Goal: Information Seeking & Learning: Compare options

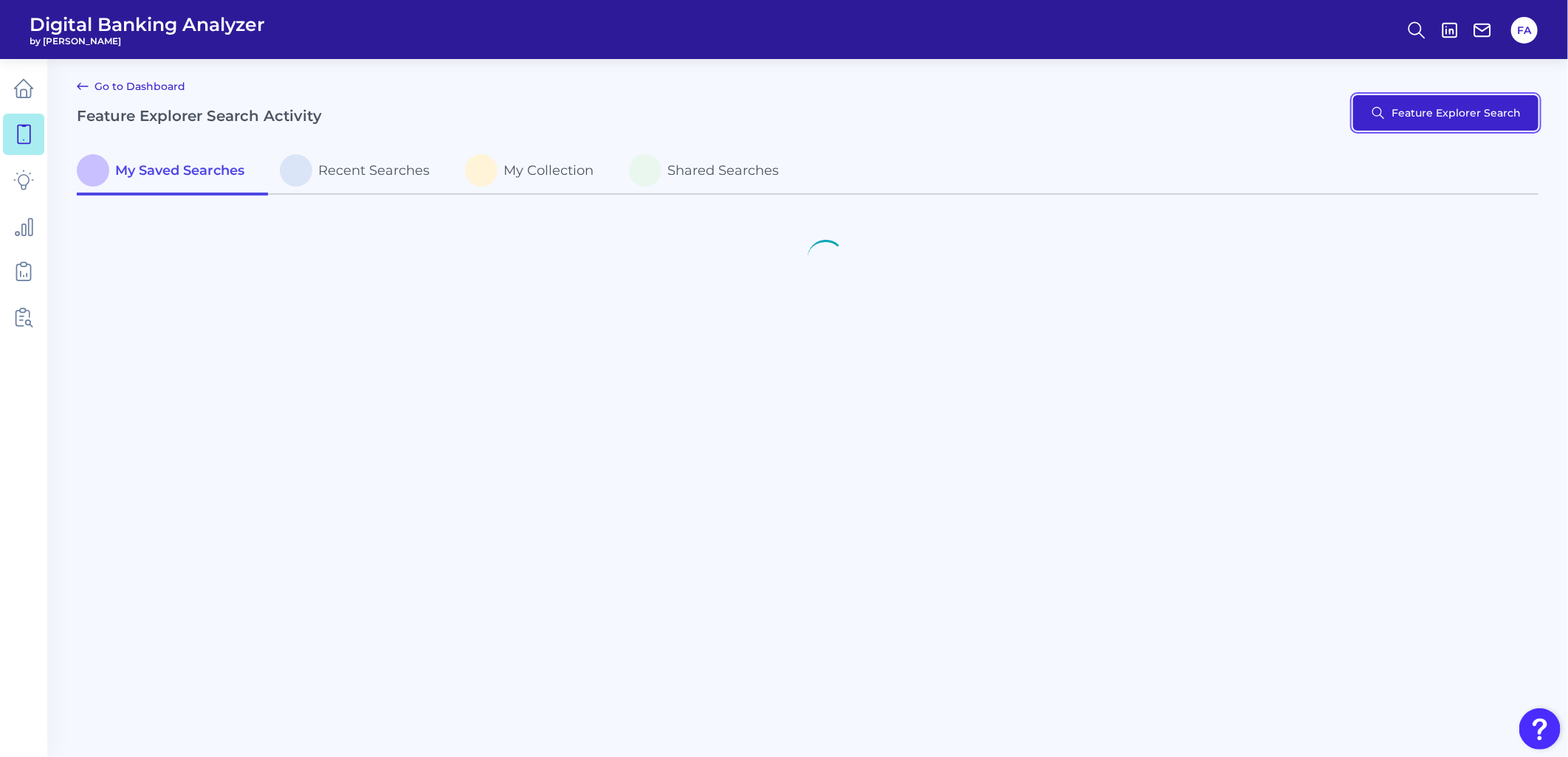
click at [1485, 128] on button "Feature Explorer Search" at bounding box center [1446, 113] width 186 height 35
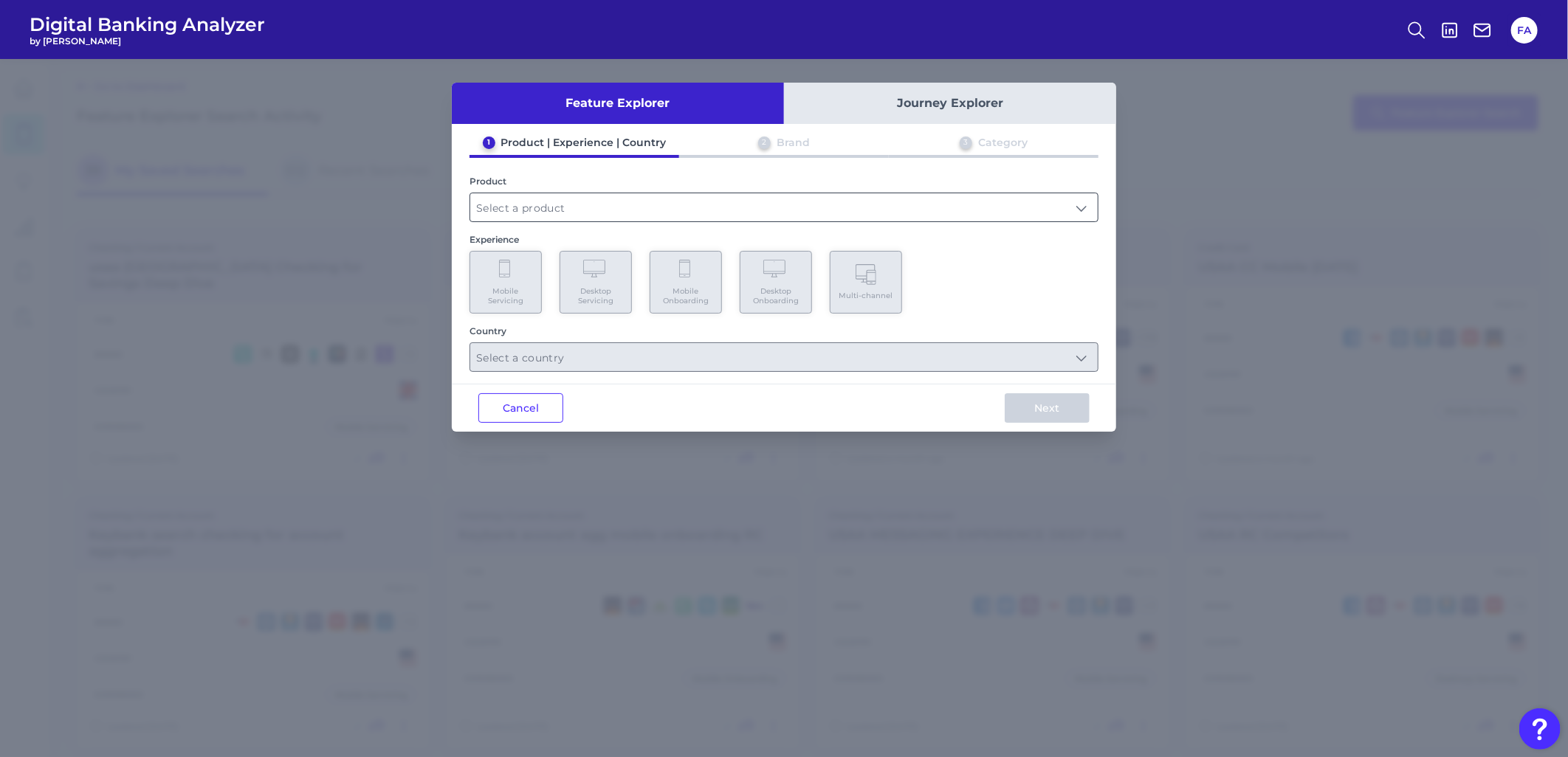
click at [960, 216] on input "text" at bounding box center [784, 208] width 628 height 28
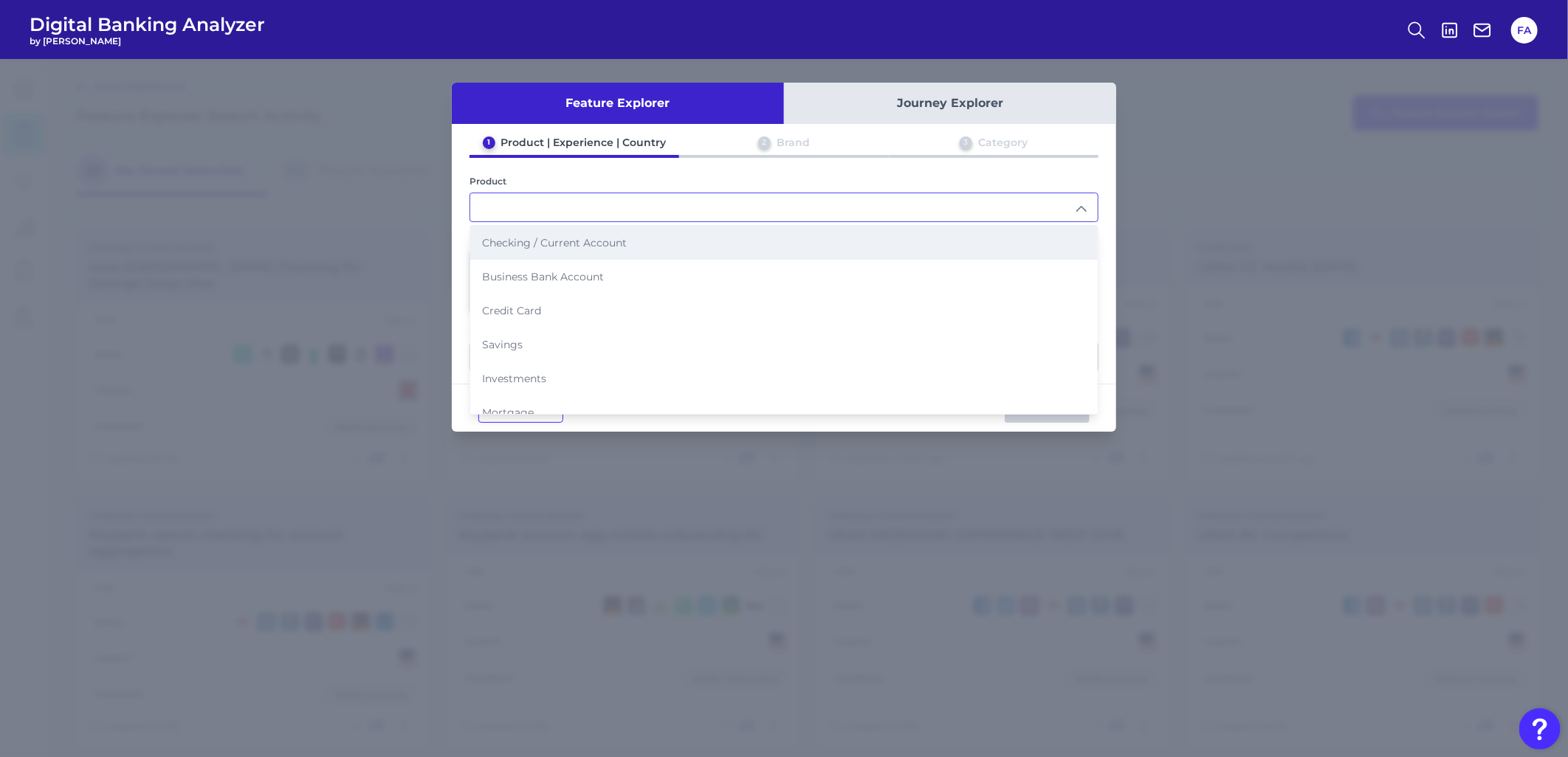
click at [750, 241] on li "Checking / Current Account" at bounding box center [784, 243] width 628 height 34
type input "Checking / Current Account"
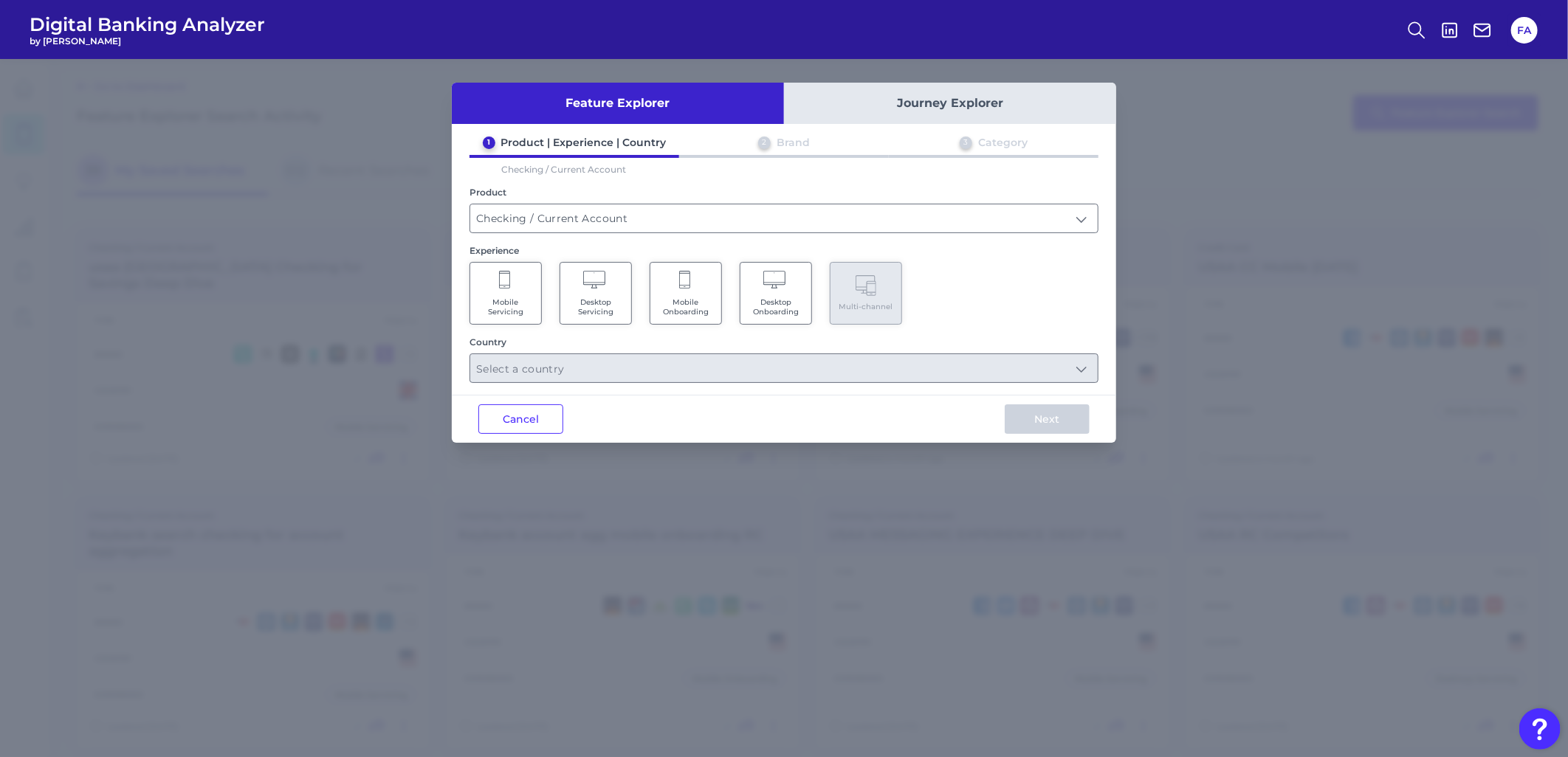
click at [494, 286] on Servicing "Mobile Servicing" at bounding box center [506, 292] width 72 height 63
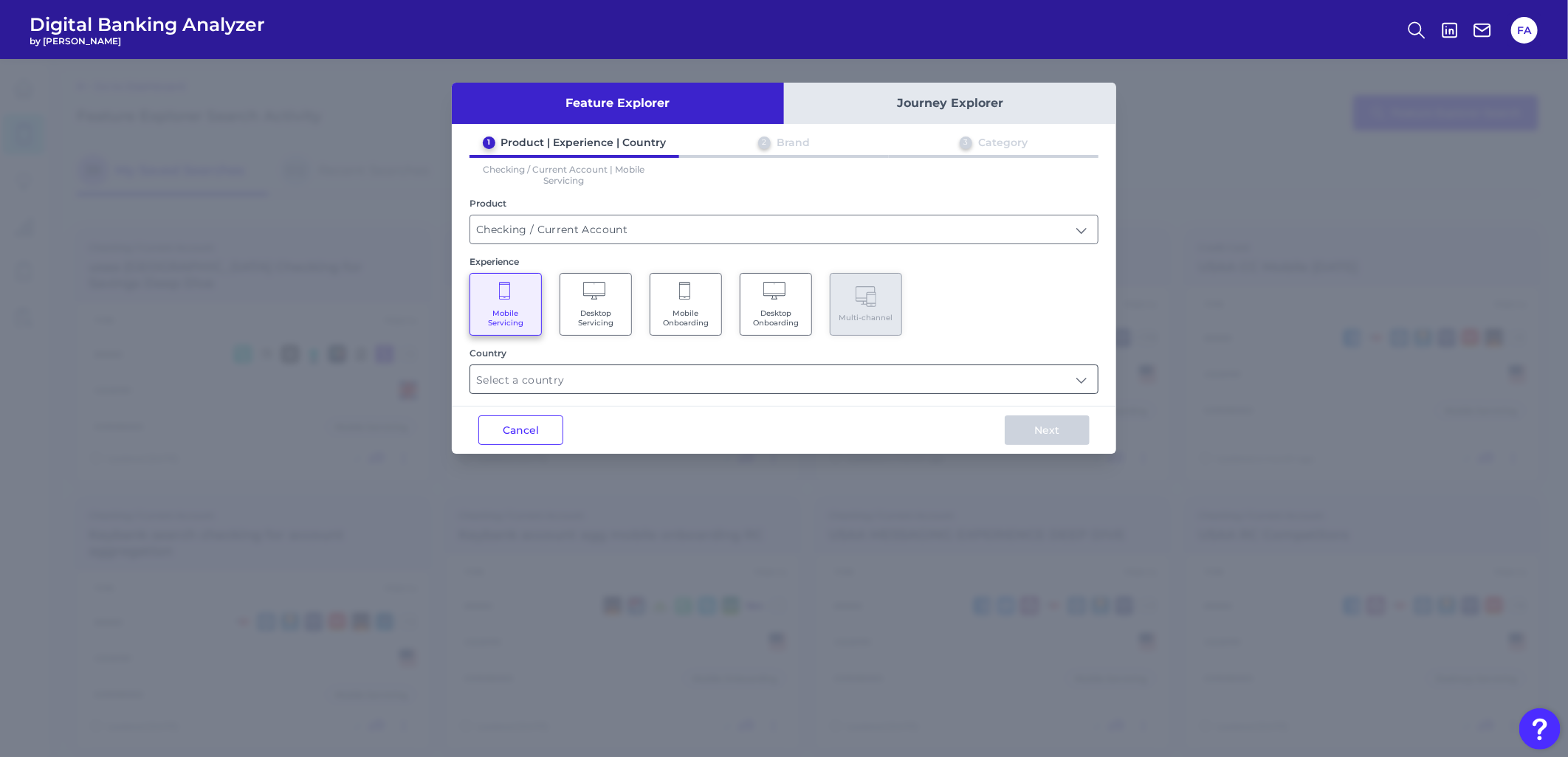
click at [651, 381] on input "text" at bounding box center [784, 379] width 628 height 28
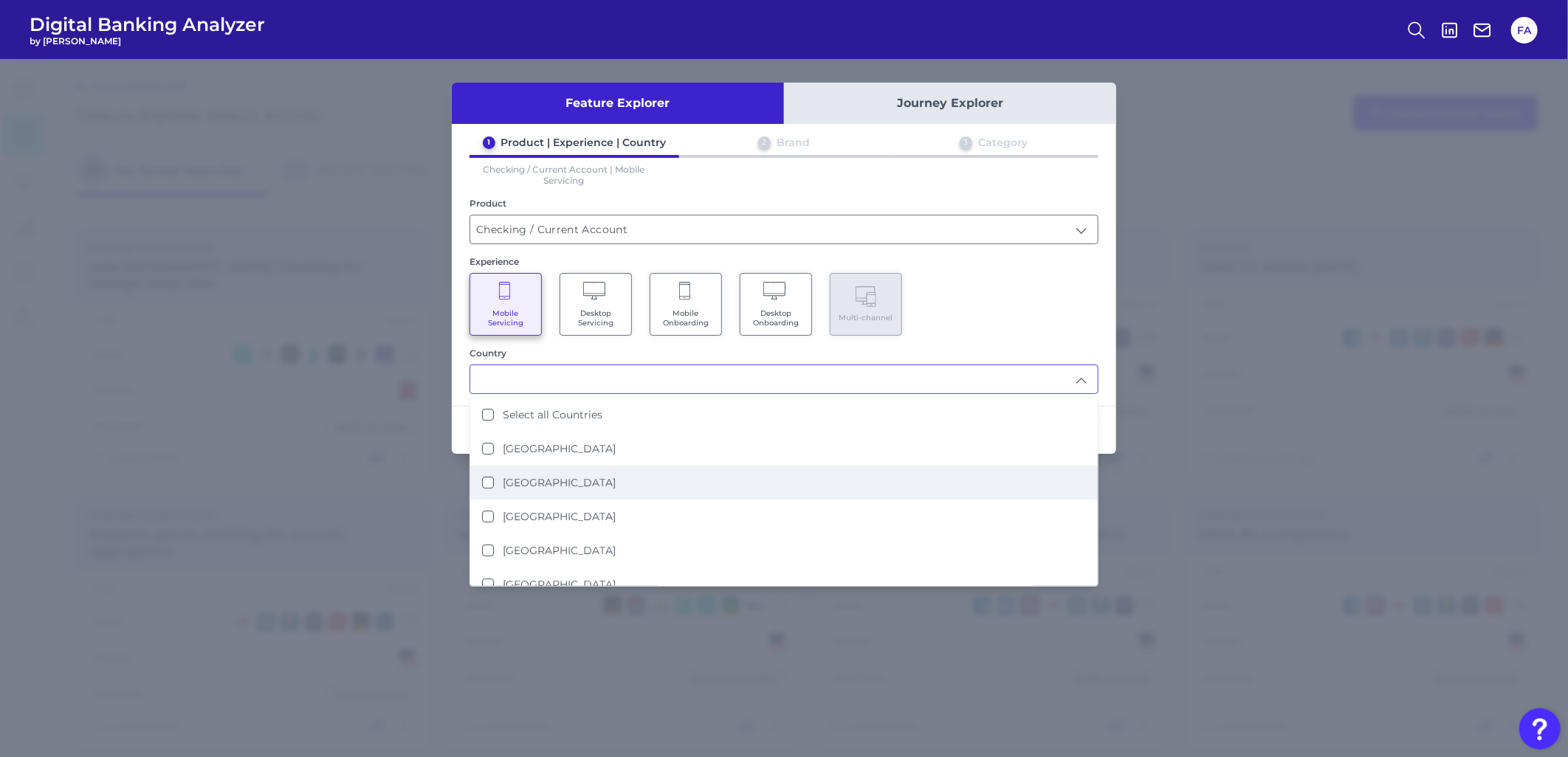
click at [662, 469] on li "[GEOGRAPHIC_DATA]" at bounding box center [784, 482] width 628 height 34
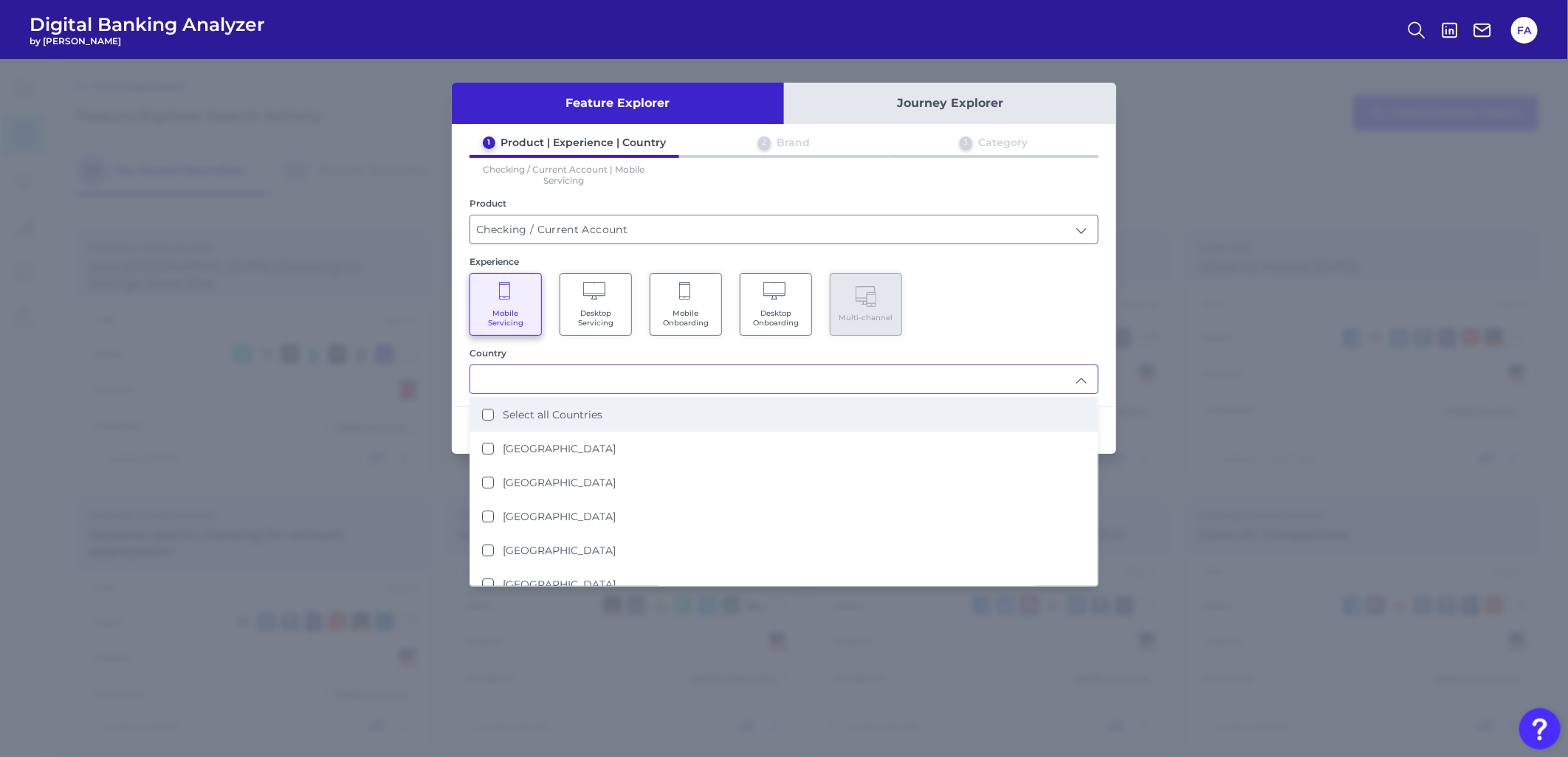
type input "[GEOGRAPHIC_DATA]"
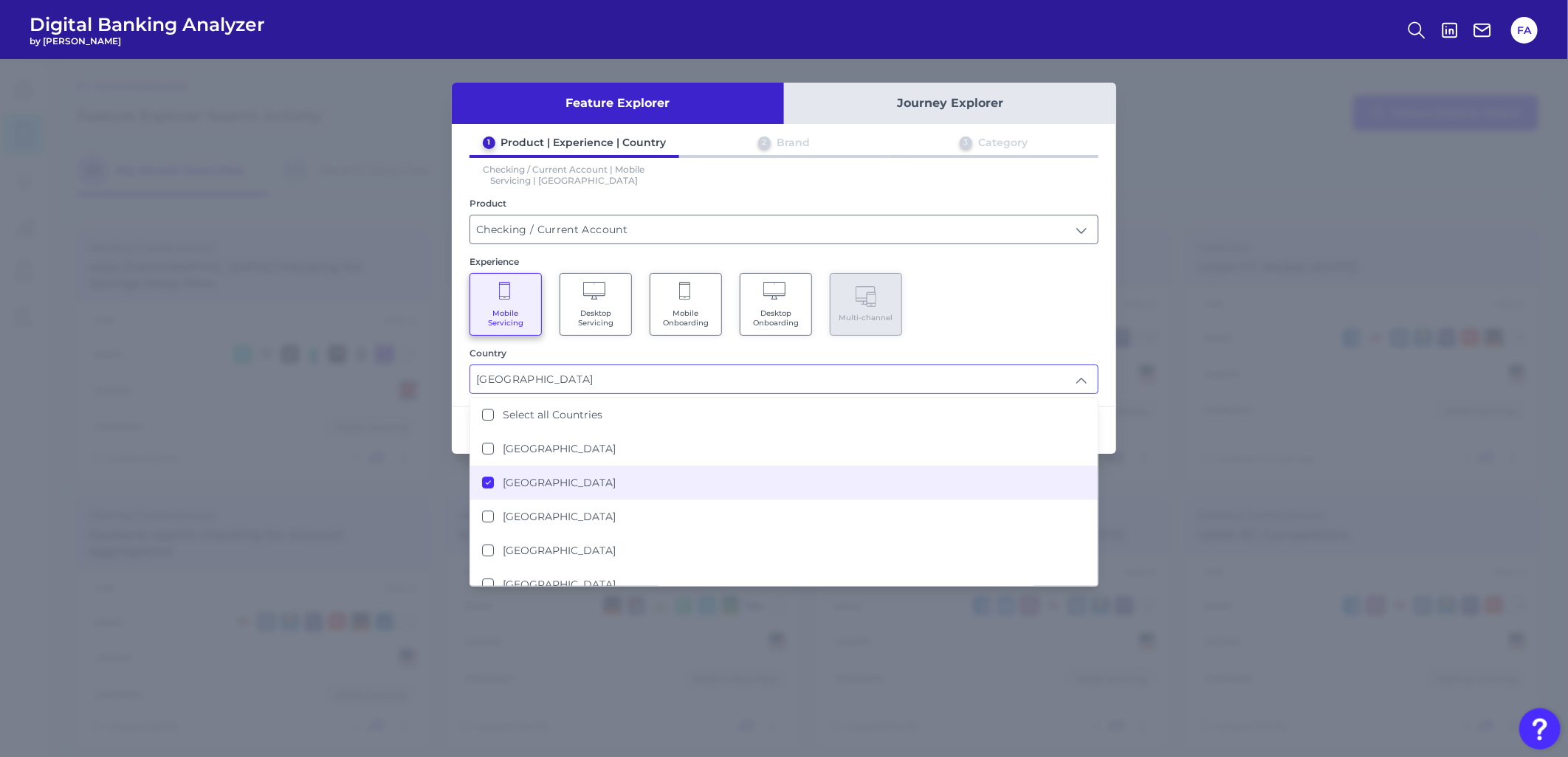
click at [950, 333] on div "1 Product | Experience | Country 2 Brand 3 Category Checking / Current Account …" at bounding box center [784, 265] width 665 height 258
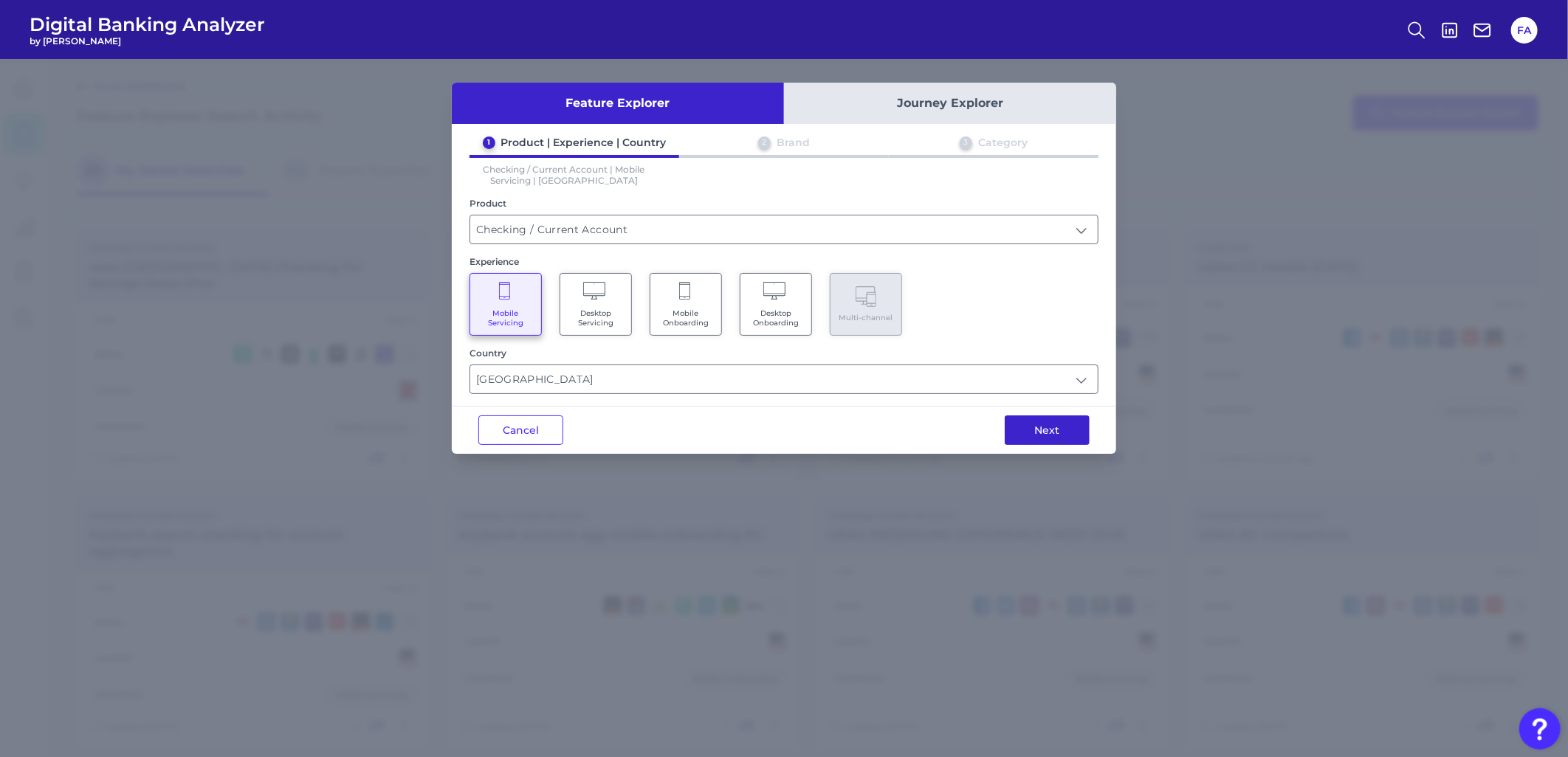
click at [1069, 436] on button "Next" at bounding box center [1047, 429] width 85 height 29
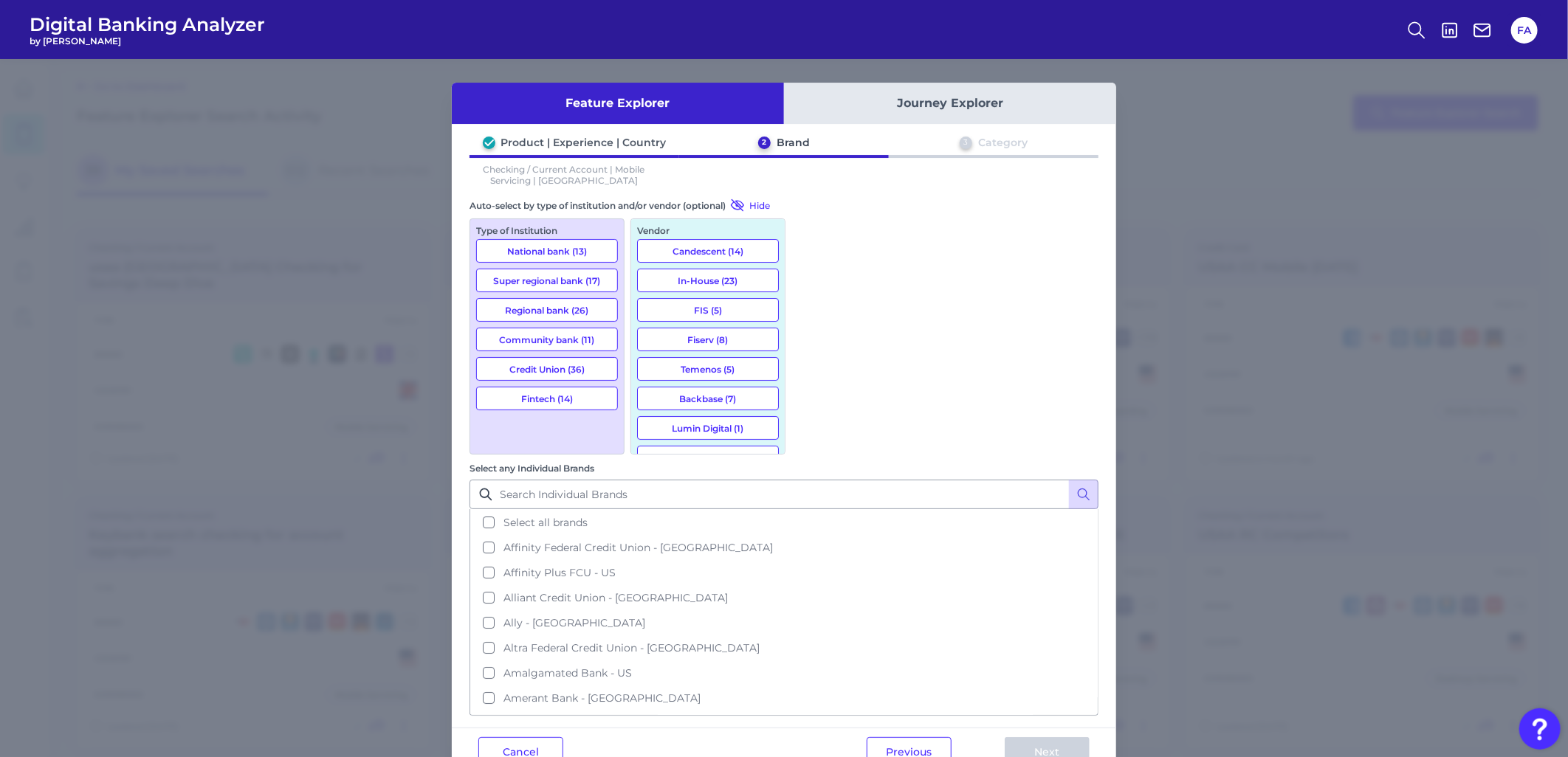
click at [537, 261] on div "Type of Institution National bank (13) Super regional bank (17) Regional bank (…" at bounding box center [546, 336] width 155 height 236
click at [536, 256] on button "National bank (13)" at bounding box center [547, 251] width 141 height 24
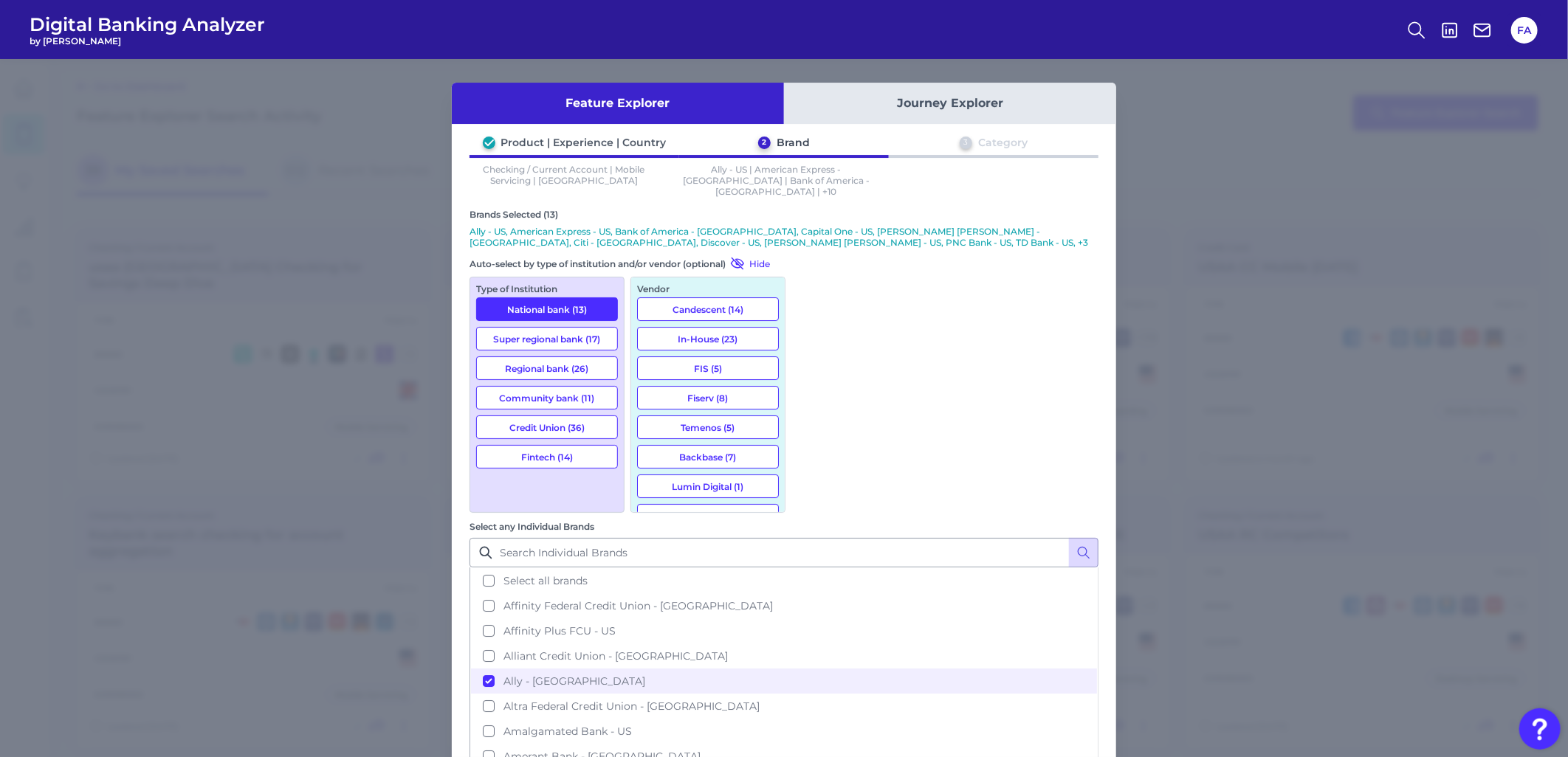
click at [589, 330] on button "Super regional bank (17)" at bounding box center [547, 338] width 141 height 24
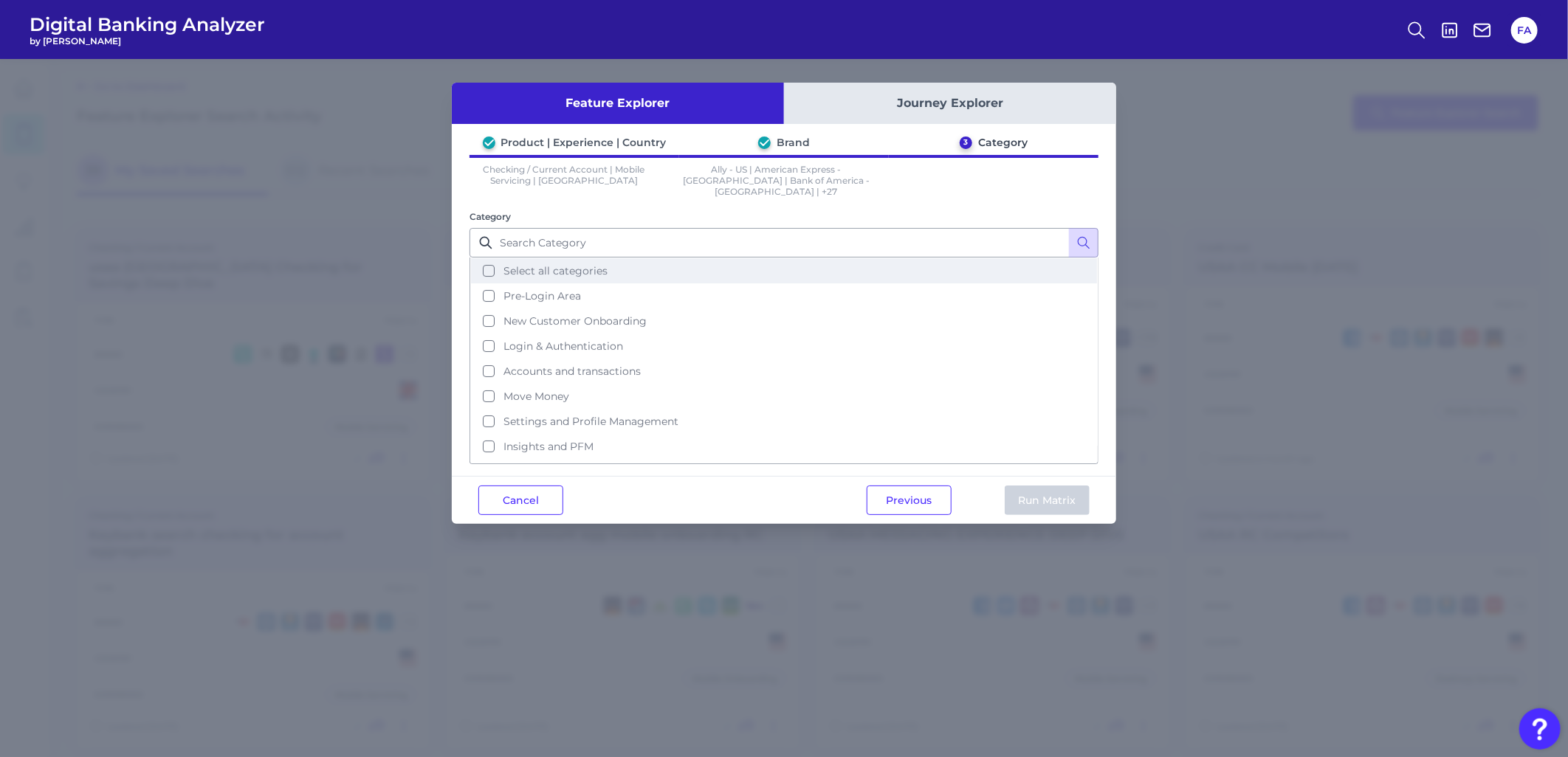
click at [584, 266] on button "Select all categories" at bounding box center [784, 270] width 626 height 25
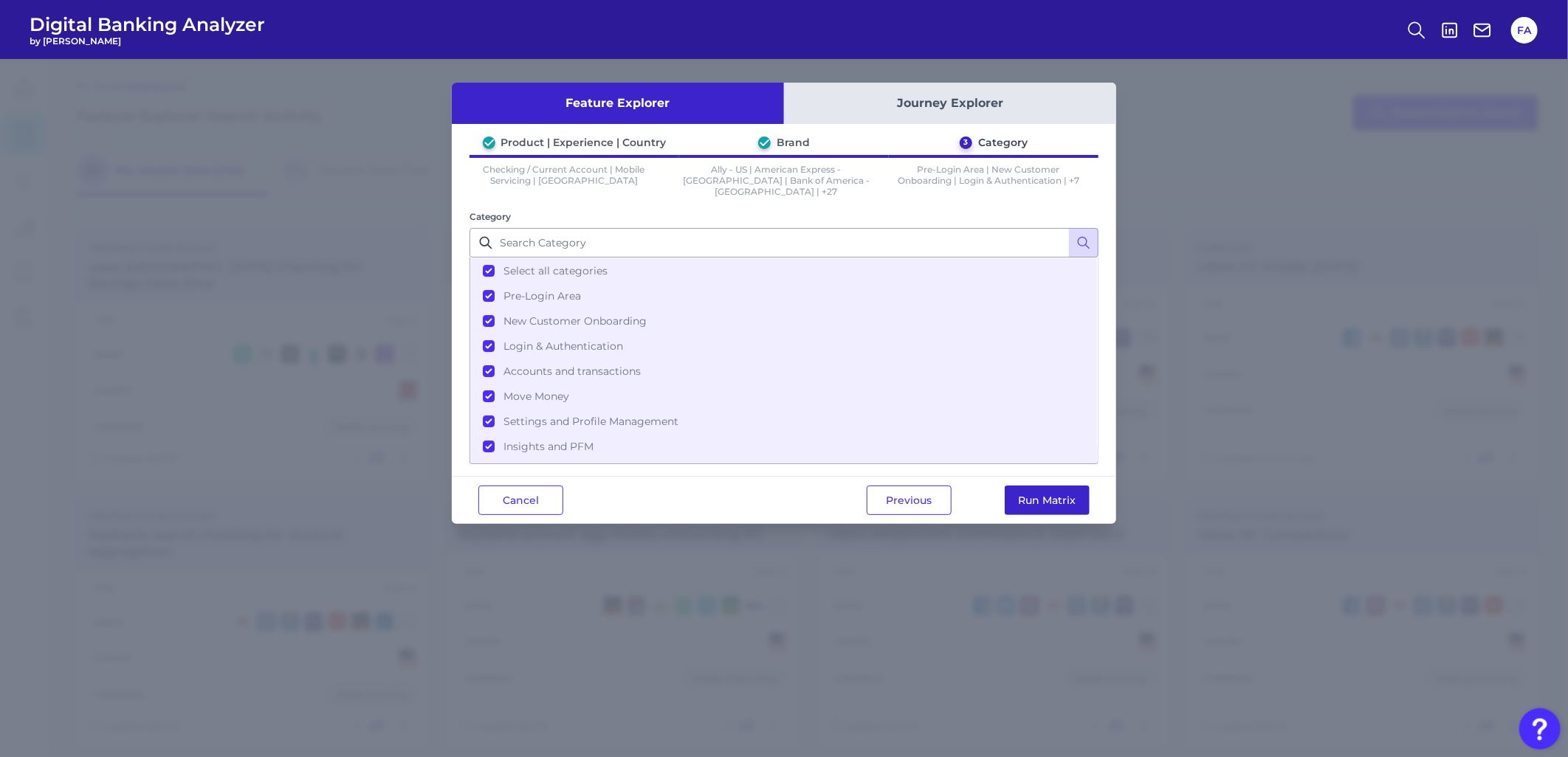
click at [1048, 485] on button "Run Matrix" at bounding box center [1047, 499] width 85 height 29
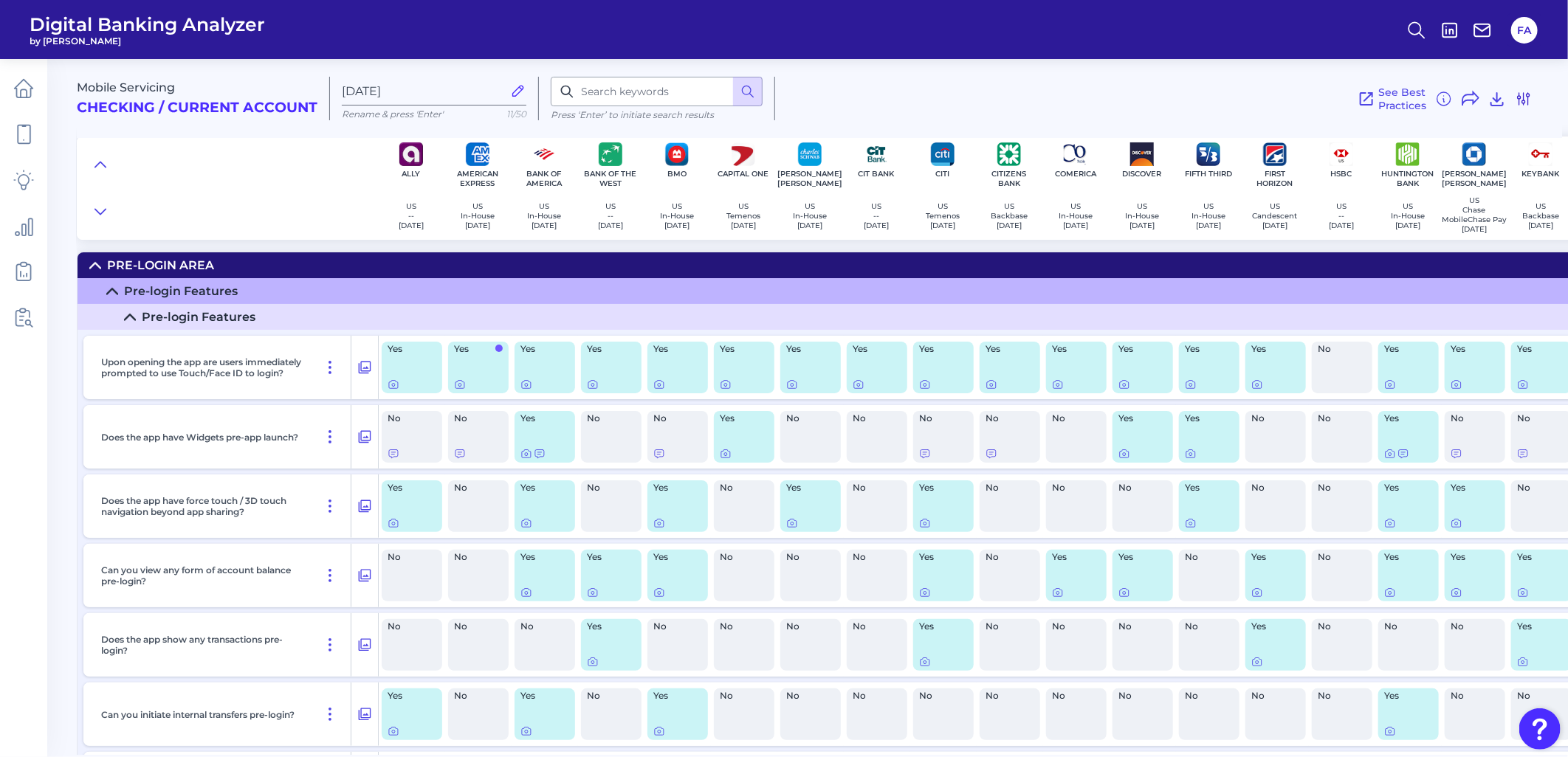
click at [1516, 88] on button at bounding box center [1523, 99] width 18 height 24
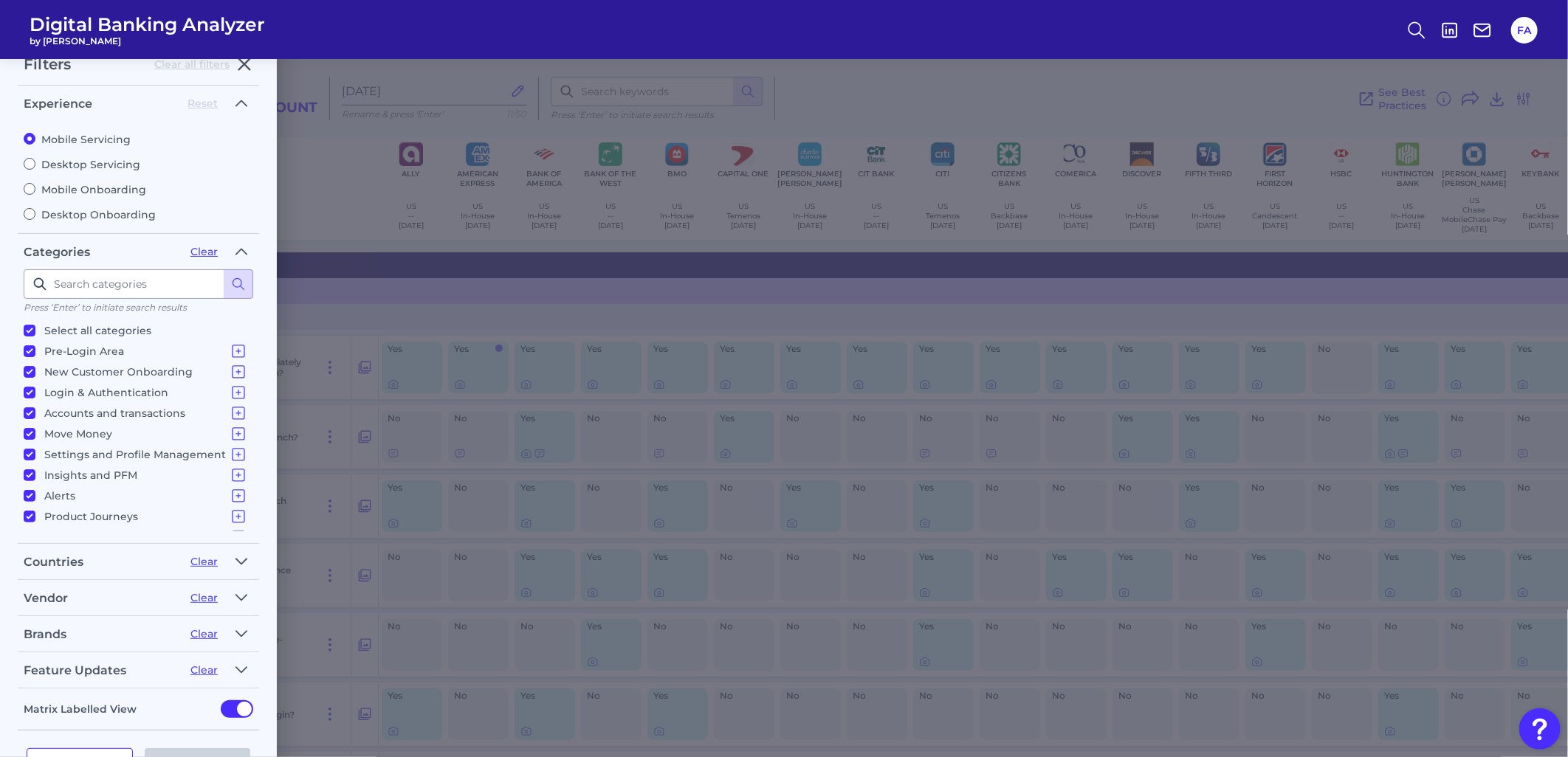
scroll to position [72, 0]
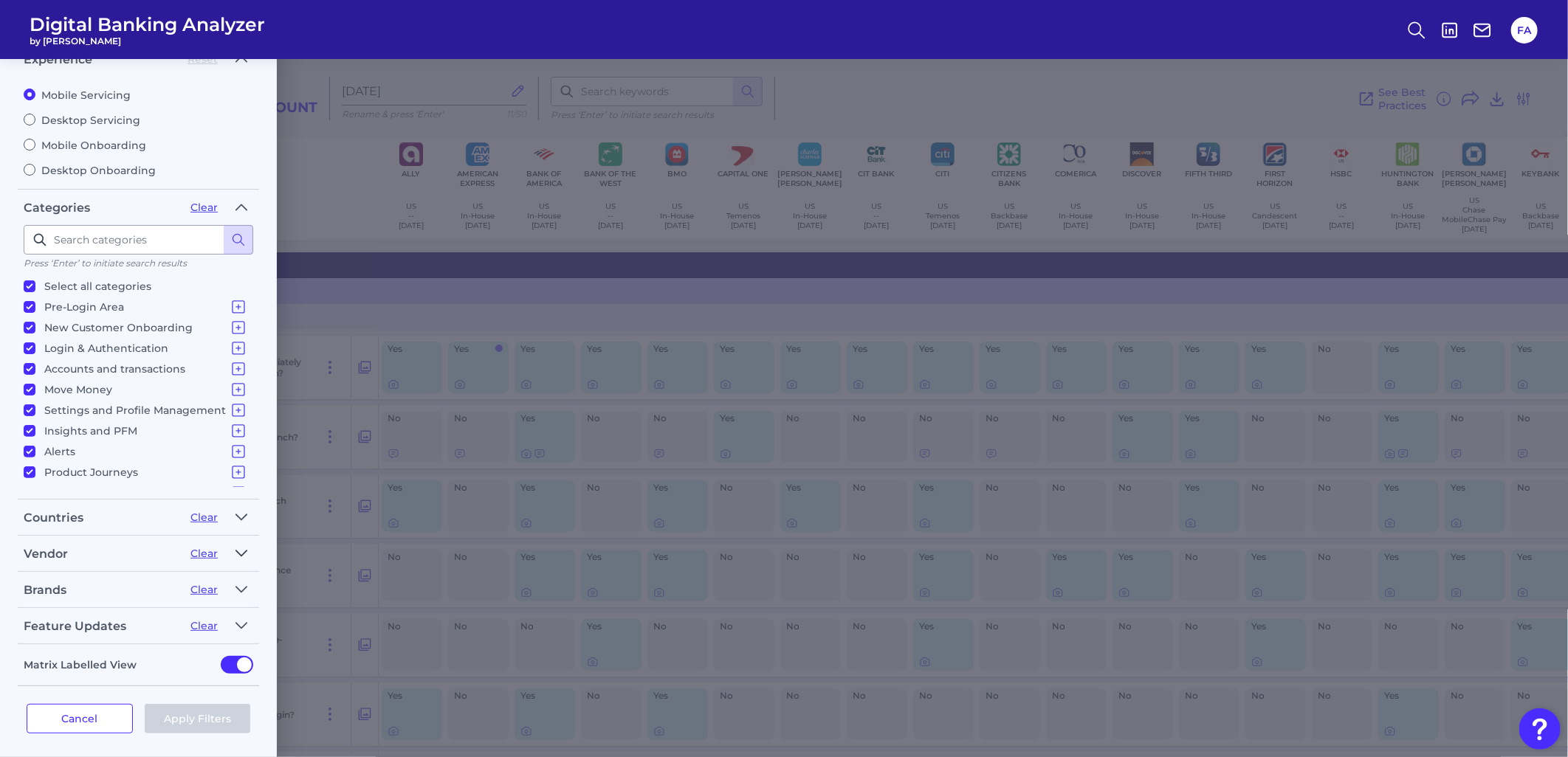
click at [232, 549] on button "button" at bounding box center [241, 553] width 24 height 24
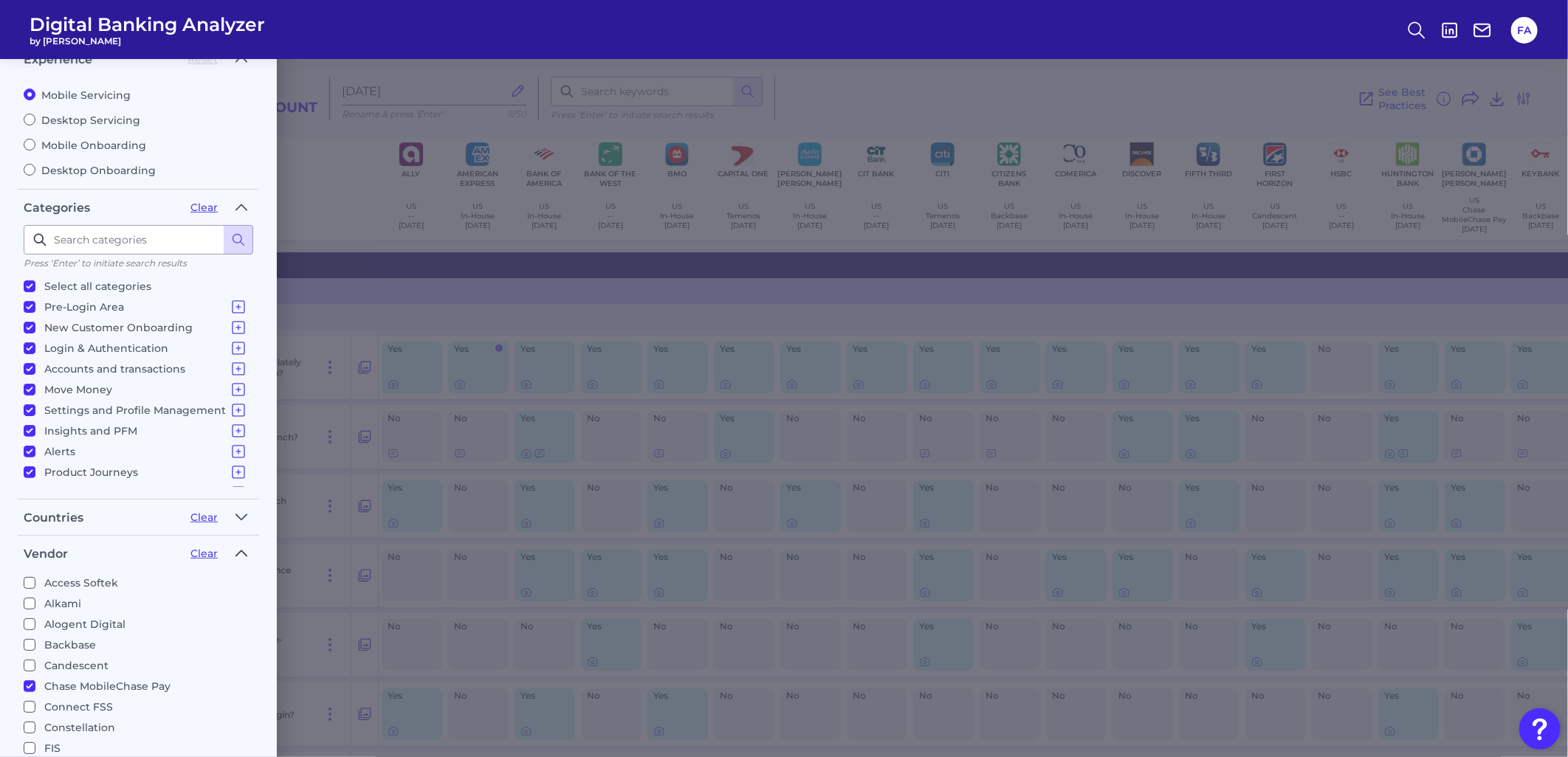
click at [235, 549] on icon "button" at bounding box center [240, 553] width 11 height 18
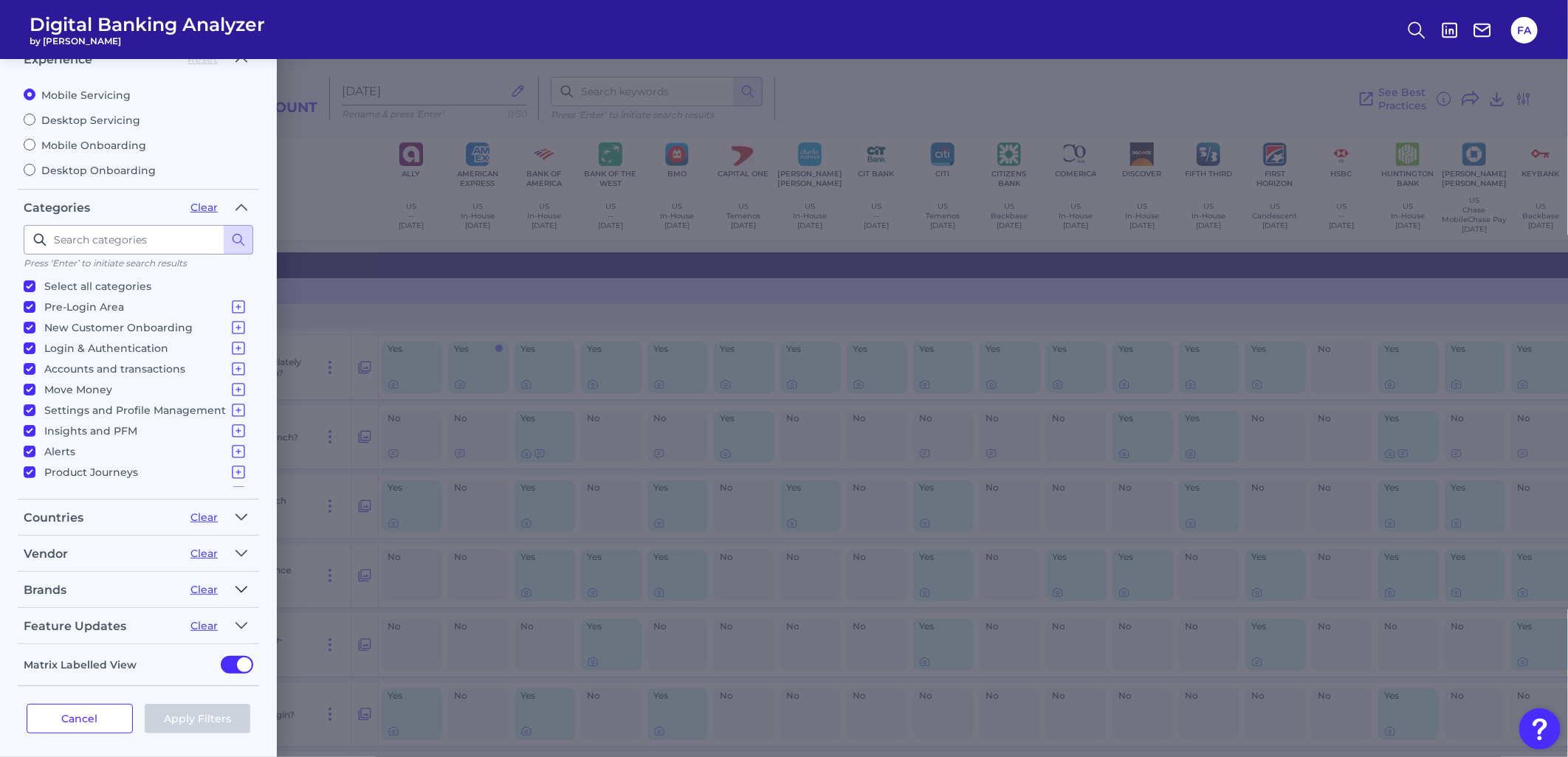
click at [244, 580] on icon "button" at bounding box center [240, 589] width 11 height 18
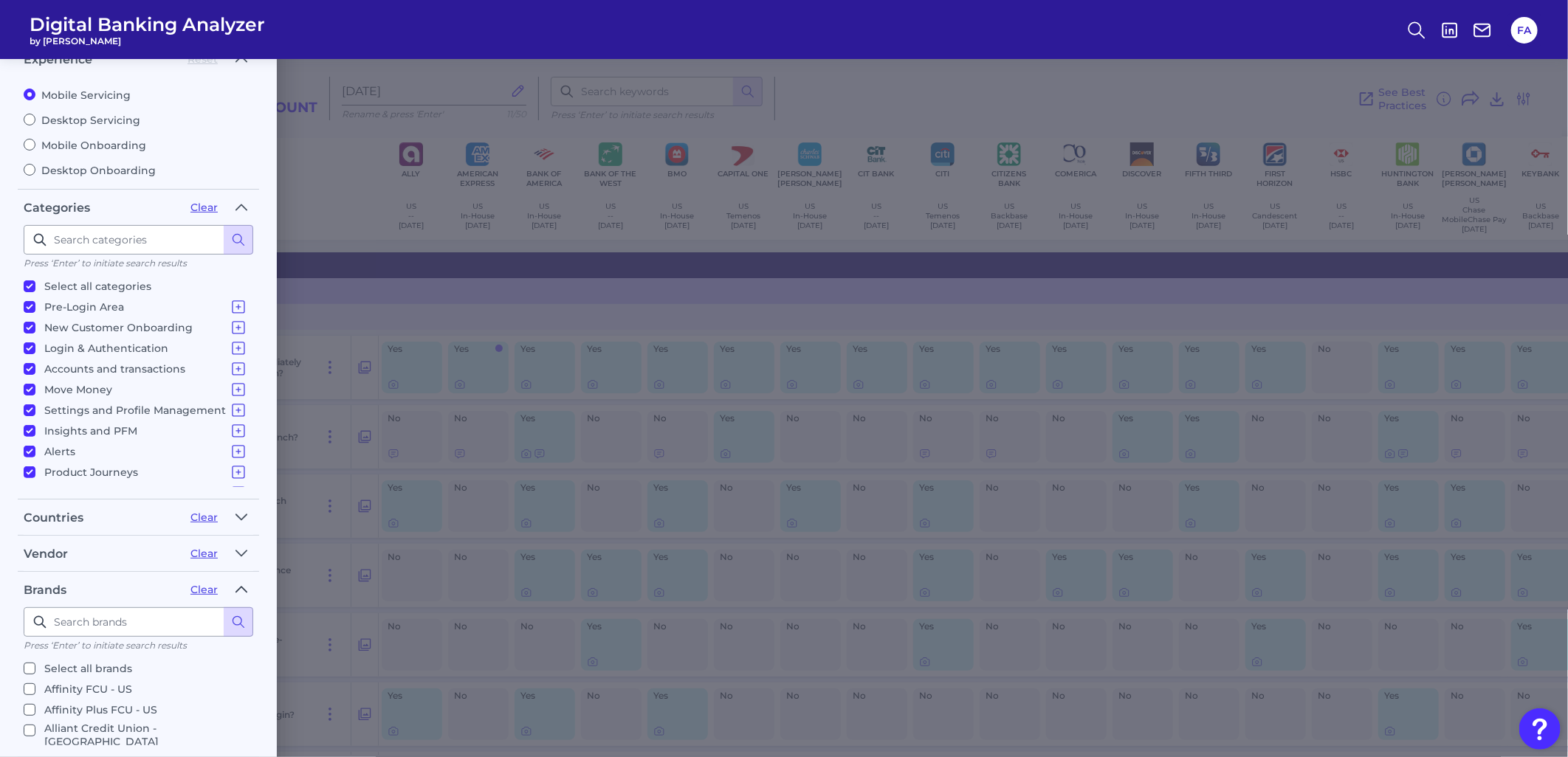
click at [241, 587] on icon "button" at bounding box center [241, 589] width 11 height 5
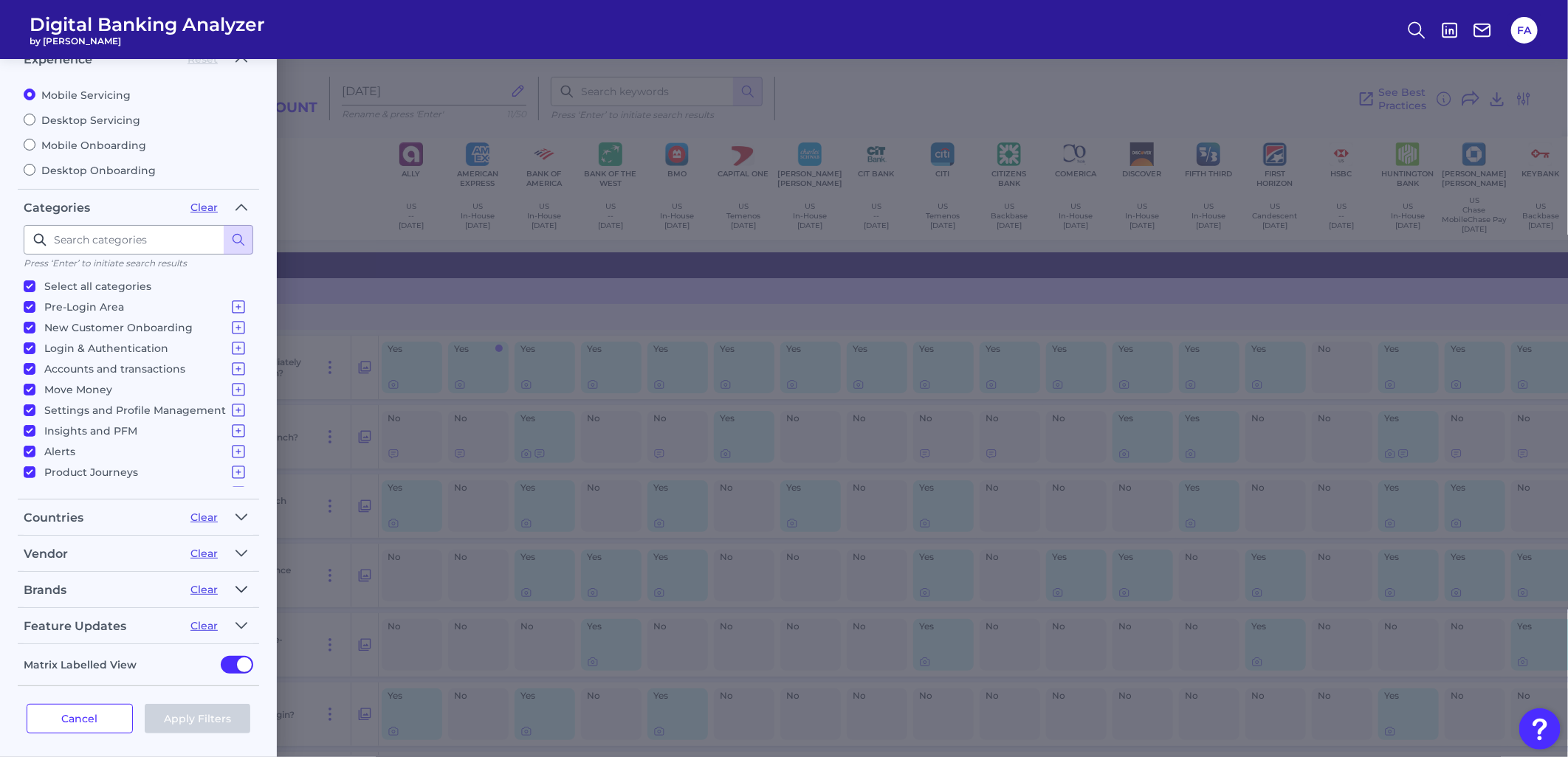
click at [241, 583] on icon "button" at bounding box center [240, 589] width 11 height 18
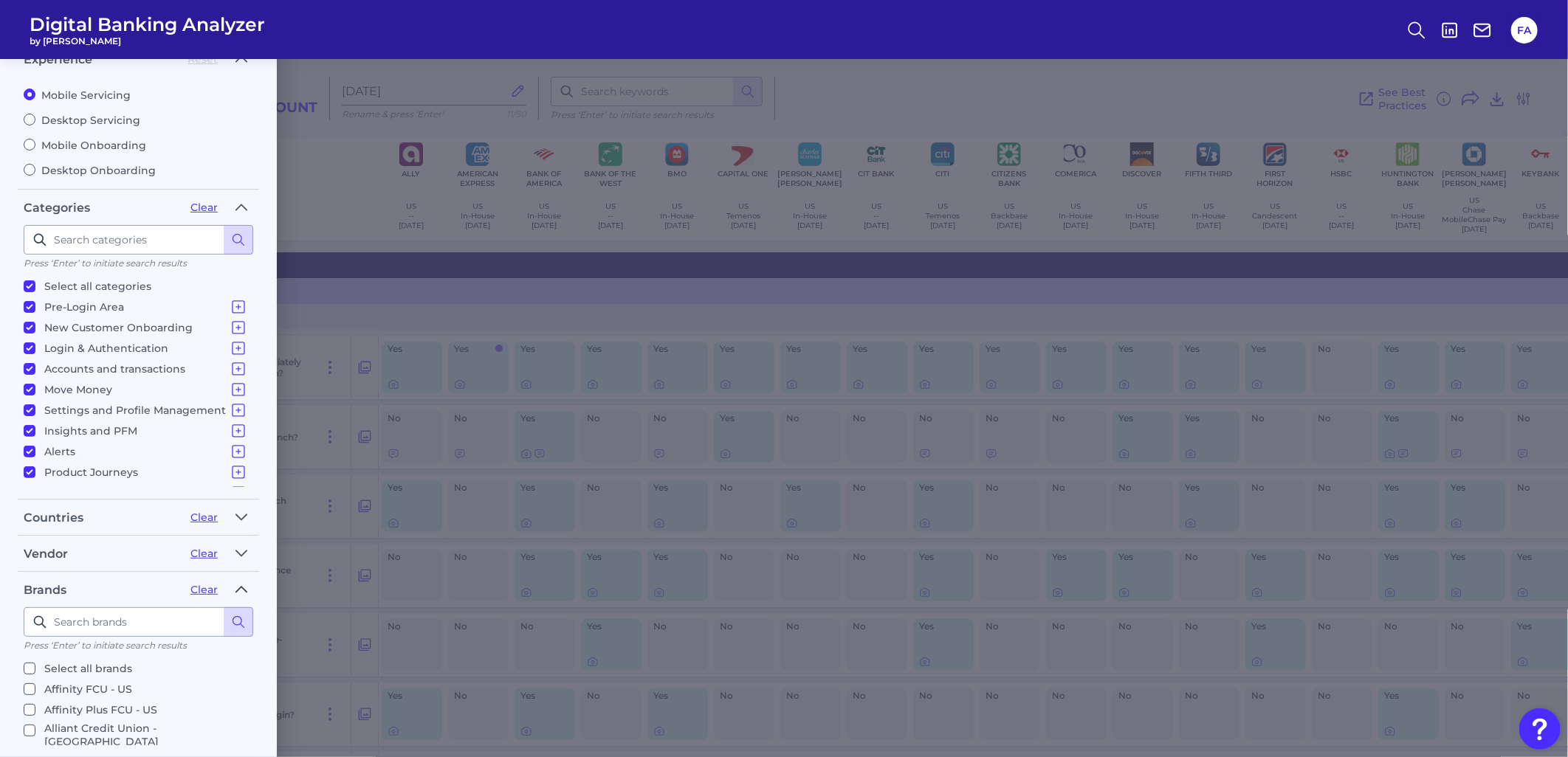
click at [241, 587] on icon "button" at bounding box center [241, 589] width 11 height 5
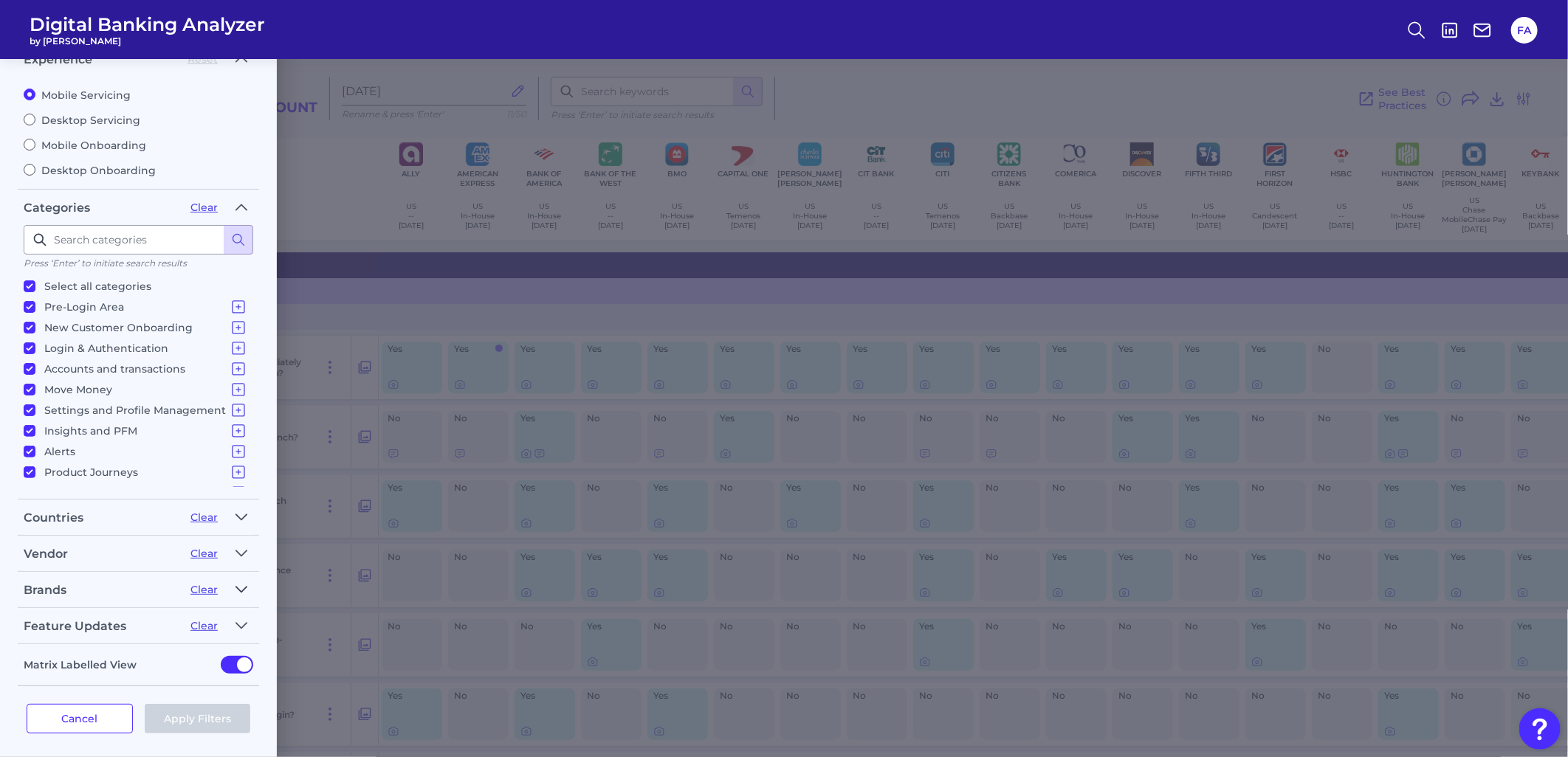
click at [244, 588] on icon "button" at bounding box center [240, 589] width 11 height 18
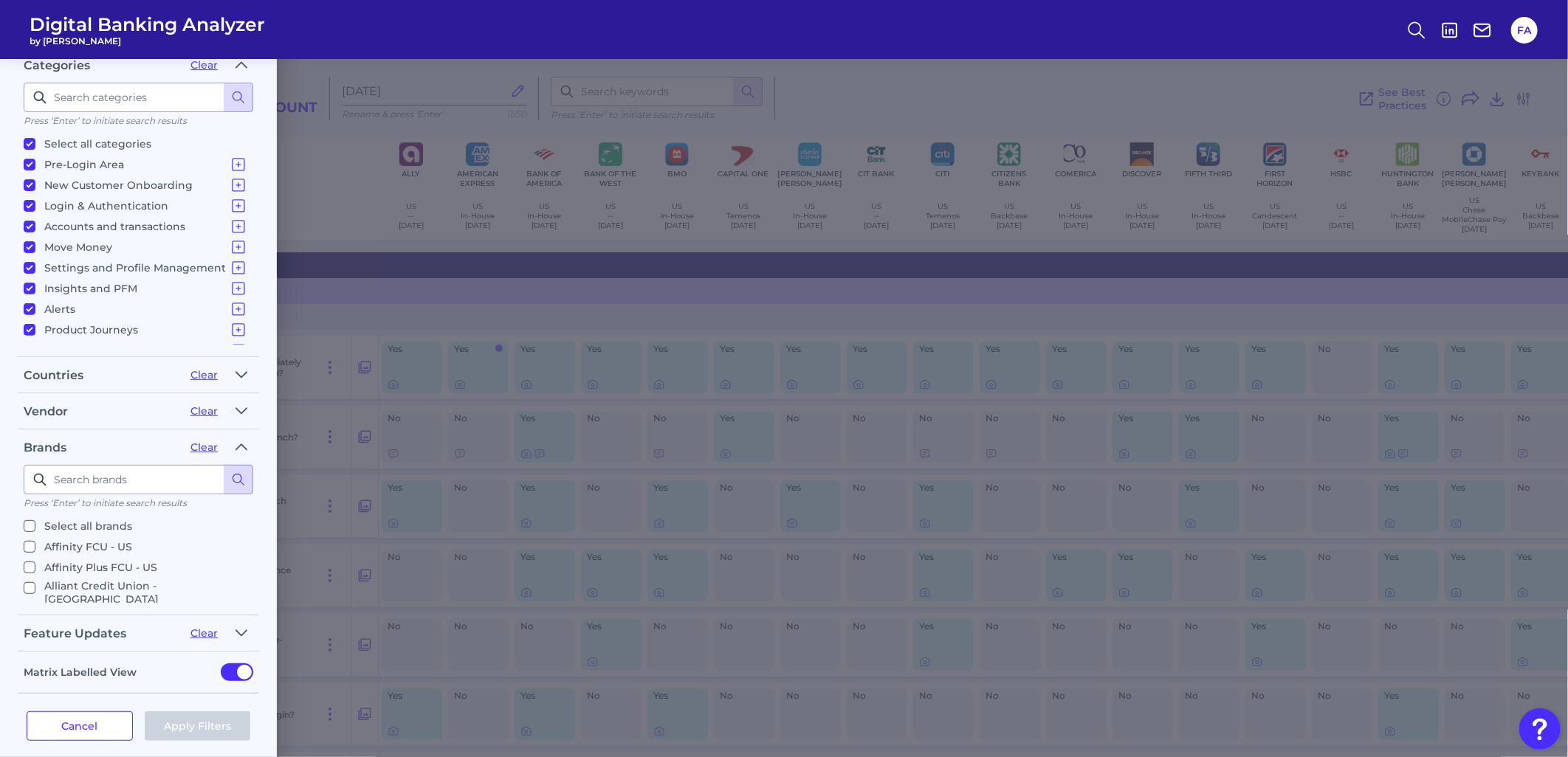
scroll to position [222, 0]
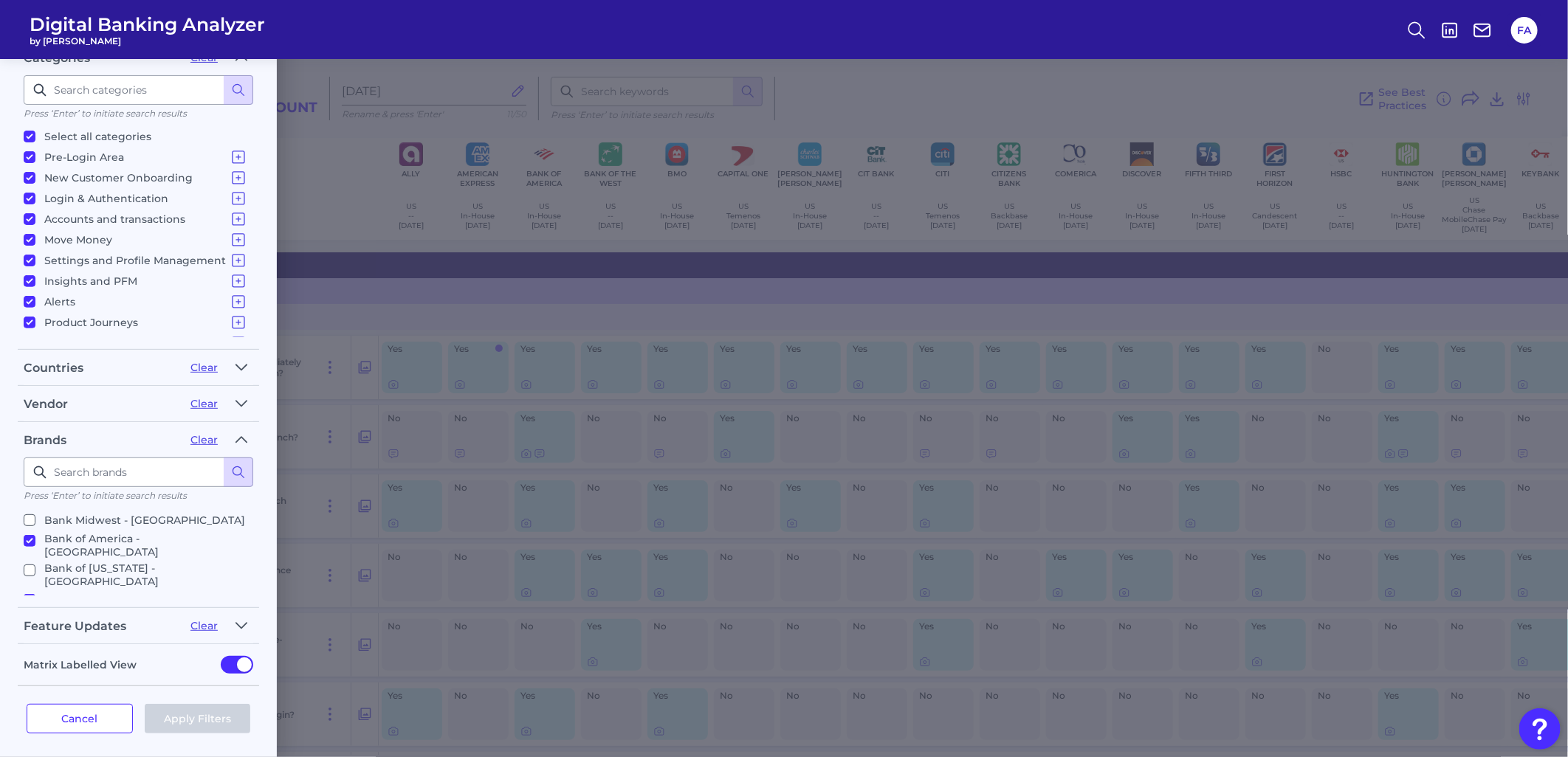
click at [27, 594] on input "Bank of the West - US" at bounding box center [29, 599] width 11 height 11
checkbox input "false"
click at [38, 672] on label "HSBC - US" at bounding box center [135, 681] width 224 height 18
click at [35, 675] on input "HSBC - US" at bounding box center [29, 680] width 11 height 11
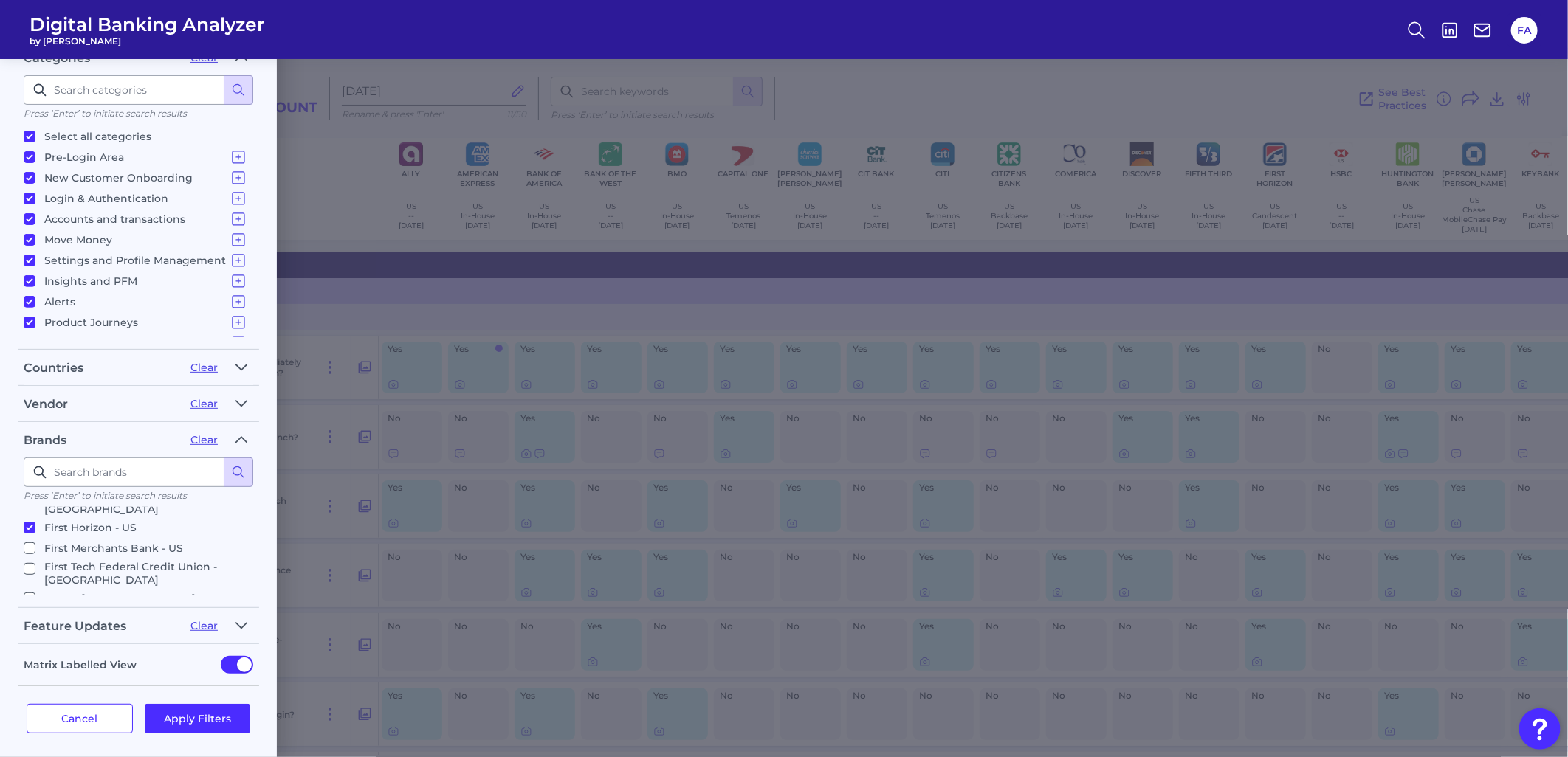
checkbox input "false"
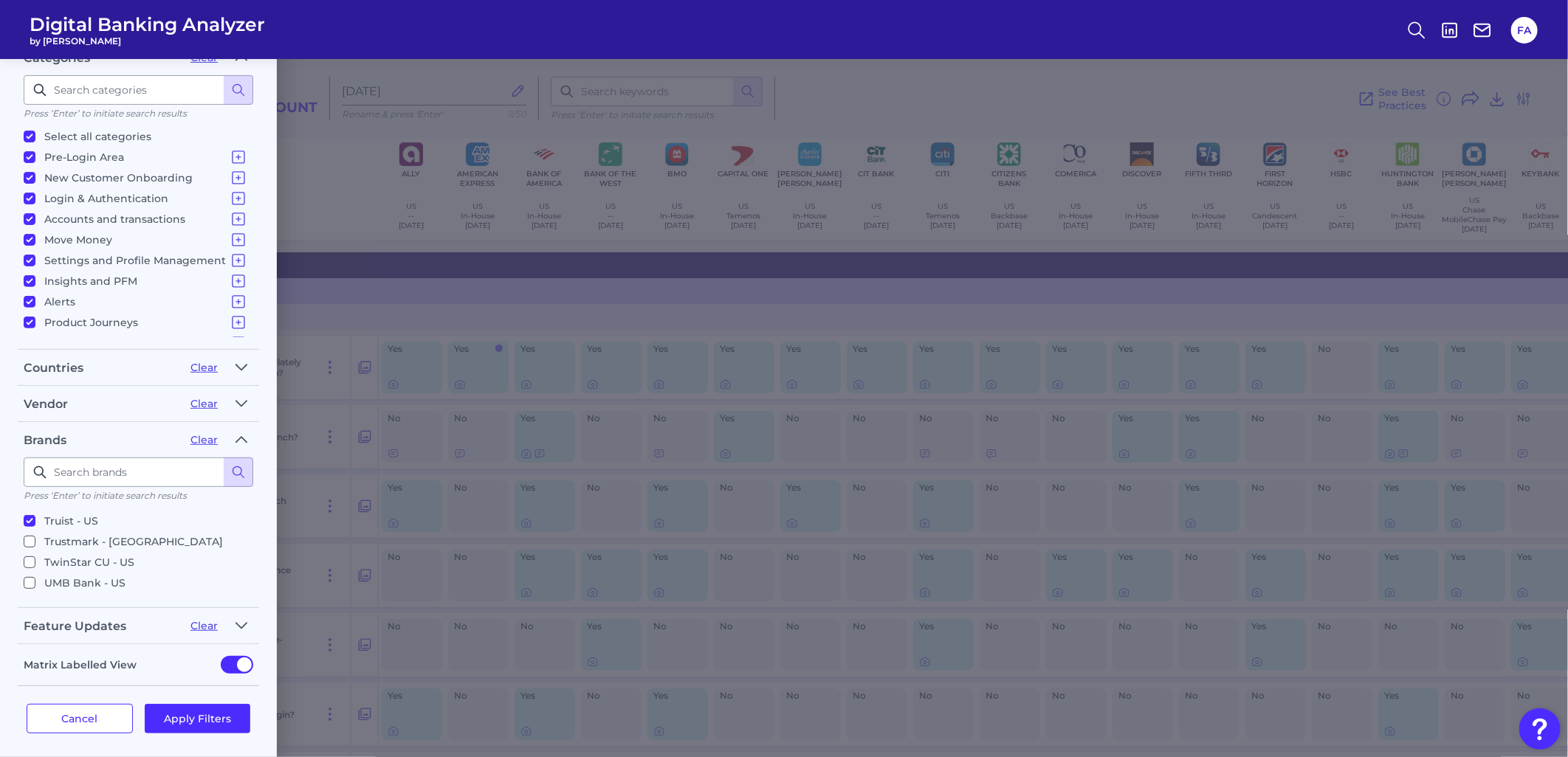
scroll to position [2491, 0]
click at [164, 704] on button "Apply Filters" at bounding box center [198, 718] width 106 height 29
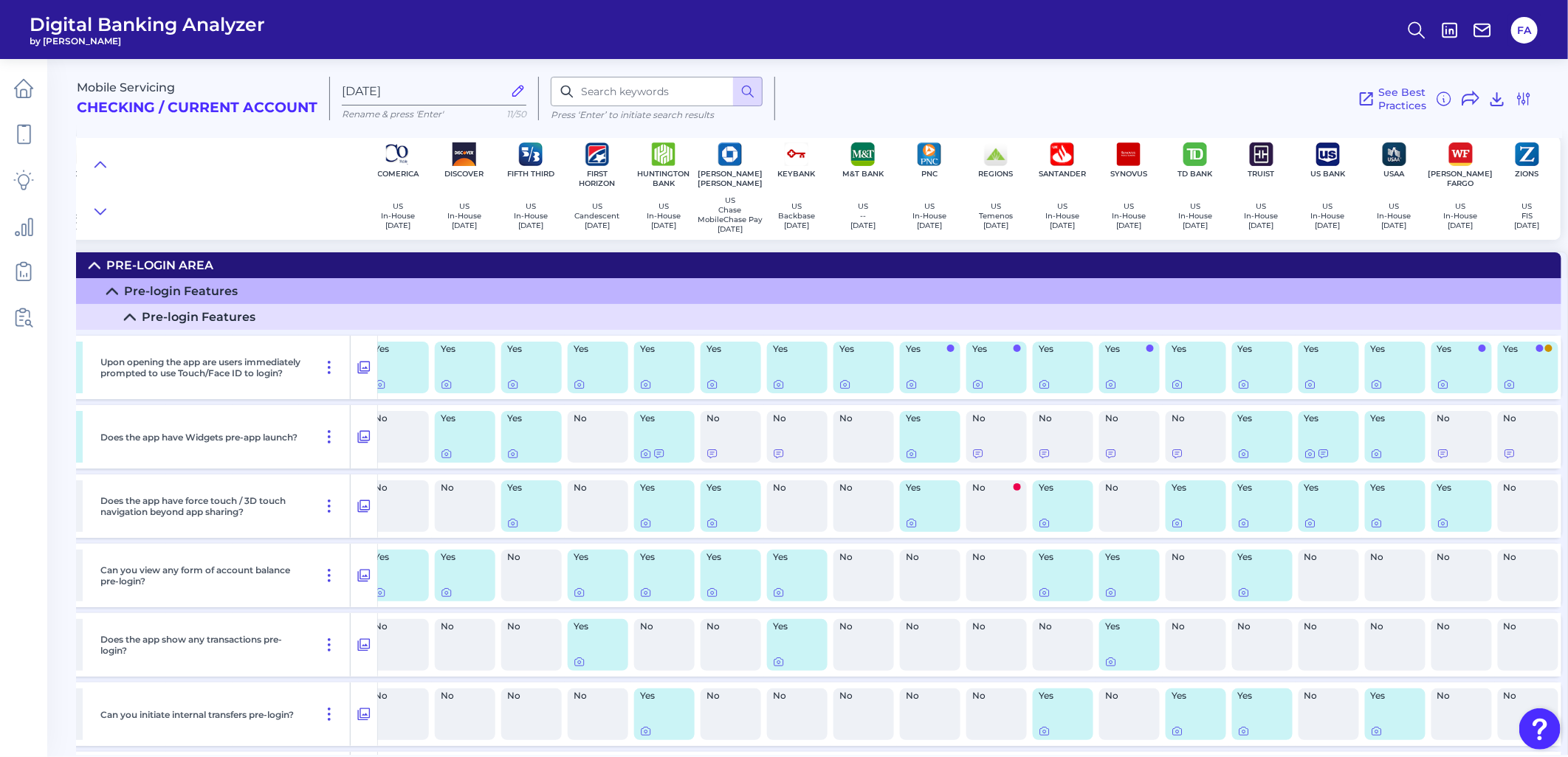
scroll to position [0, 0]
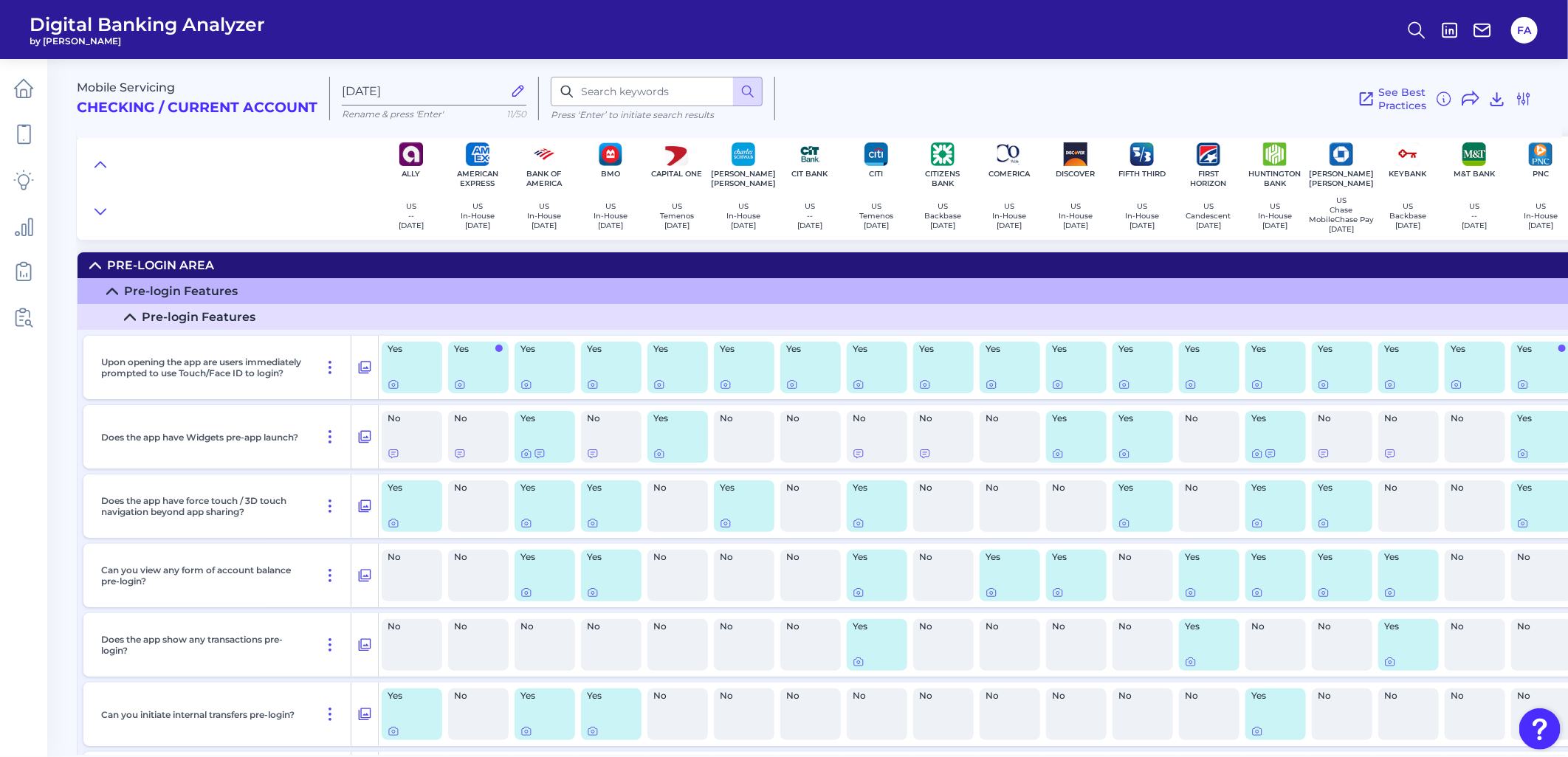
click at [110, 266] on div "Pre-Login Area" at bounding box center [160, 265] width 107 height 14
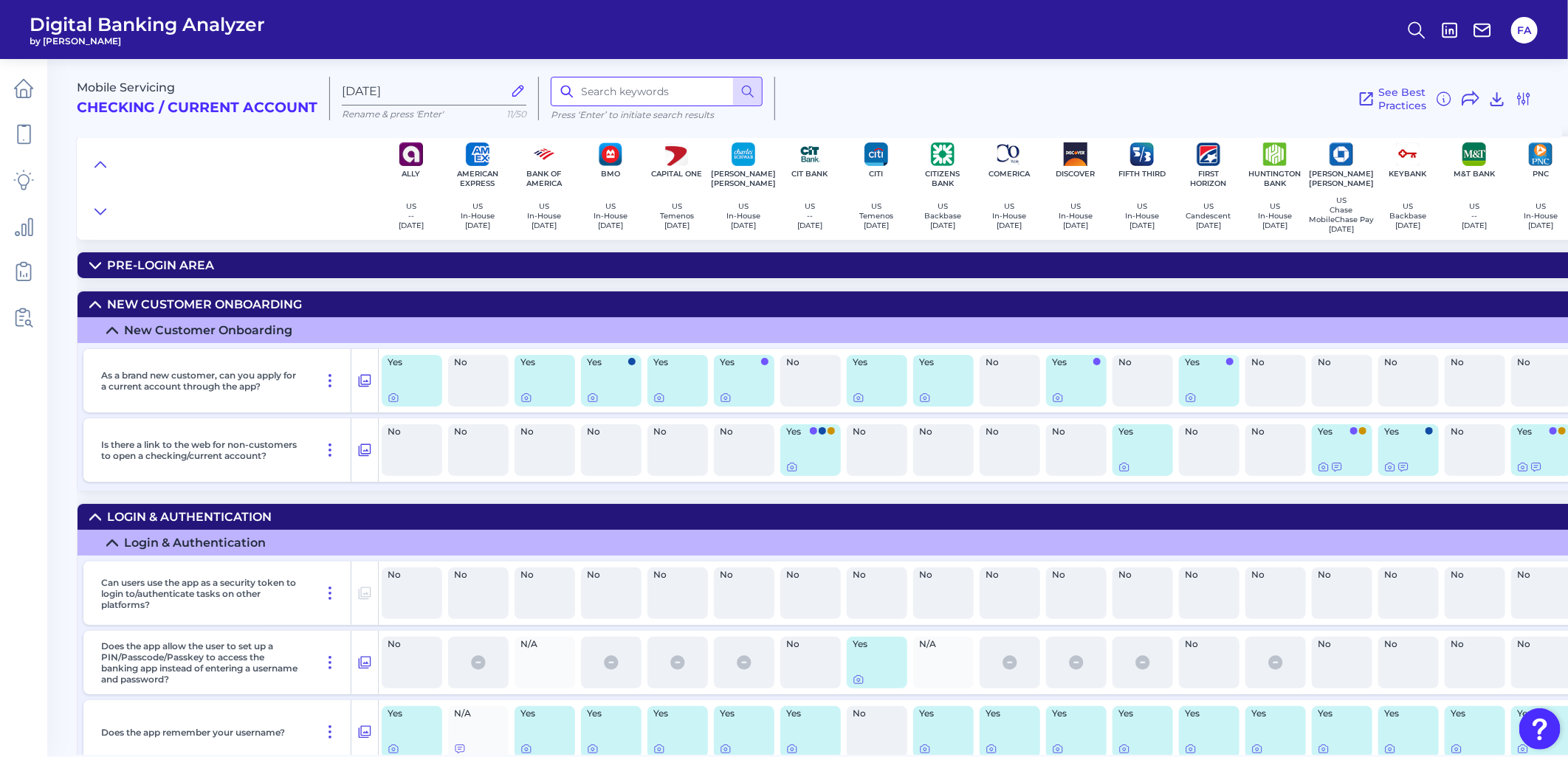
click at [600, 98] on input at bounding box center [657, 91] width 212 height 29
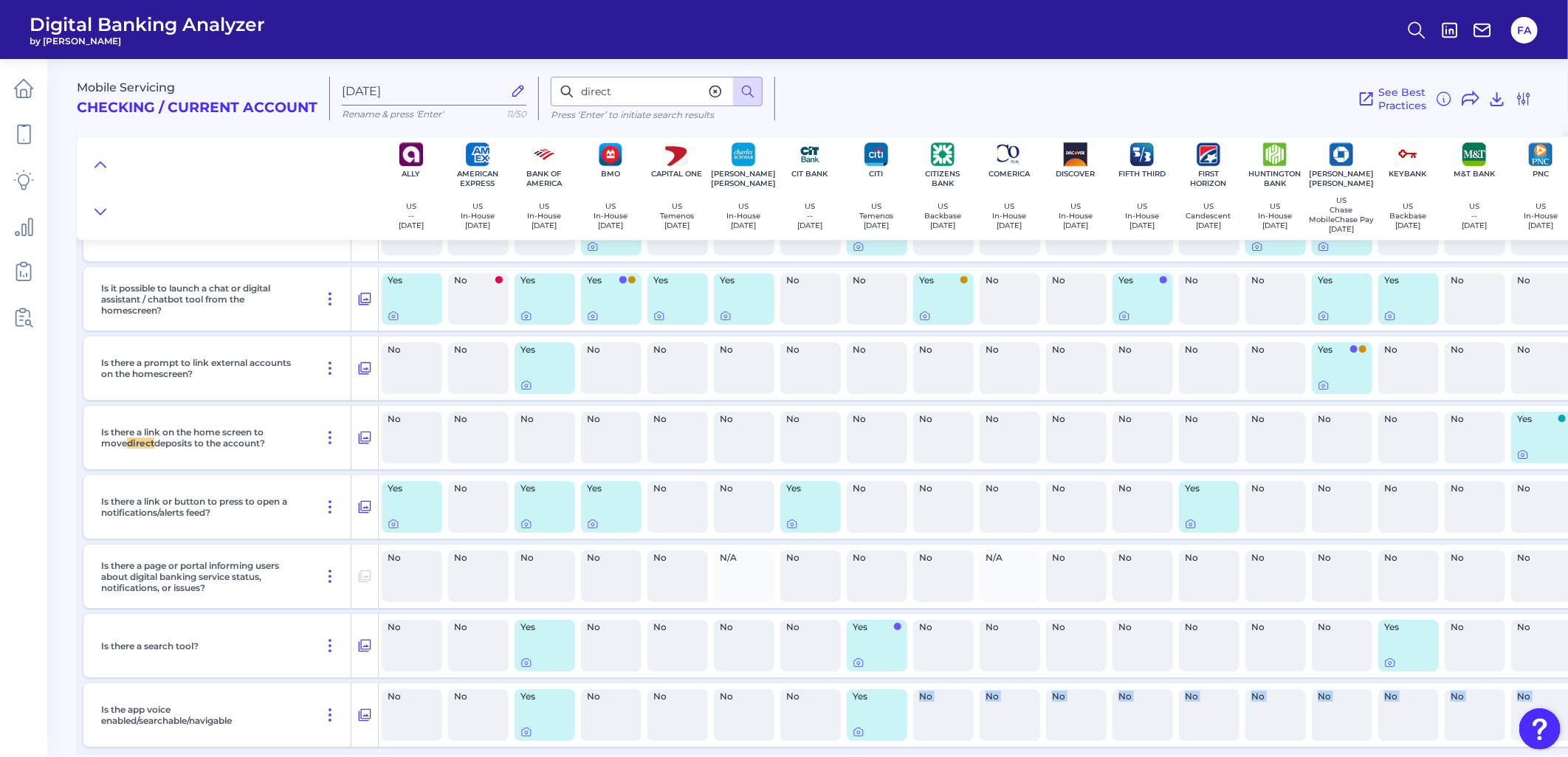
scroll to position [2921, 0]
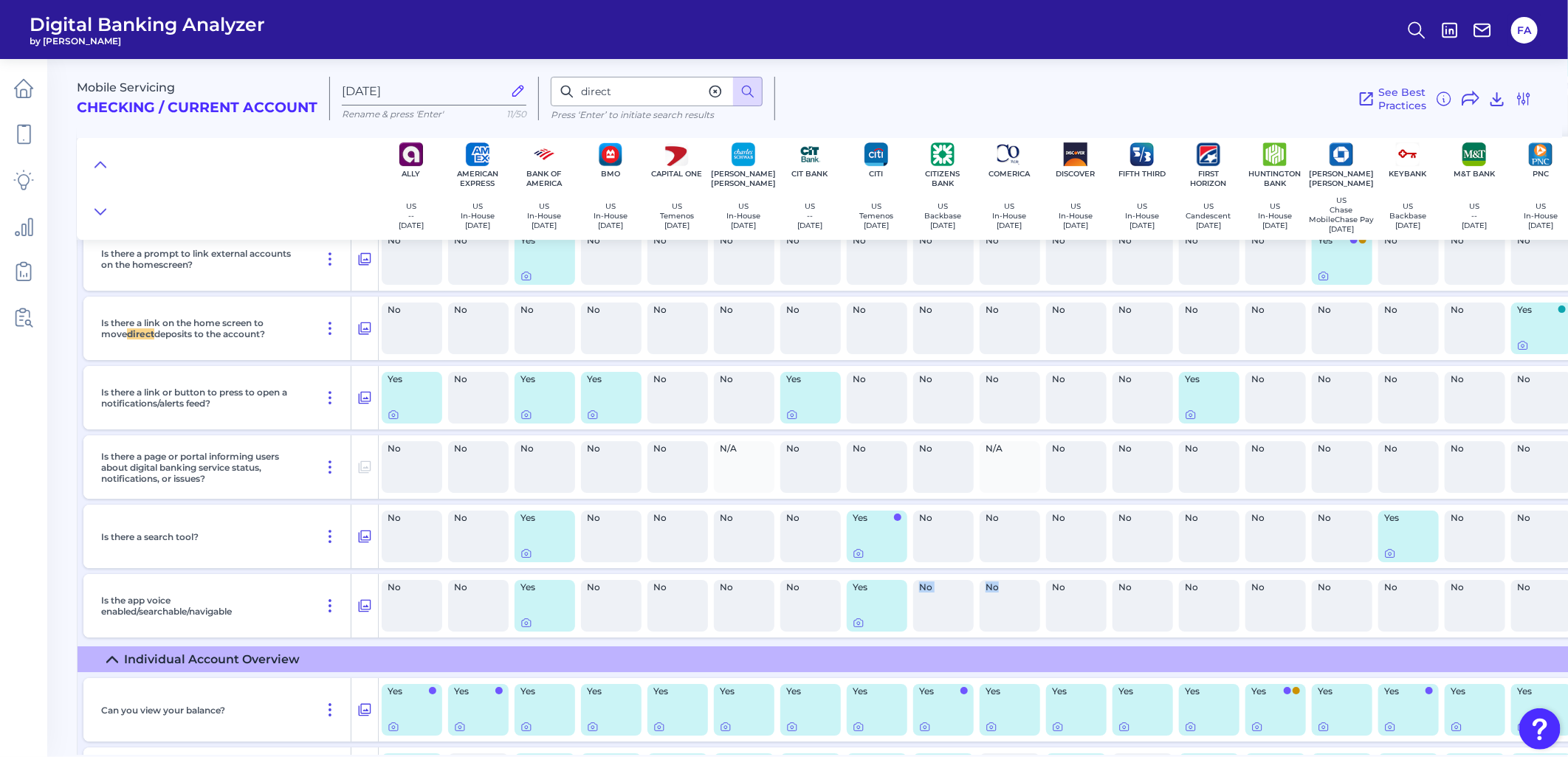
drag, startPoint x: 888, startPoint y: 746, endPoint x: 975, endPoint y: 506, distance: 255.3
click at [1006, 590] on div "Is the app voice enabled/searchable/navigable No No Yes No No No No Yes No No N…" at bounding box center [1127, 606] width 2089 height 64
click at [1019, 548] on div "No" at bounding box center [1009, 536] width 60 height 51
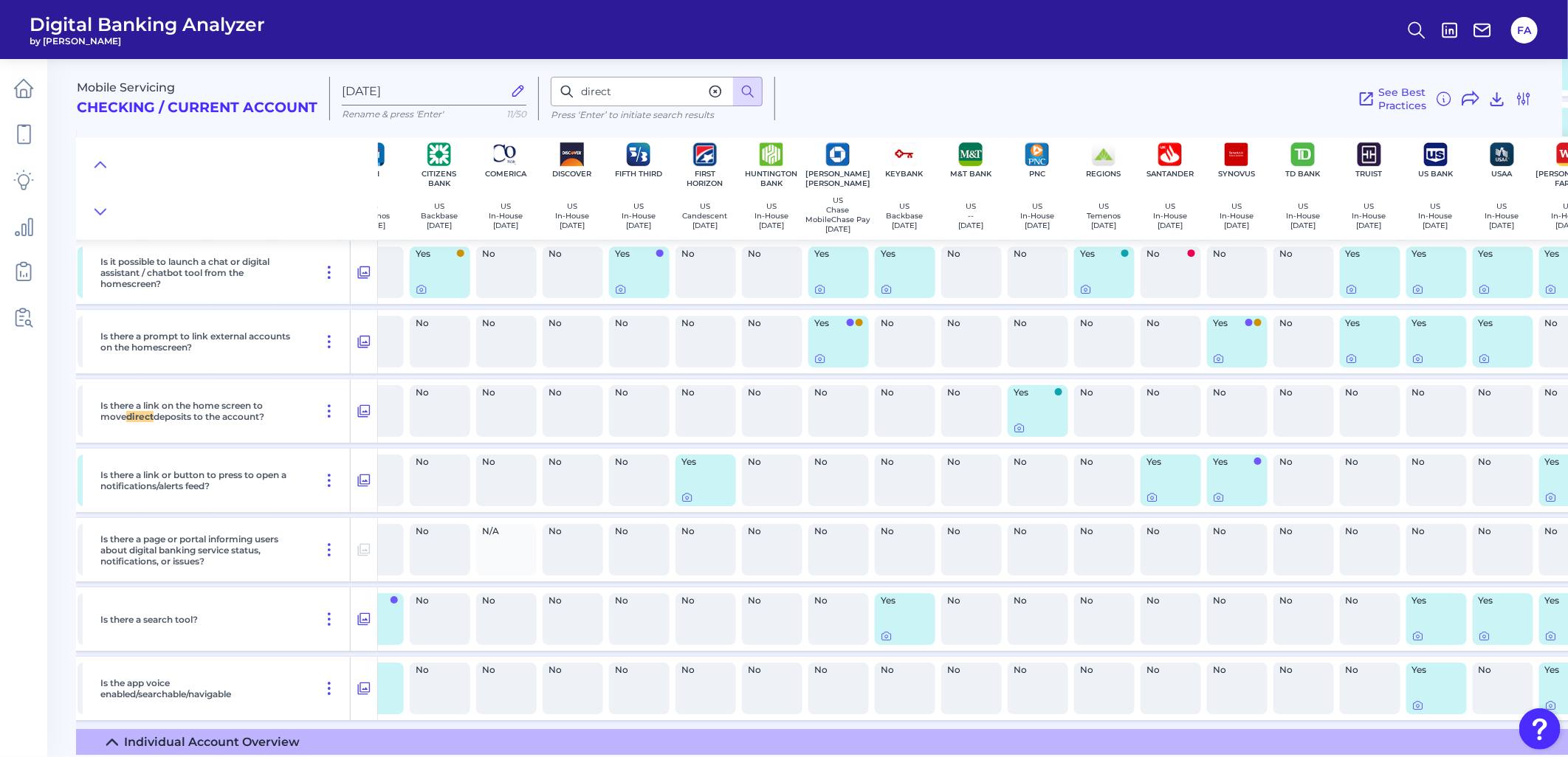
scroll to position [2838, 616]
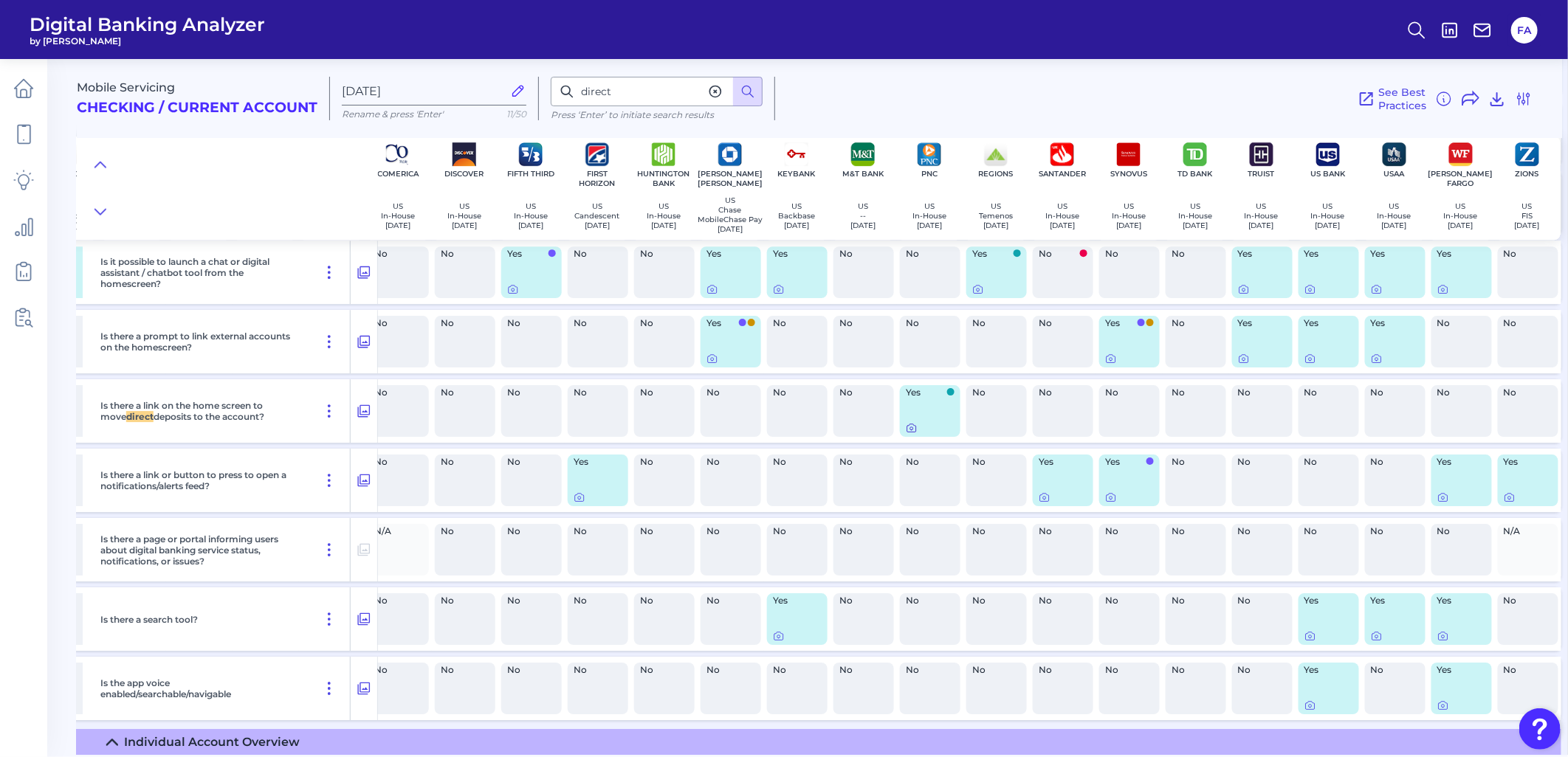
click at [900, 433] on div "Yes" at bounding box center [930, 411] width 60 height 51
click at [906, 434] on icon at bounding box center [911, 428] width 11 height 11
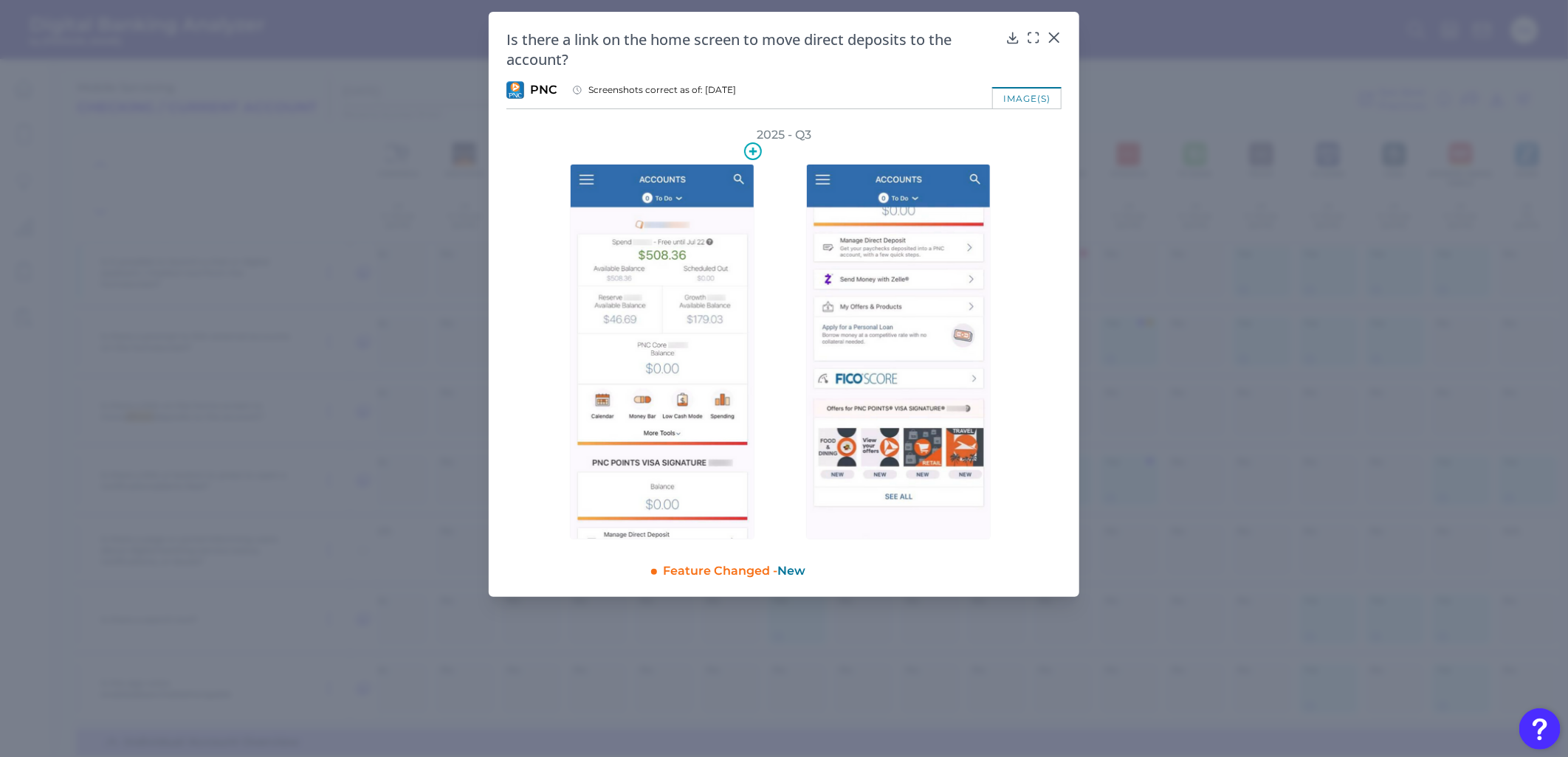
click at [735, 312] on img at bounding box center [662, 351] width 185 height 375
click at [835, 318] on img at bounding box center [898, 351] width 185 height 375
click at [1048, 45] on div at bounding box center [1054, 48] width 15 height 15
click at [1048, 42] on div at bounding box center [1054, 48] width 15 height 15
click at [1052, 42] on div at bounding box center [1054, 48] width 15 height 15
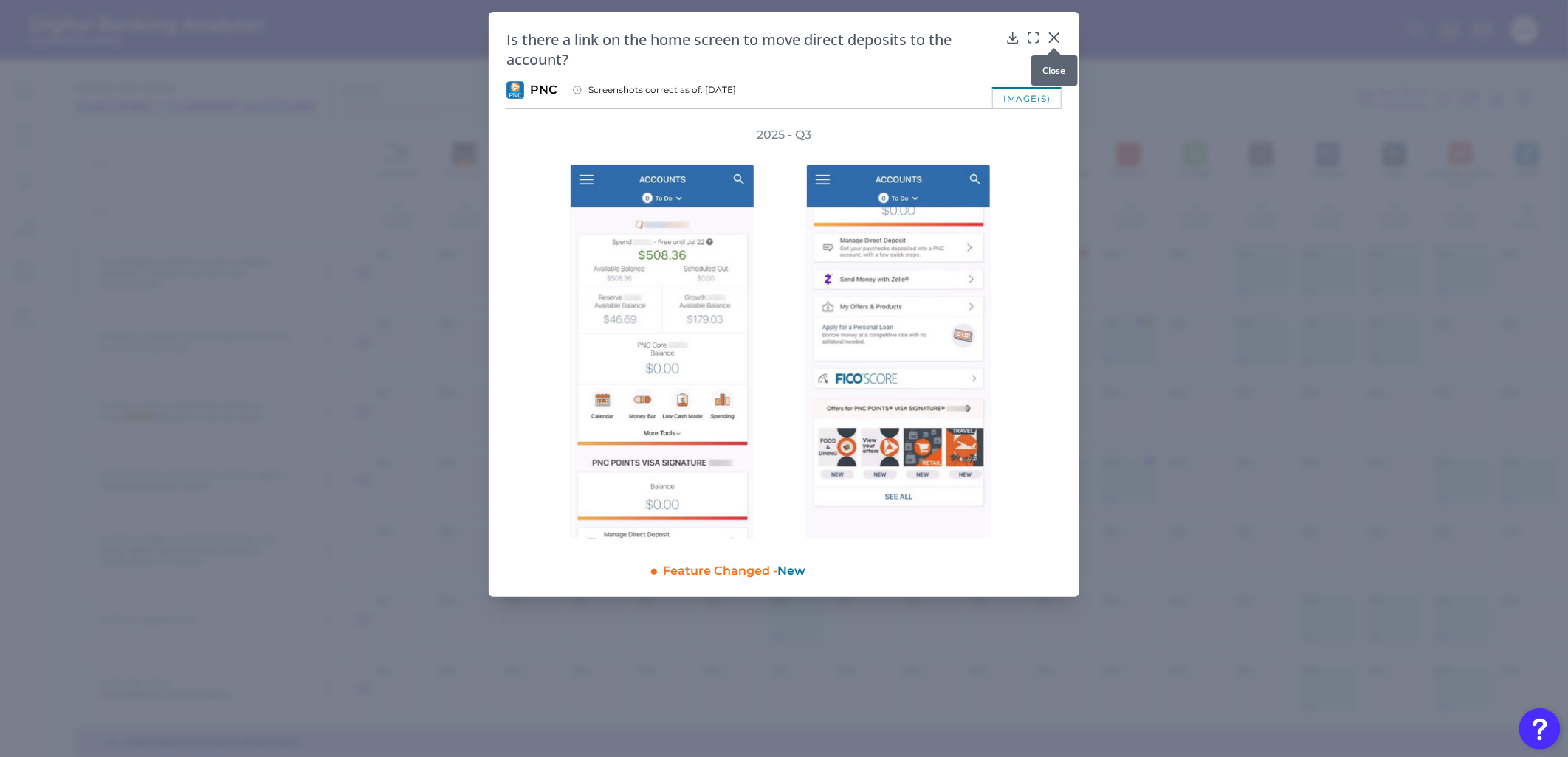
click at [1054, 38] on icon at bounding box center [1054, 38] width 9 height 9
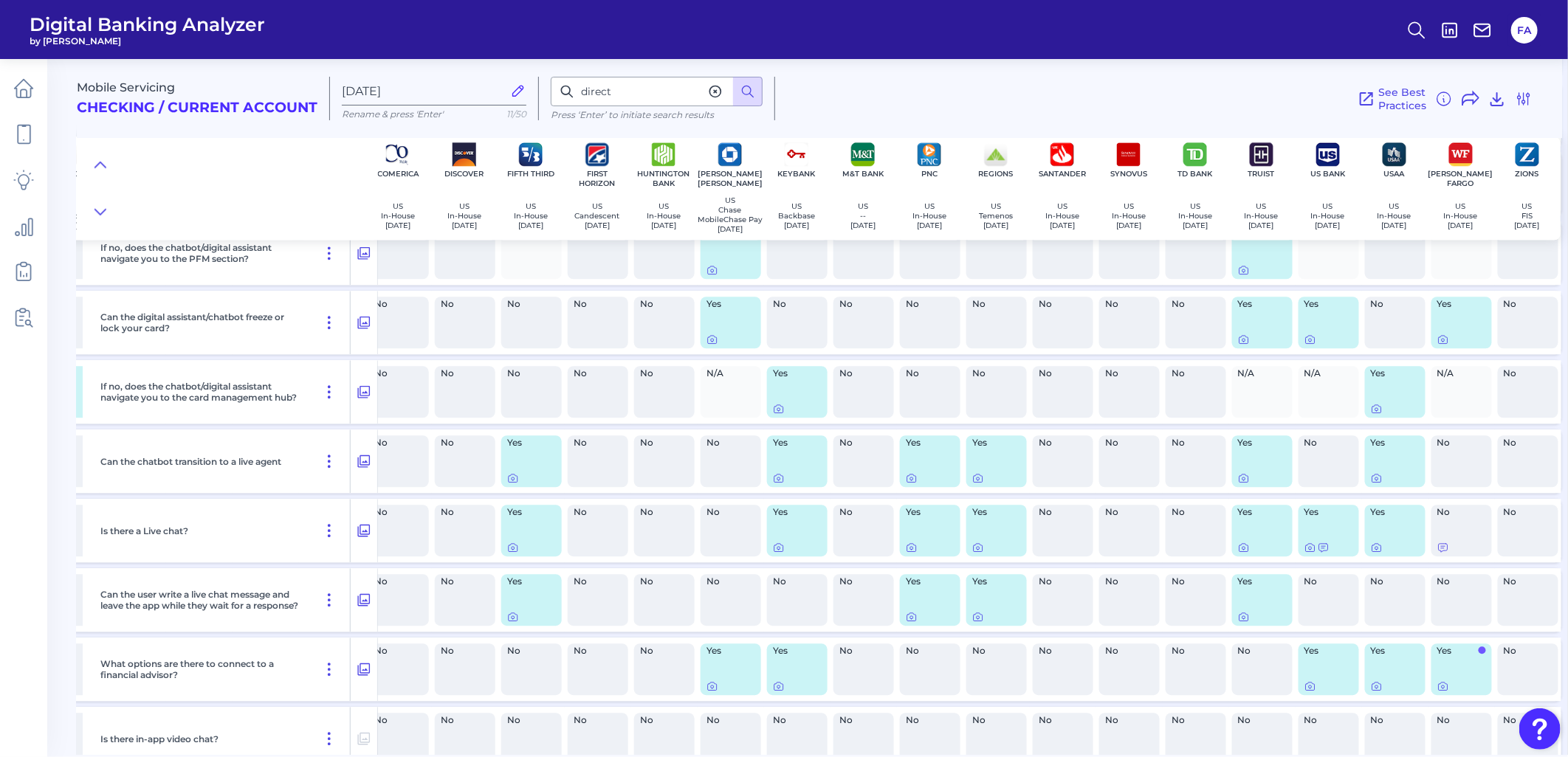
scroll to position [23831, 616]
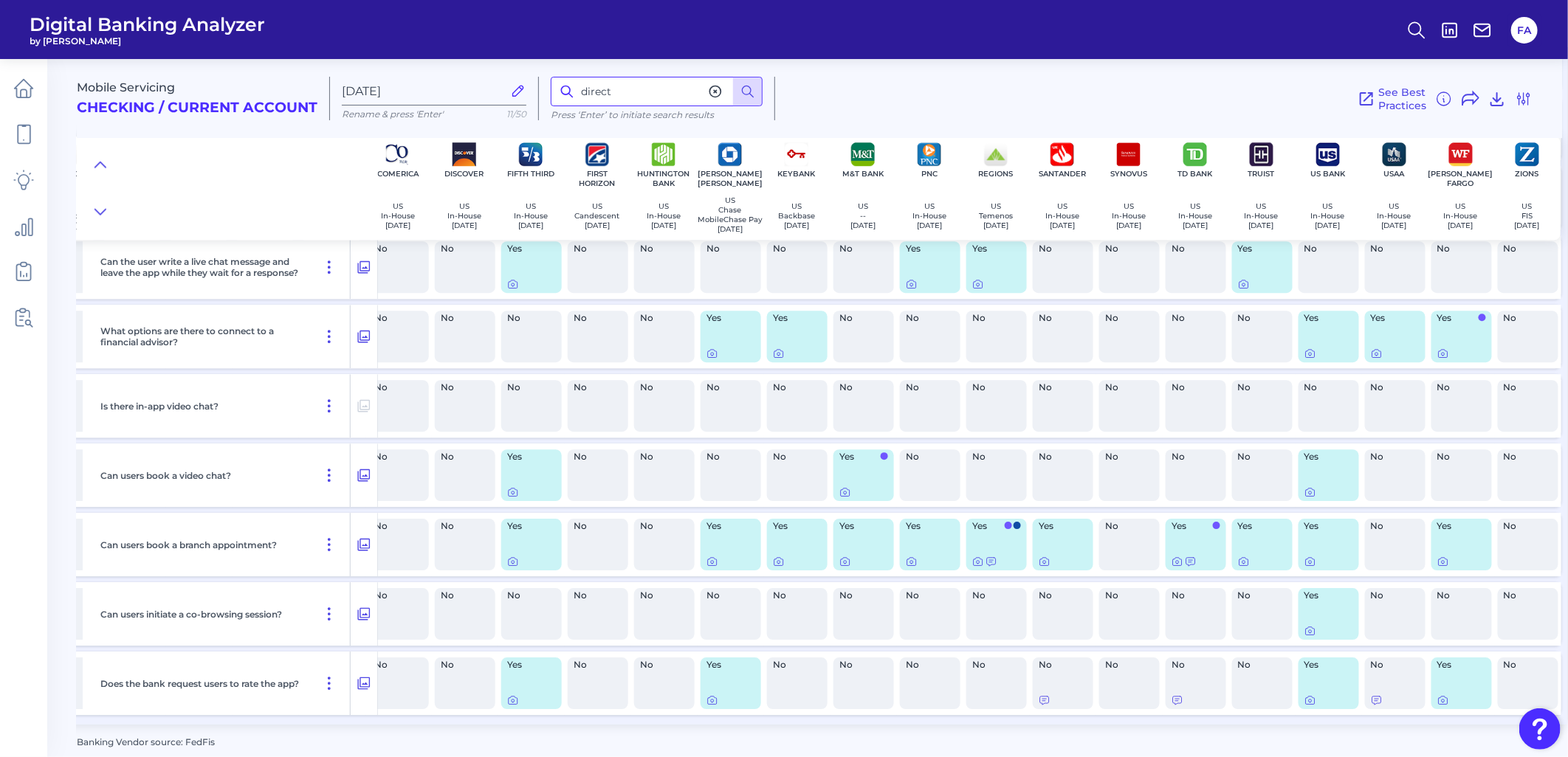
click at [651, 95] on input "direct" at bounding box center [657, 91] width 212 height 29
type input "direct deposit"
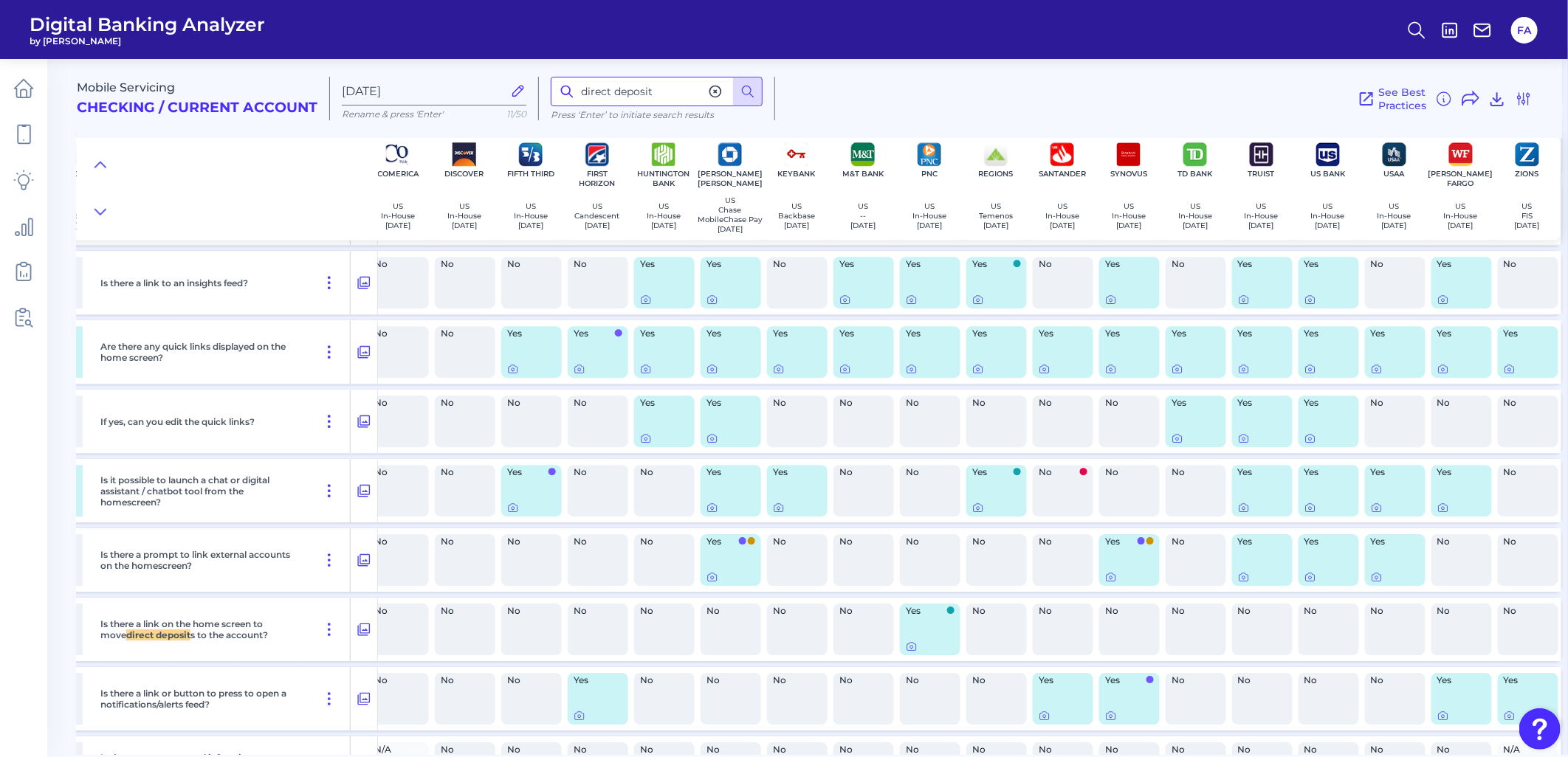
scroll to position [2613, 616]
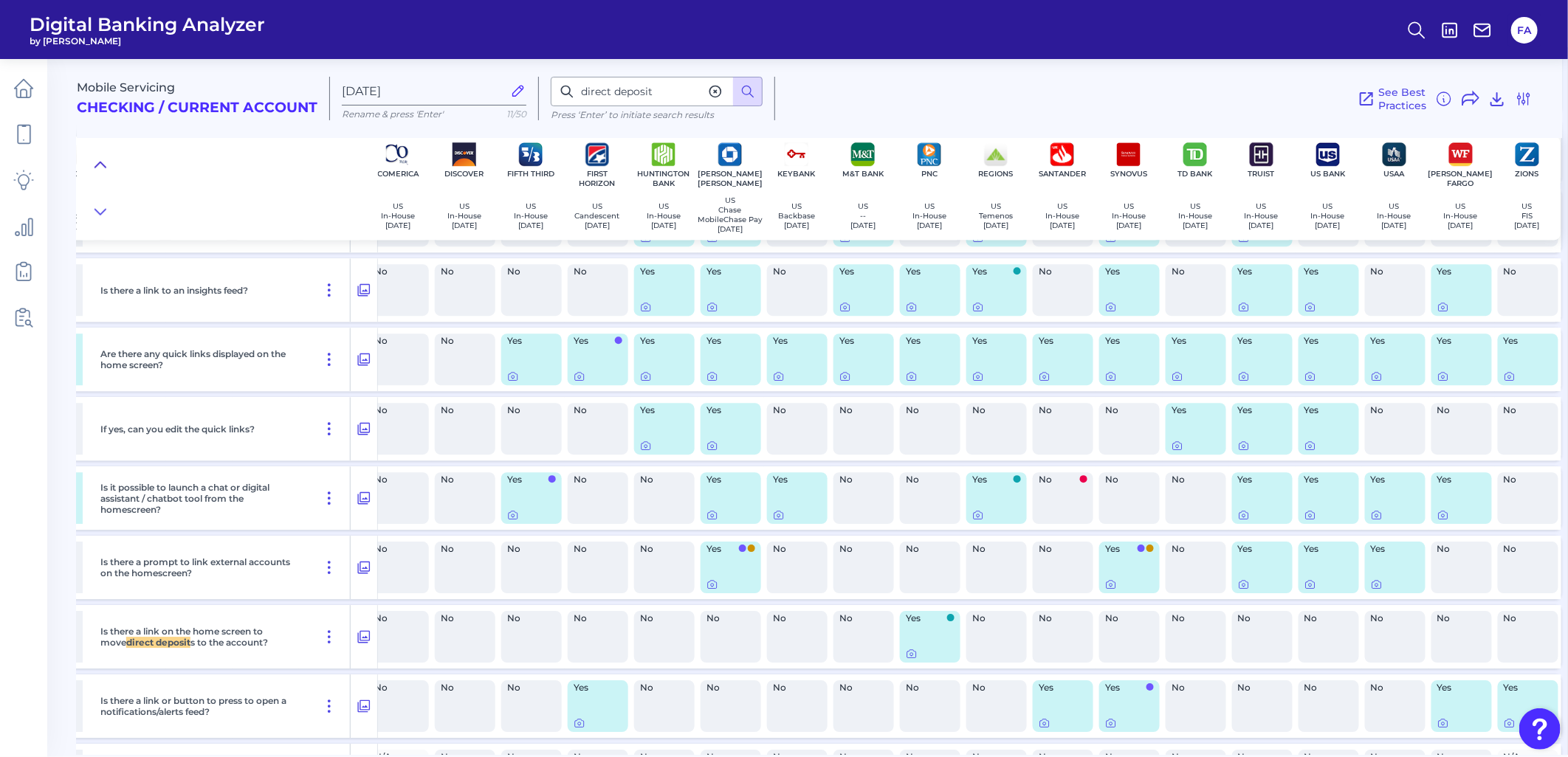
click at [103, 172] on button at bounding box center [100, 164] width 24 height 20
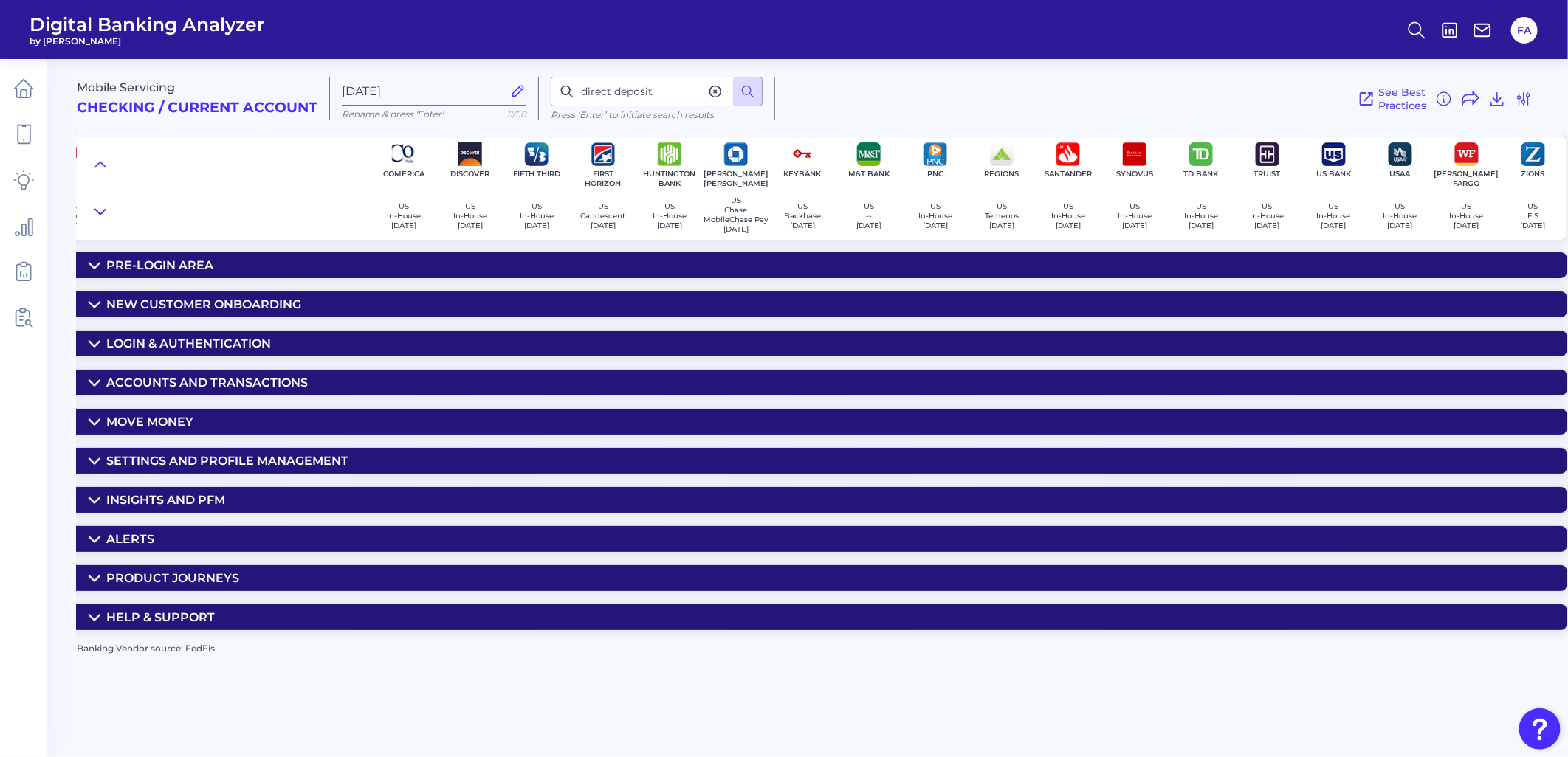
click at [103, 209] on icon at bounding box center [100, 211] width 11 height 15
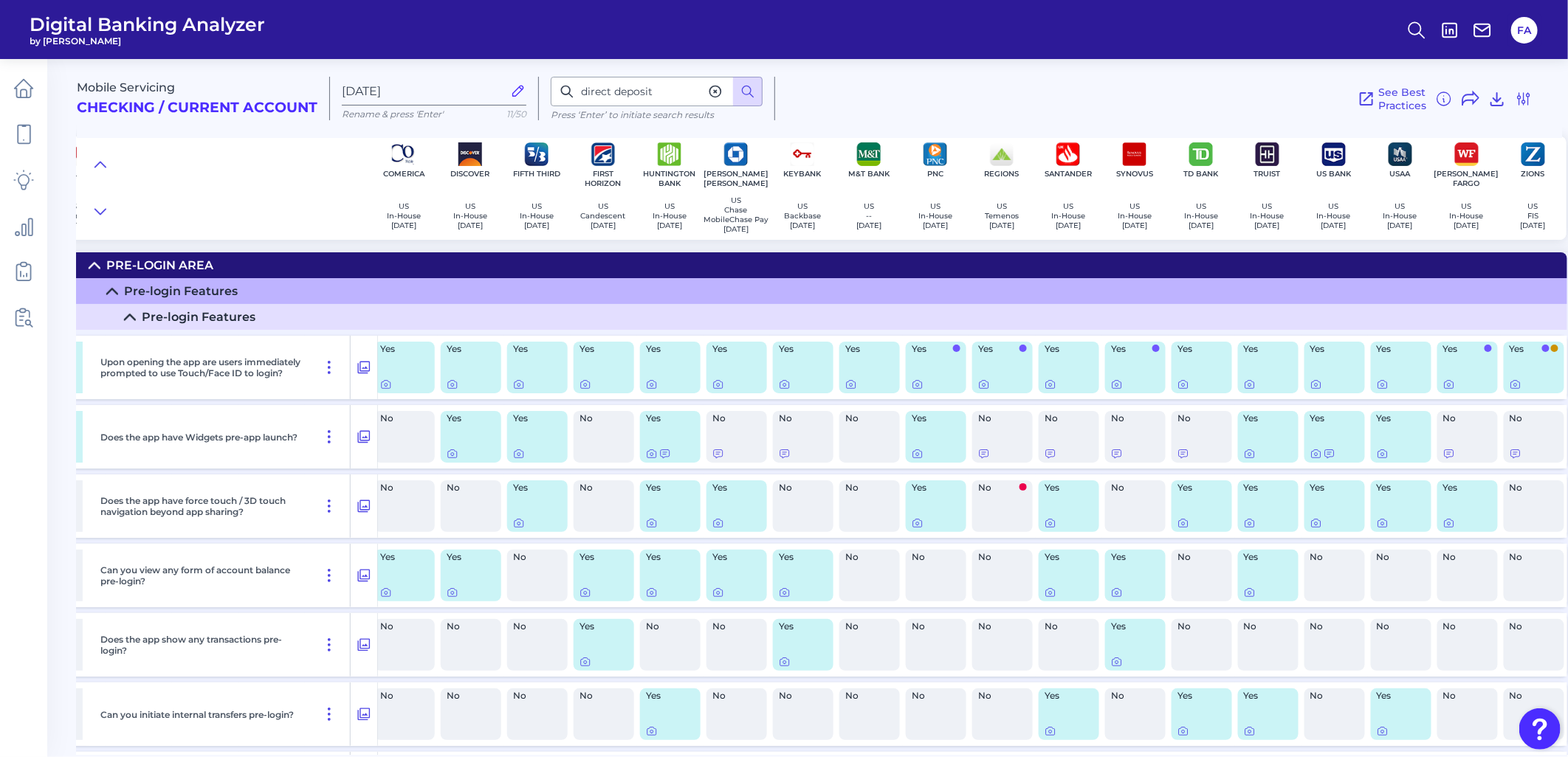
click at [79, 167] on div at bounding box center [227, 187] width 301 height 103
click at [91, 165] on button at bounding box center [100, 164] width 24 height 20
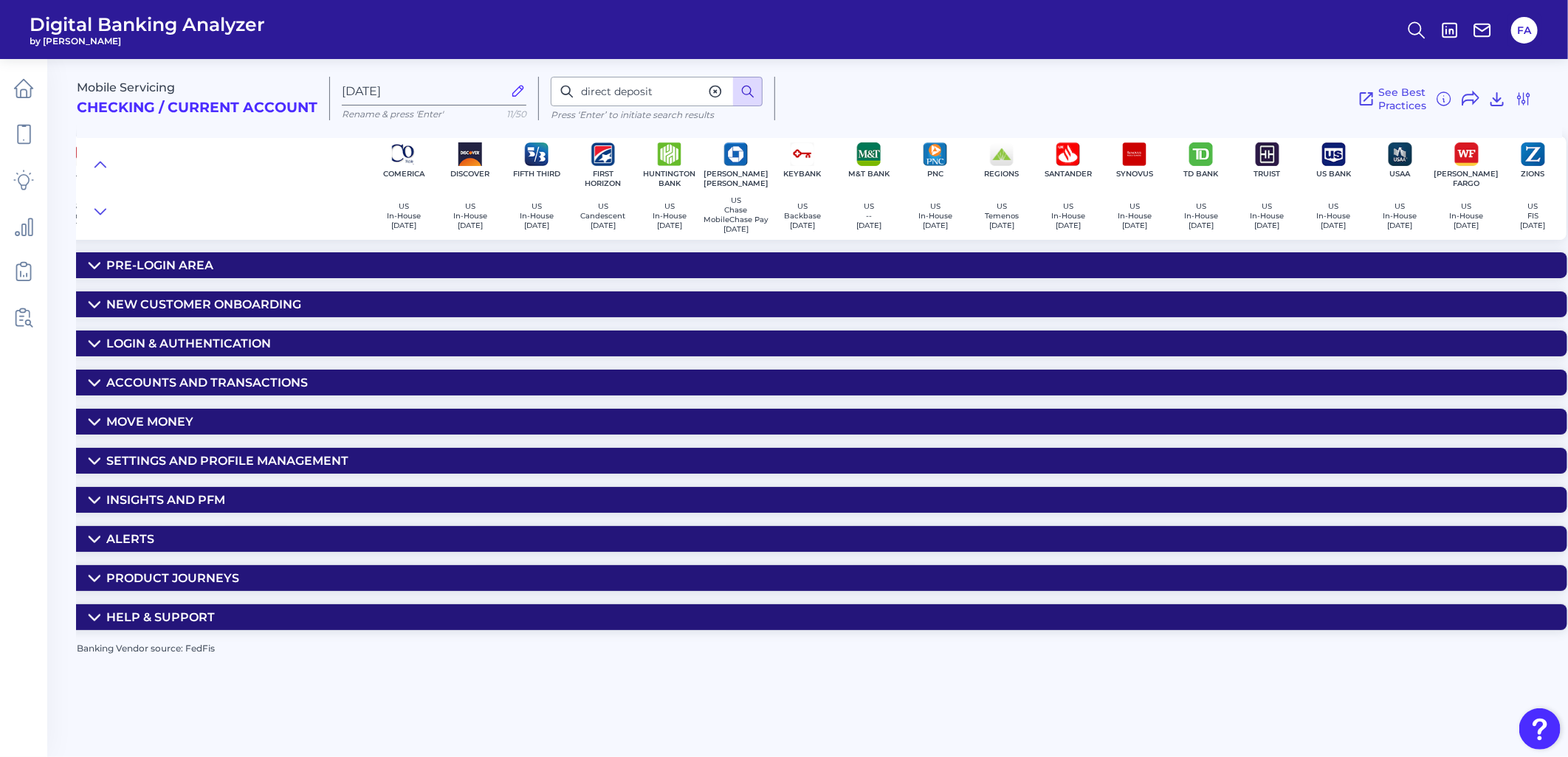
click at [742, 96] on icon at bounding box center [748, 91] width 15 height 15
drag, startPoint x: 90, startPoint y: 215, endPoint x: 113, endPoint y: 431, distance: 217.2
click at [91, 215] on button at bounding box center [100, 211] width 24 height 20
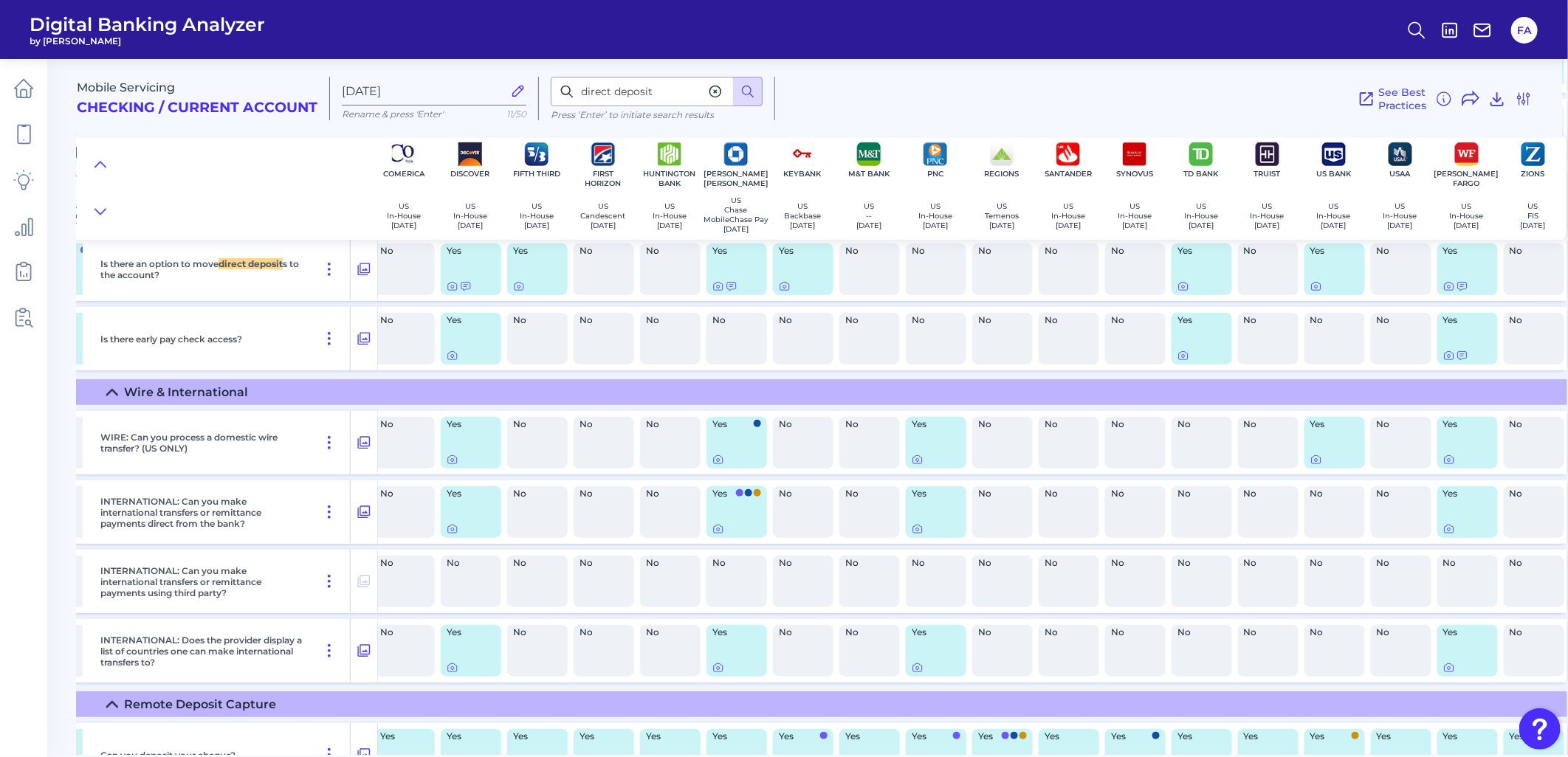
scroll to position [11037, 605]
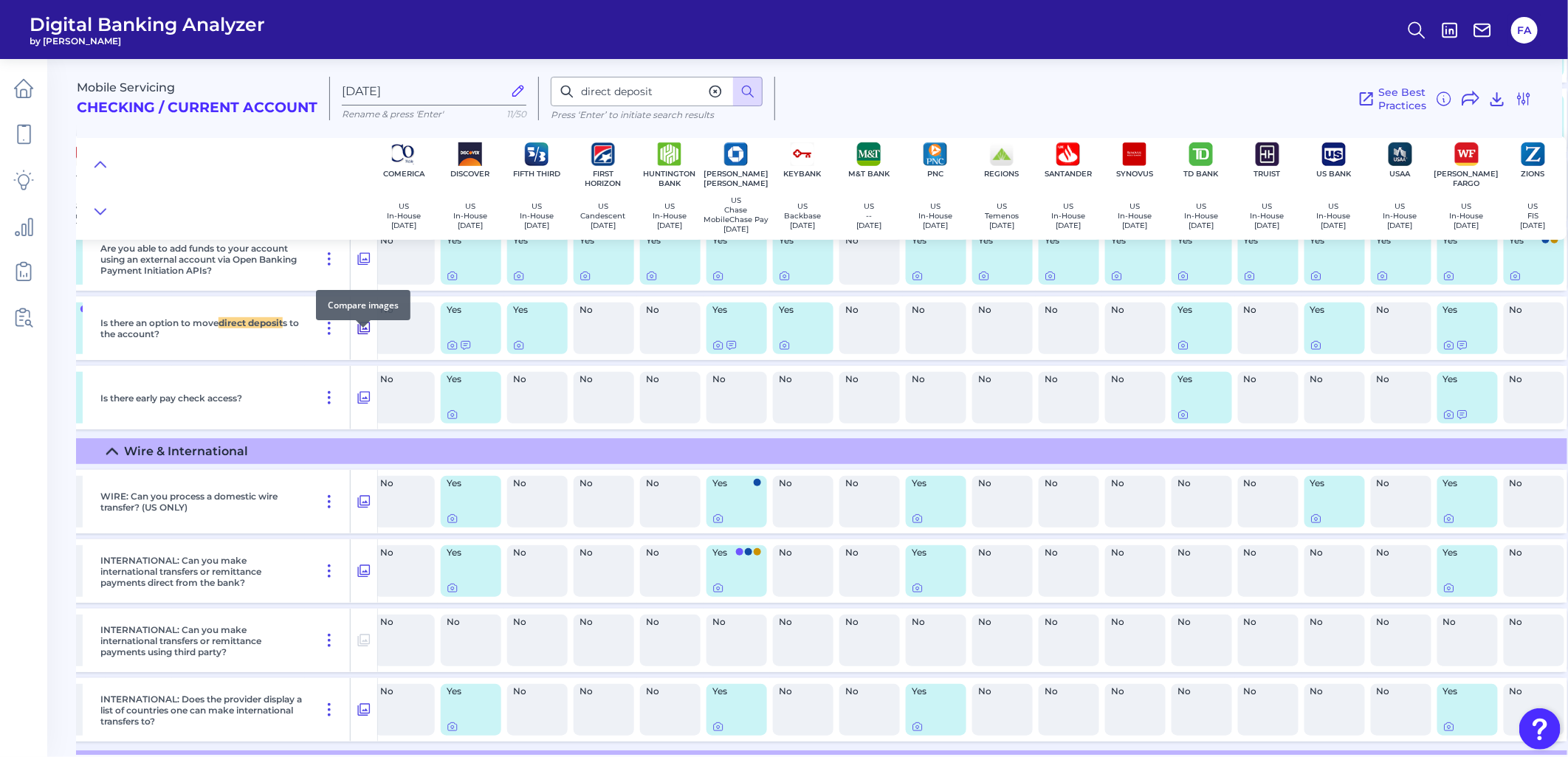
click at [368, 337] on icon at bounding box center [363, 329] width 15 height 18
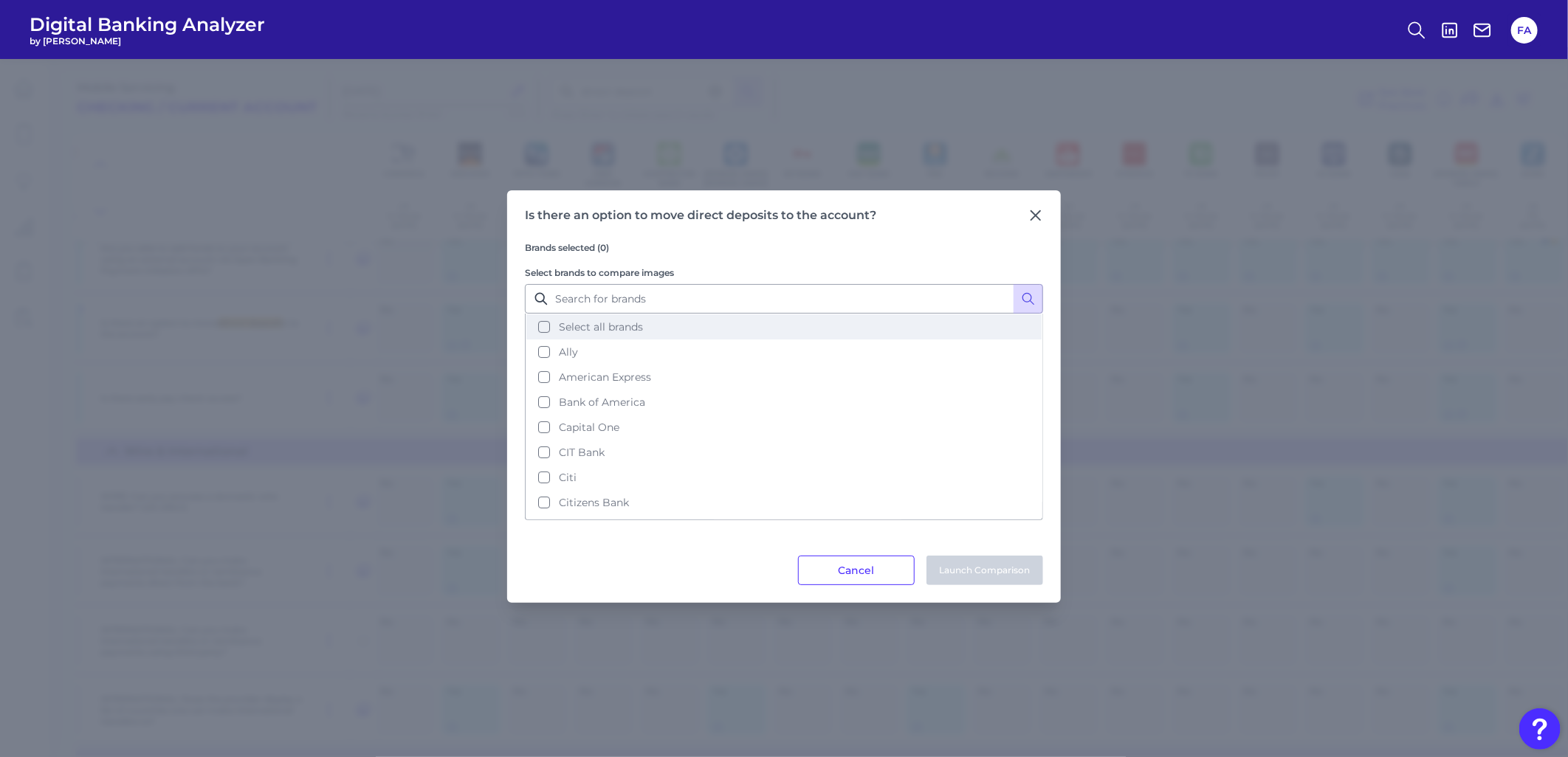
click at [570, 327] on span "Select all brands" at bounding box center [600, 326] width 84 height 13
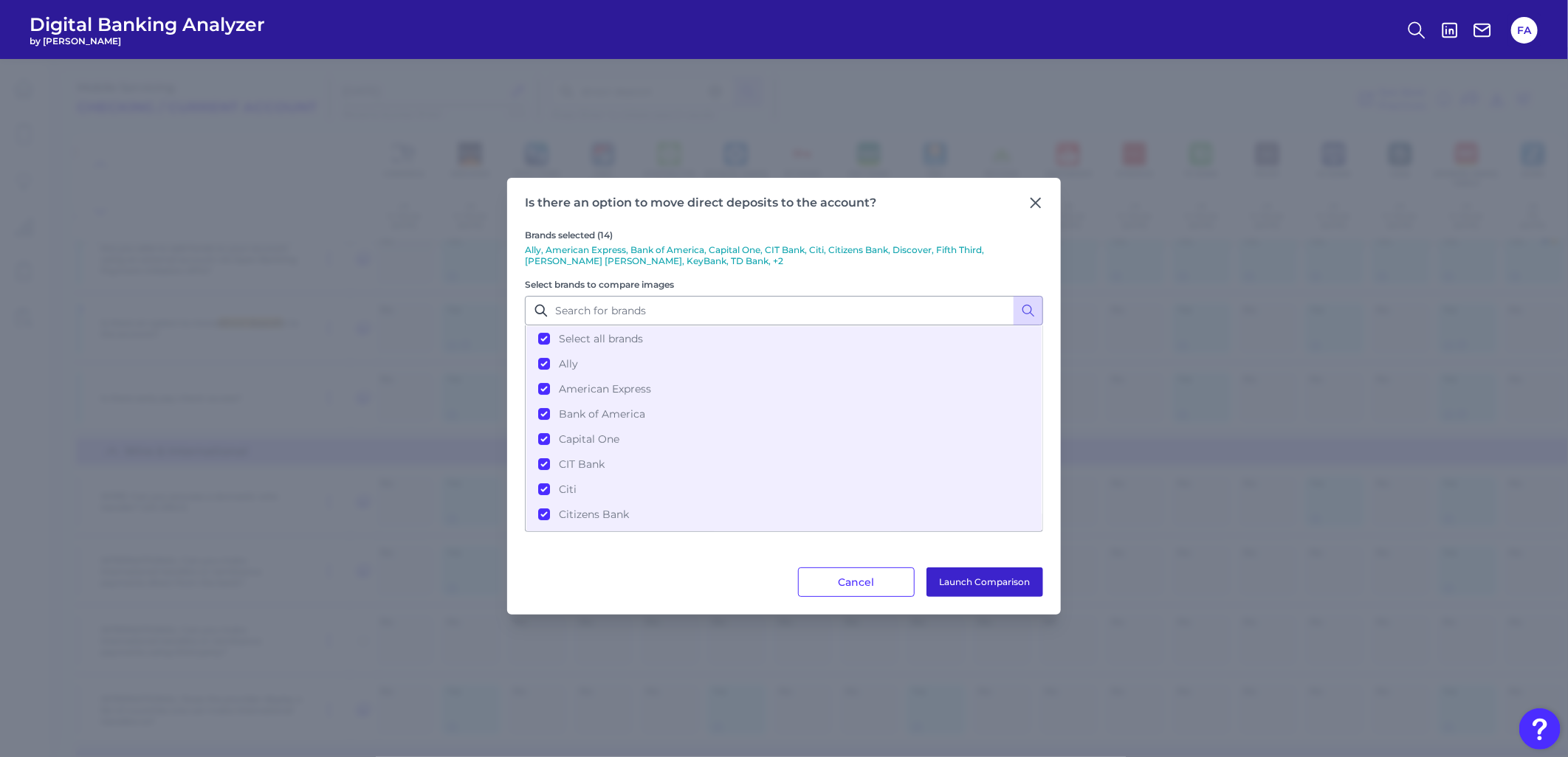
click at [967, 576] on button "Launch Comparison" at bounding box center [985, 581] width 117 height 29
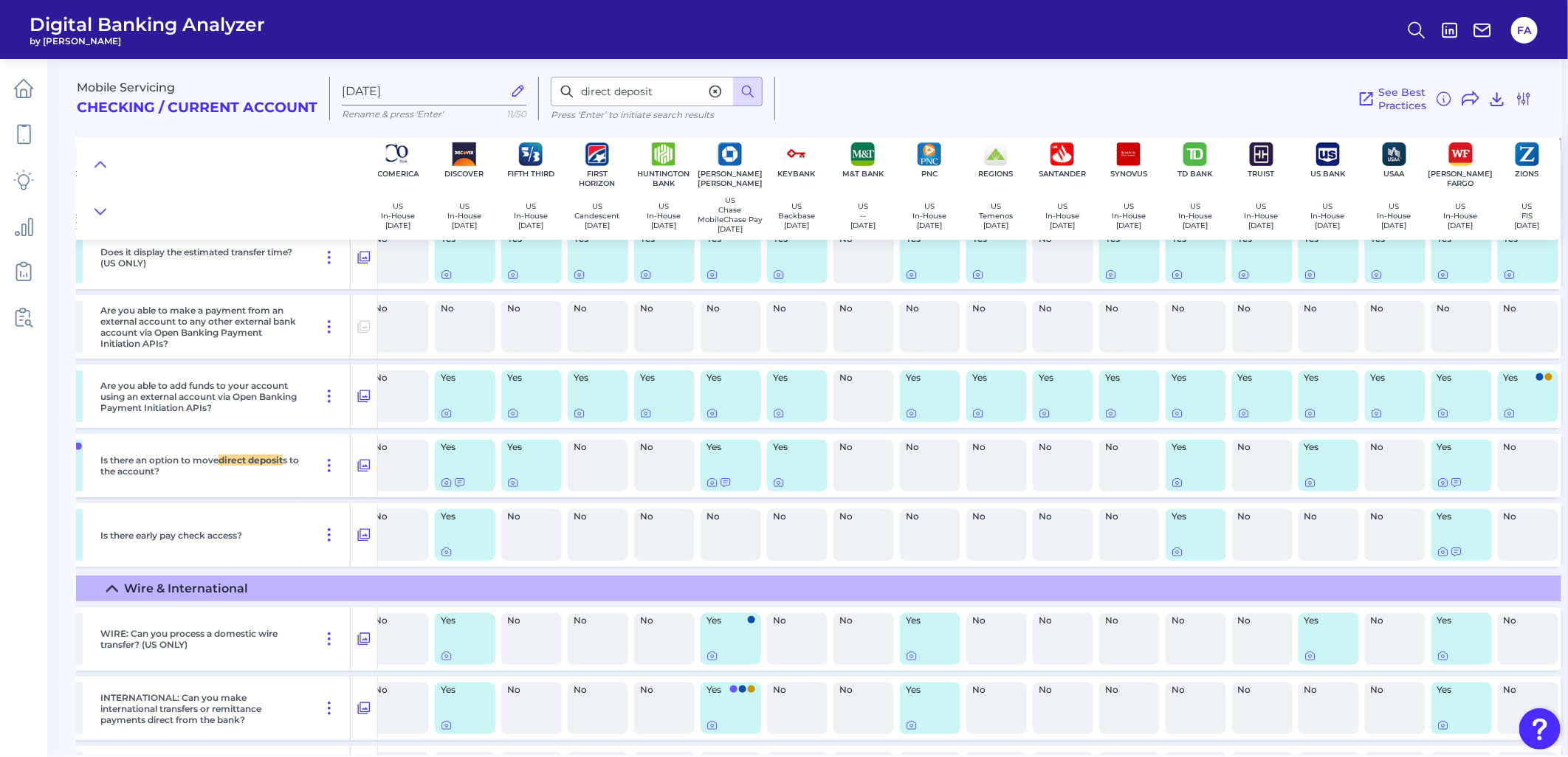
scroll to position [10900, 0]
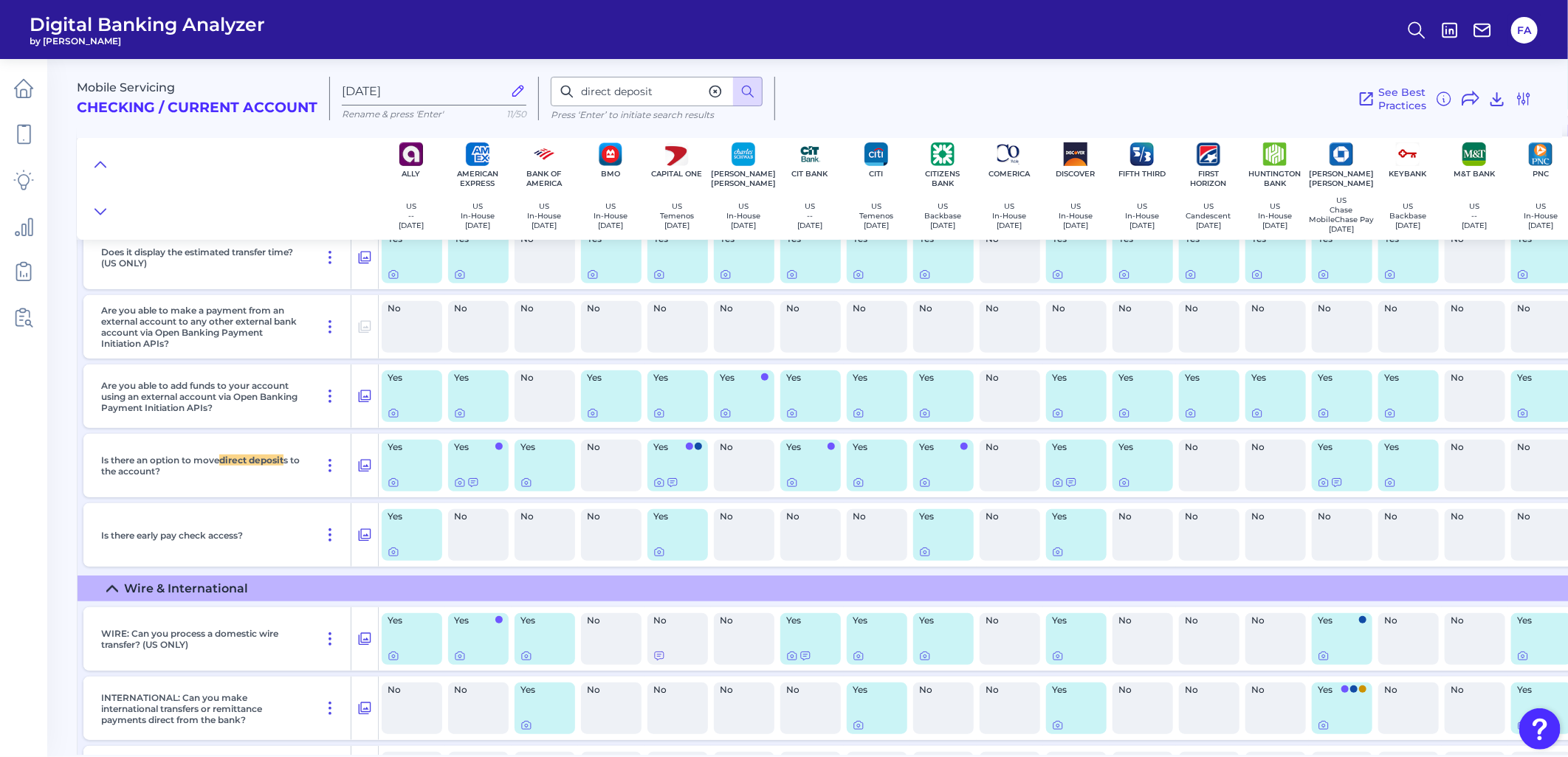
click at [1081, 756] on main "Mobile Servicing Checking / Current Account [DATE] Rename & press 'Enter' 11/50…" at bounding box center [784, 378] width 1568 height 757
click at [1082, 756] on main "Mobile Servicing Checking / Current Account [DATE] Rename & press 'Enter' 11/50…" at bounding box center [784, 378] width 1568 height 757
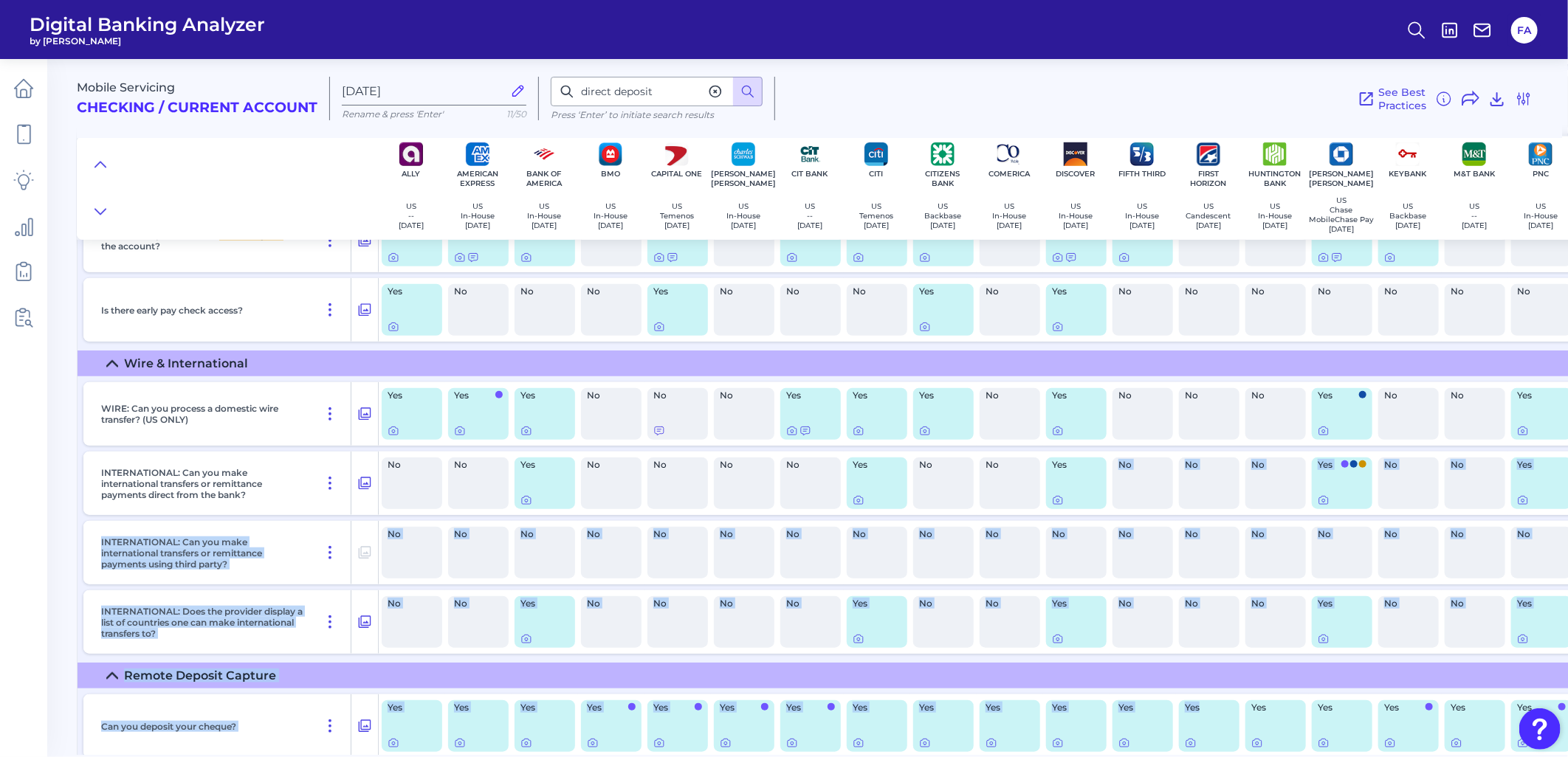
drag, startPoint x: 1060, startPoint y: 754, endPoint x: 1166, endPoint y: 732, distance: 108.3
click at [1215, 741] on div "Mobile Servicing Checking / Current Account [DATE] Rename & press 'Enter' 11/50…" at bounding box center [822, 401] width 1491 height 707
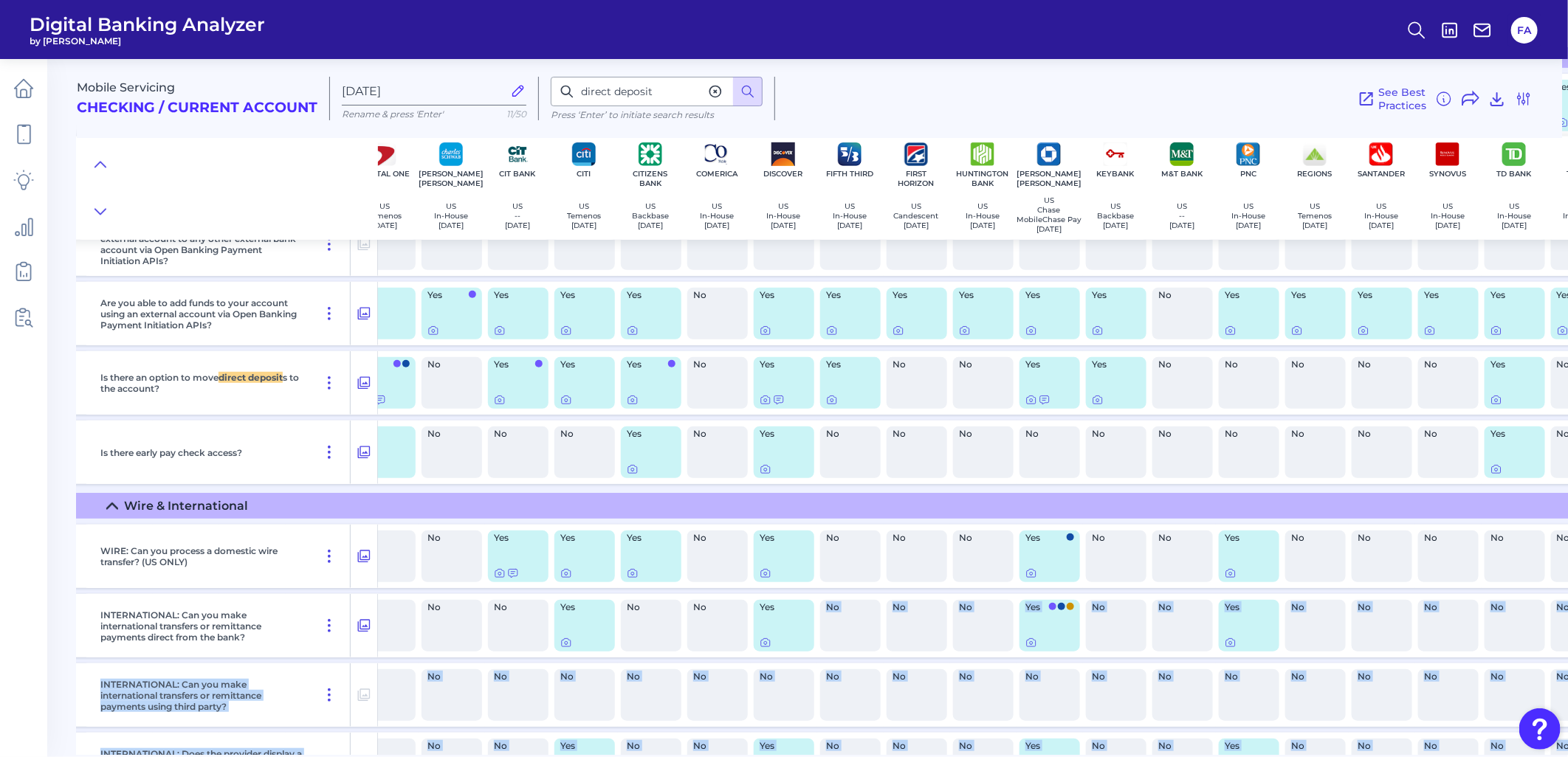
scroll to position [10982, 0]
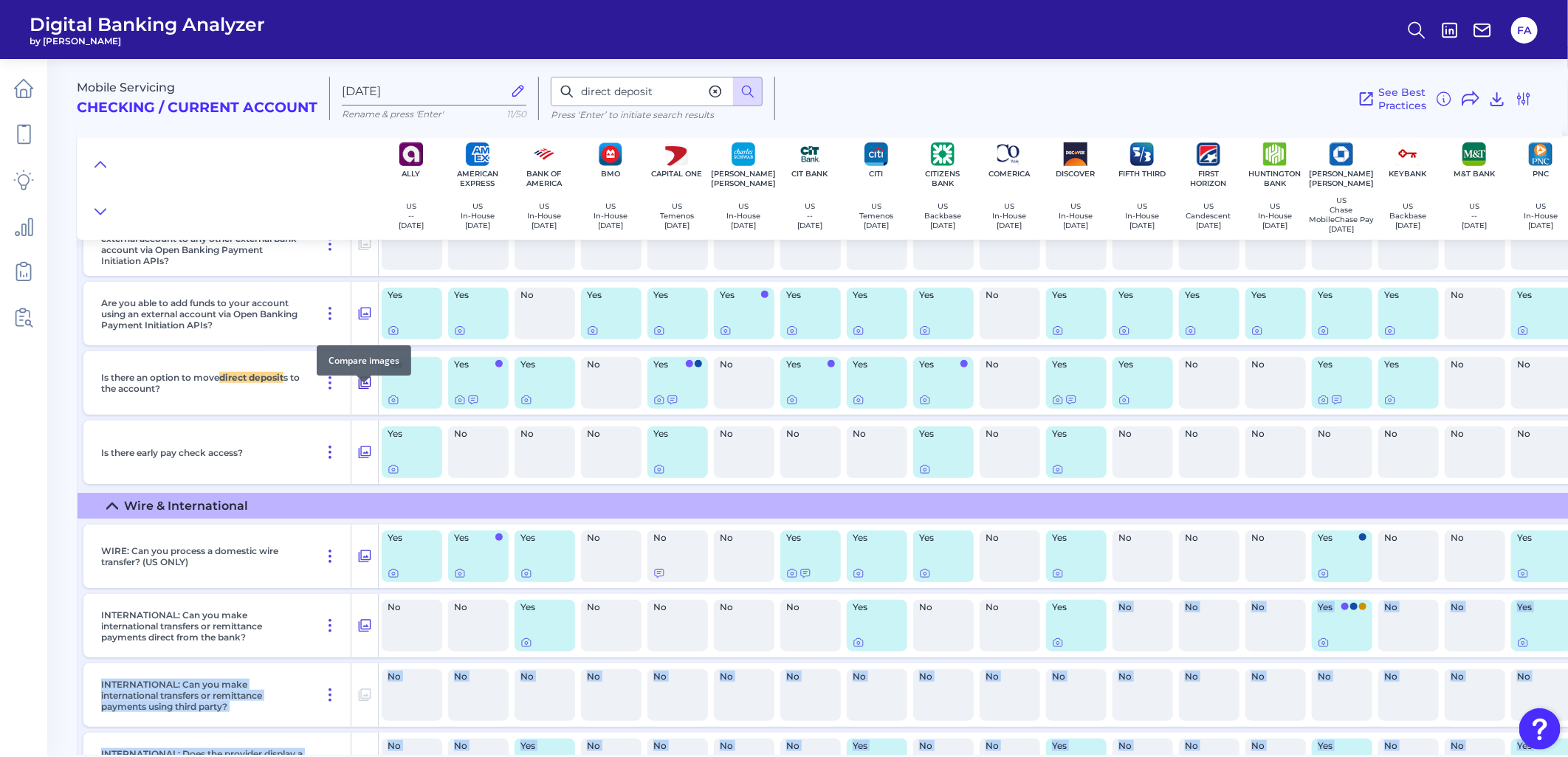
click at [367, 391] on icon at bounding box center [364, 382] width 15 height 18
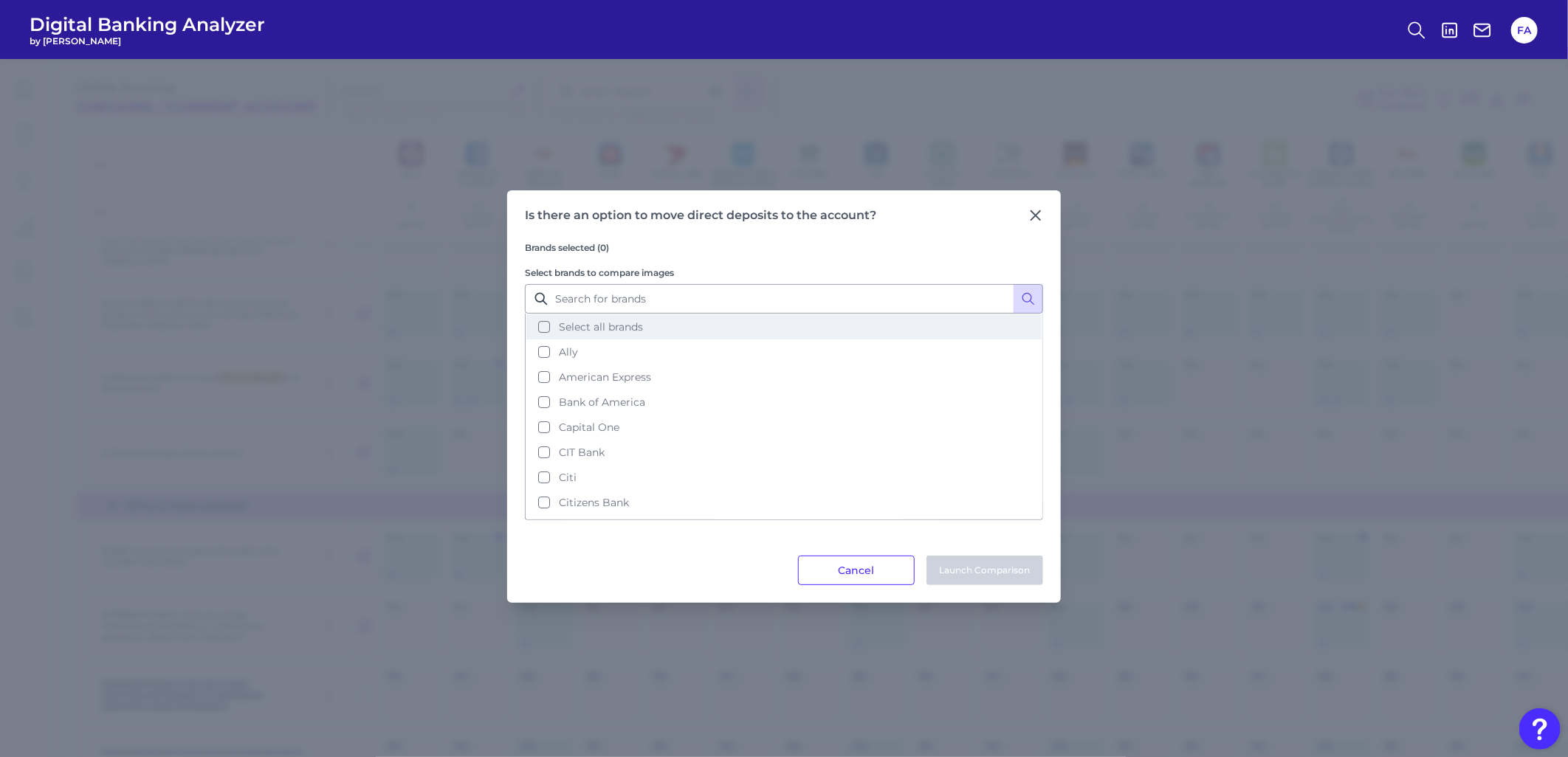
click at [539, 320] on button "Select all brands" at bounding box center [783, 327] width 515 height 25
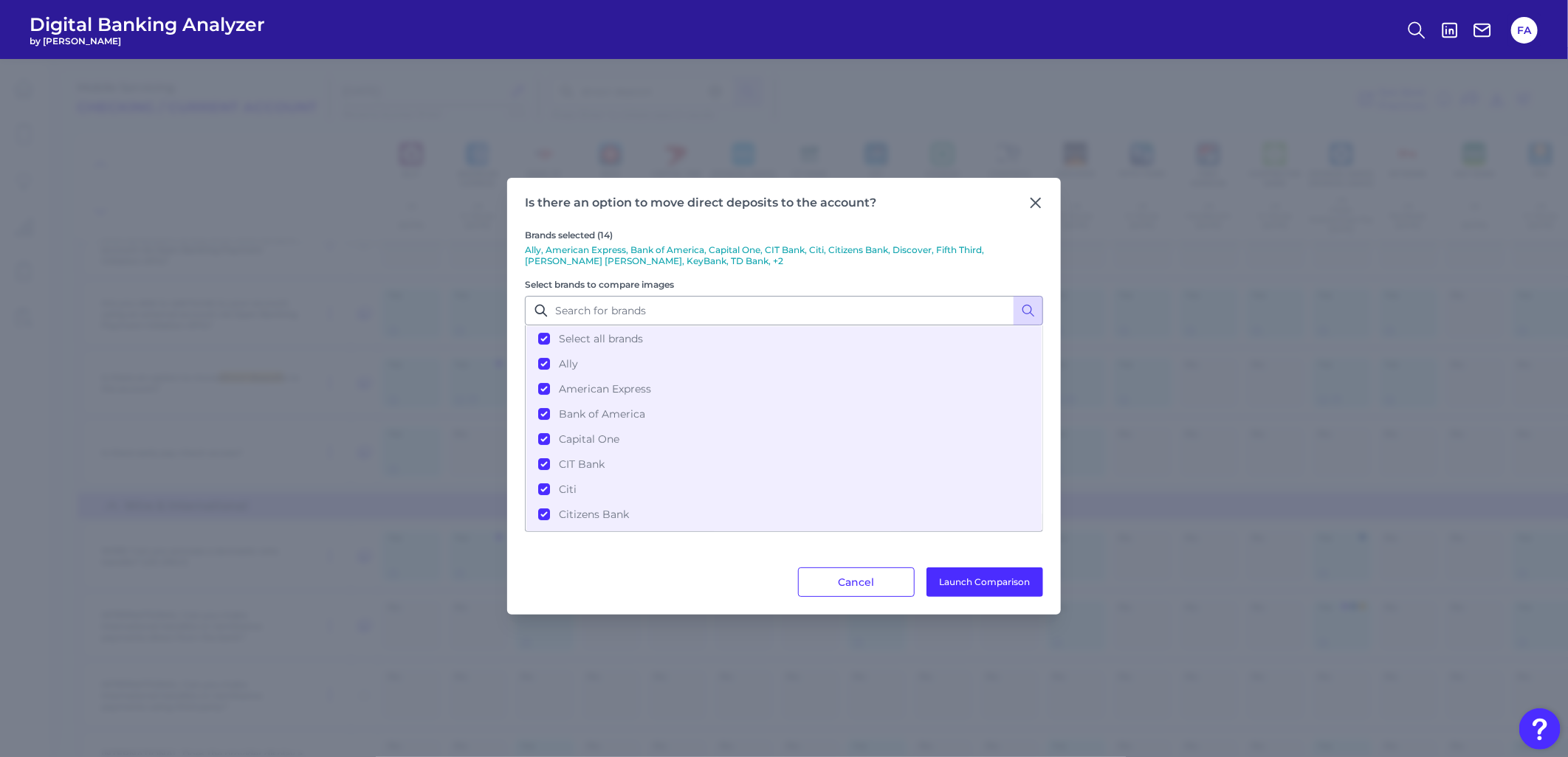
click at [982, 605] on div "Is there an option to move direct deposits to the account? Brands selected (14)…" at bounding box center [784, 396] width 553 height 436
click at [982, 592] on button "Launch Comparison" at bounding box center [985, 581] width 117 height 29
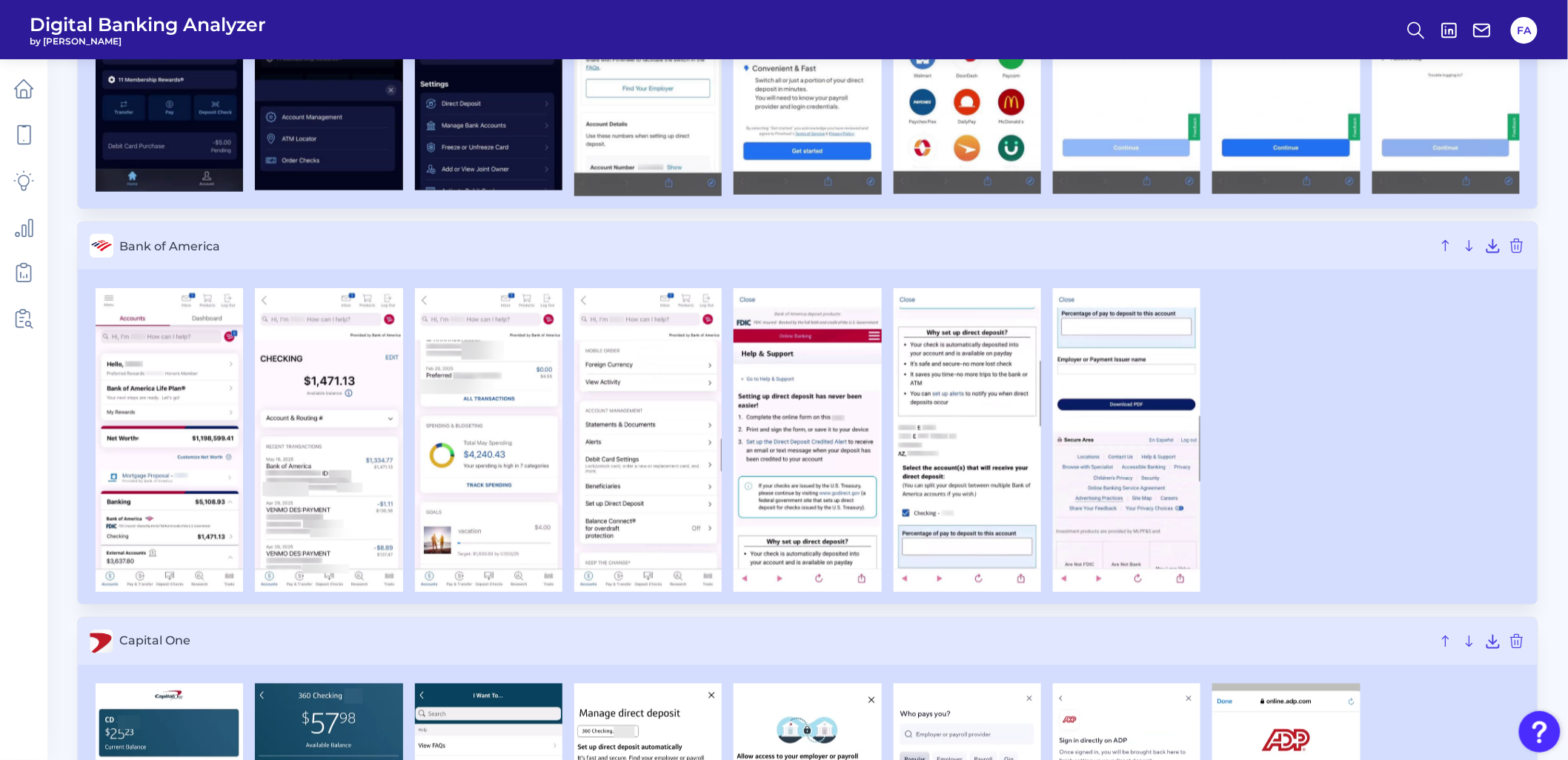
scroll to position [740, 0]
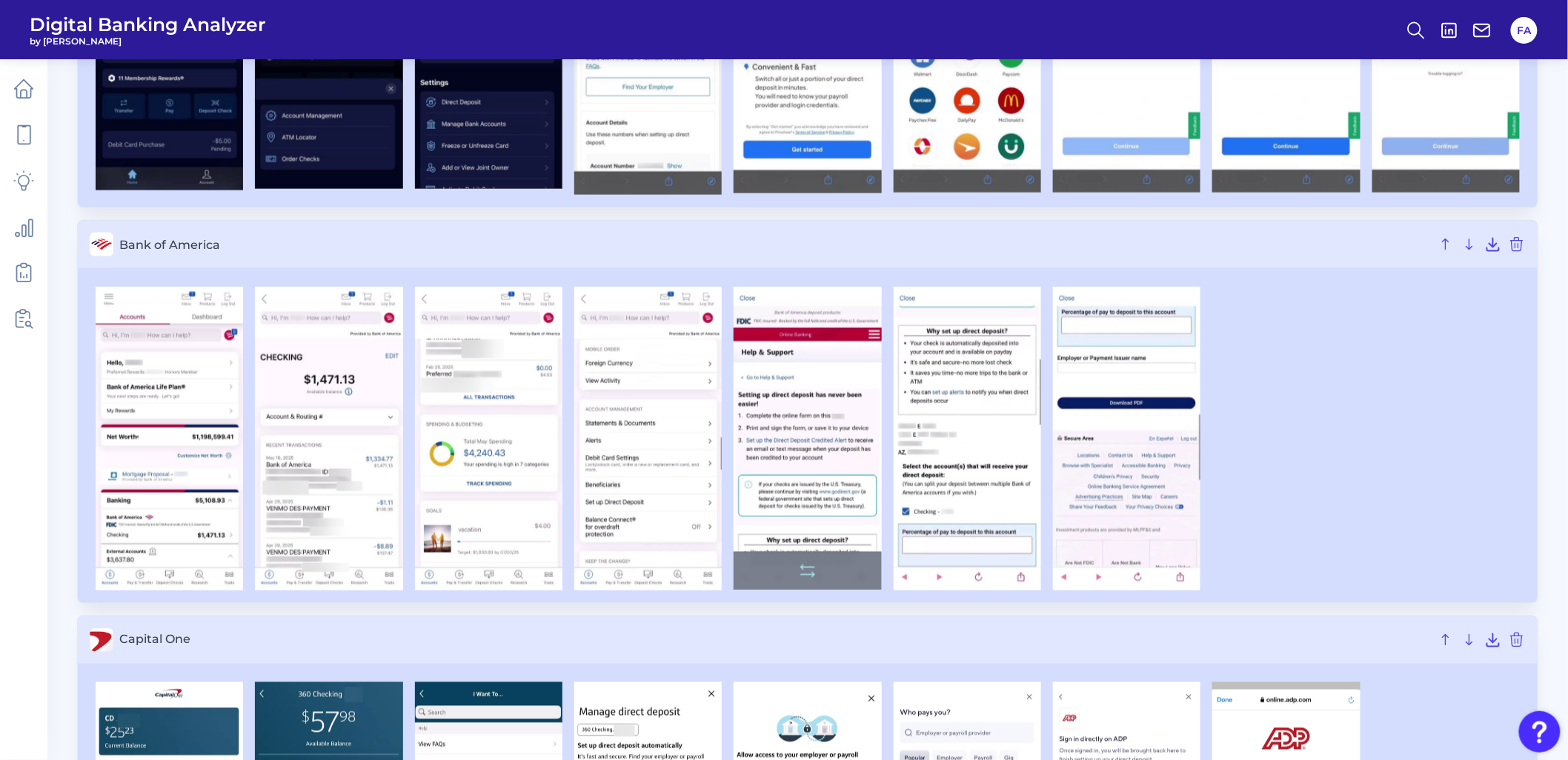
click at [833, 441] on img at bounding box center [808, 438] width 147 height 303
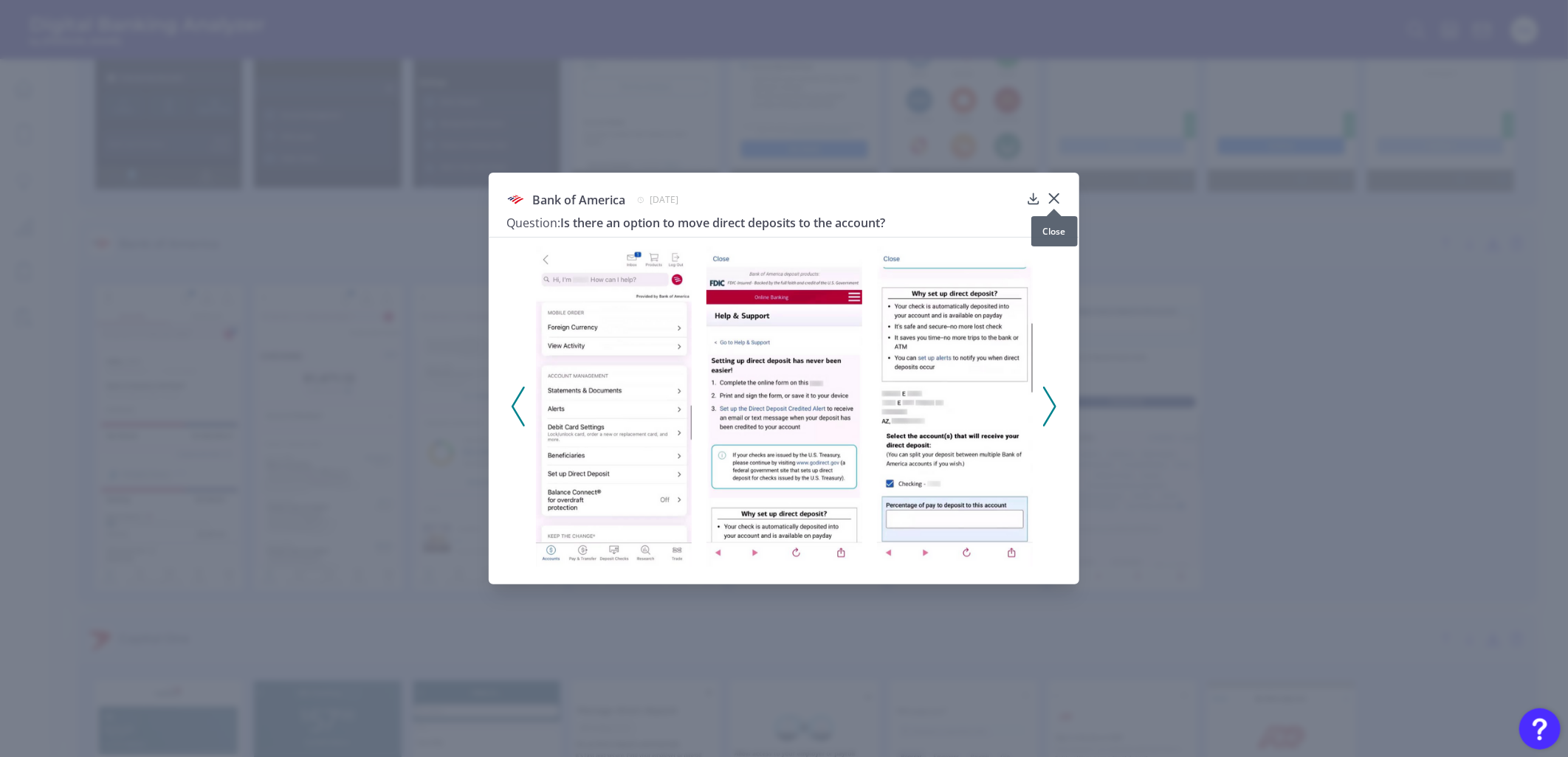
click at [1052, 193] on icon at bounding box center [1054, 198] width 15 height 15
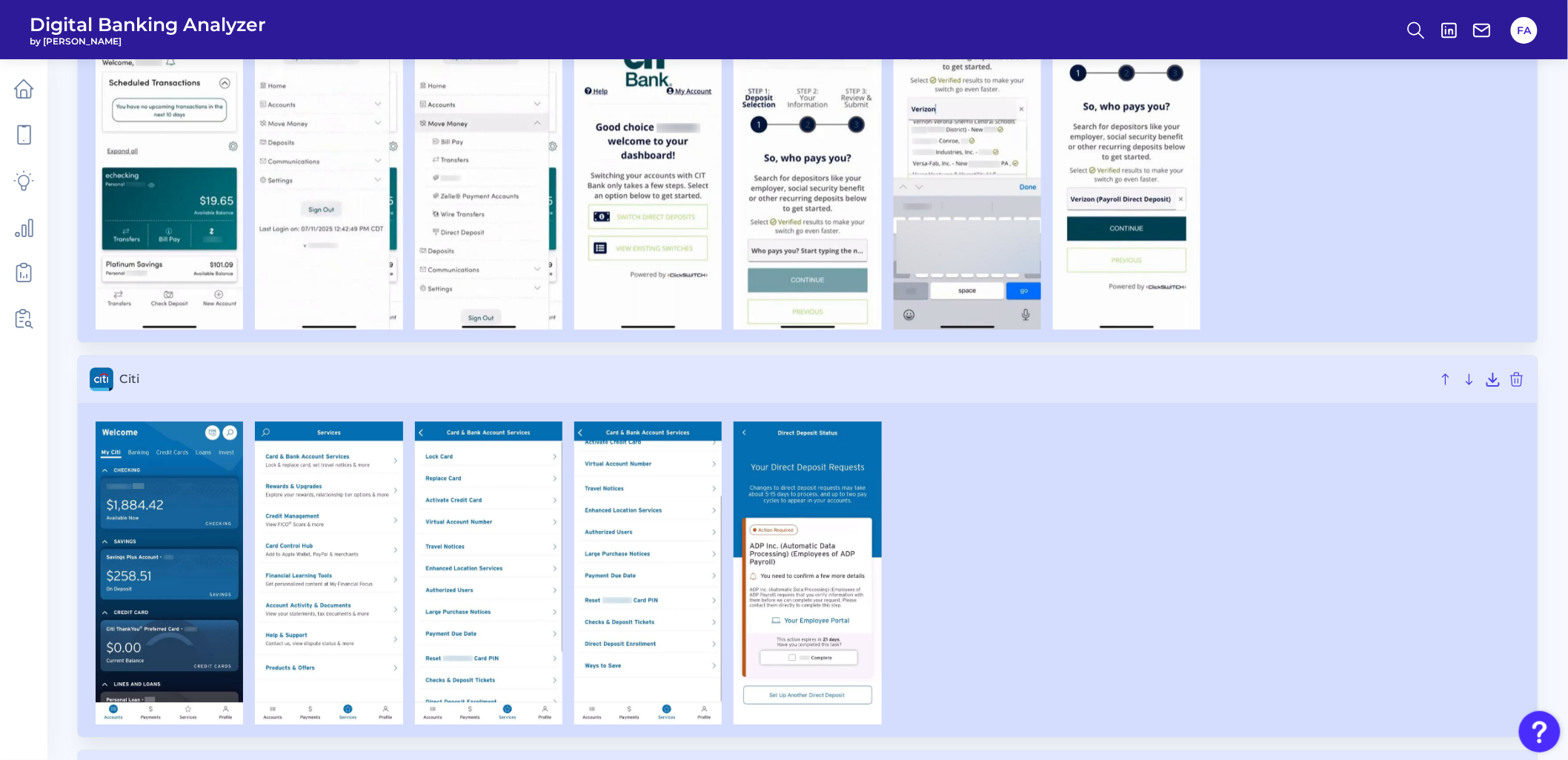
scroll to position [1892, 0]
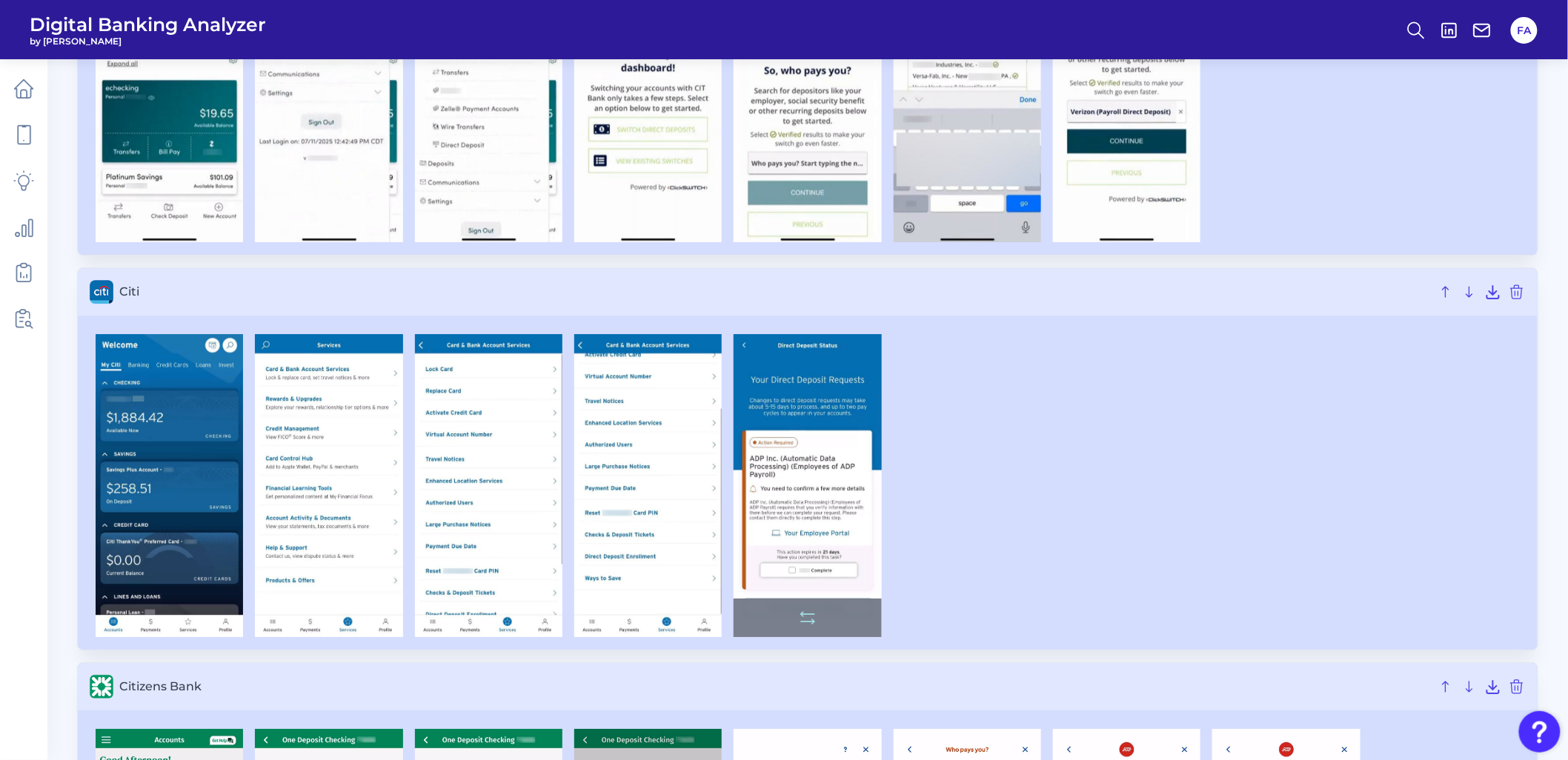
click at [817, 475] on img at bounding box center [808, 486] width 147 height 303
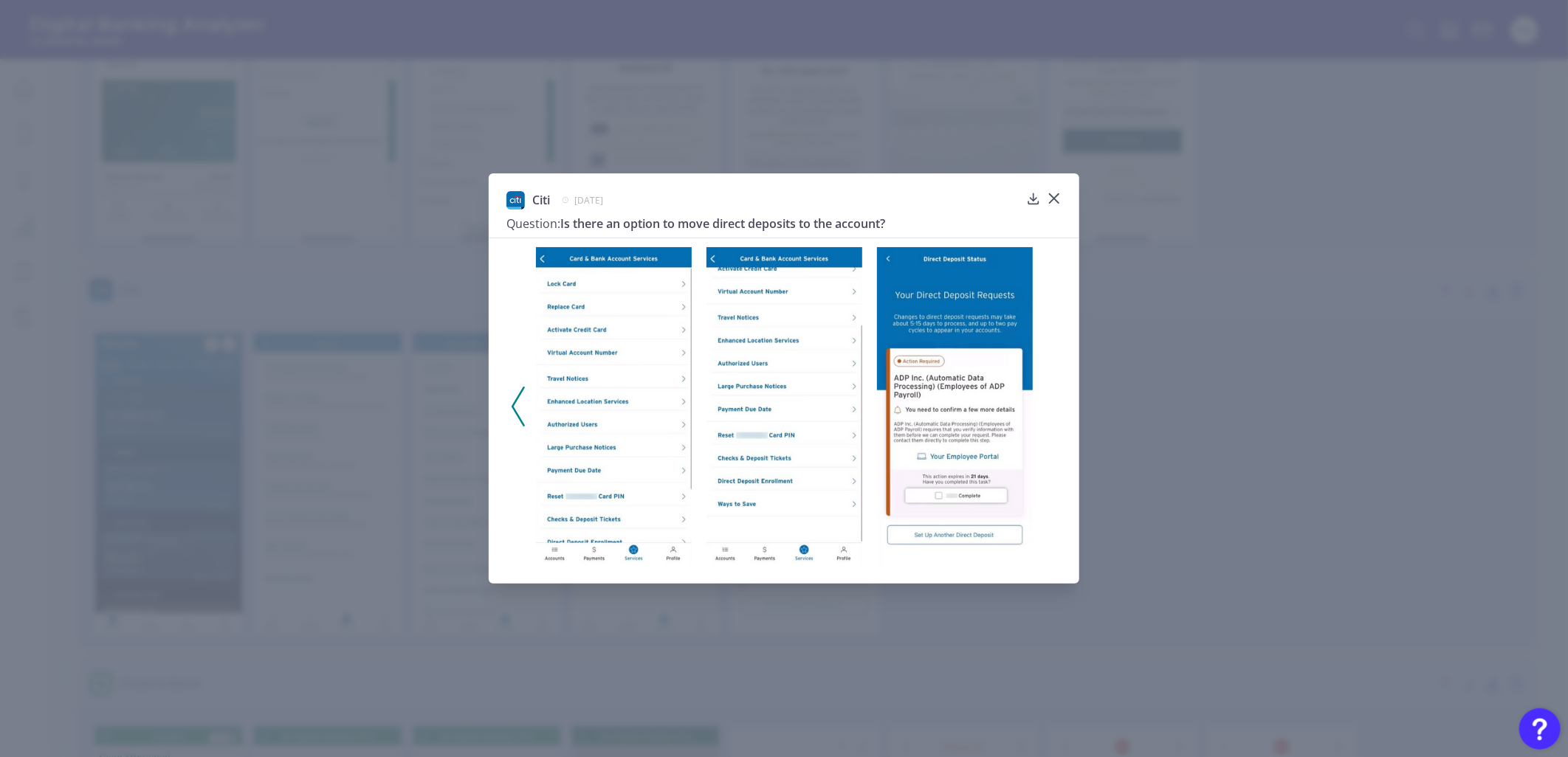
click at [999, 413] on img at bounding box center [955, 407] width 156 height 320
click at [514, 422] on icon at bounding box center [518, 406] width 13 height 40
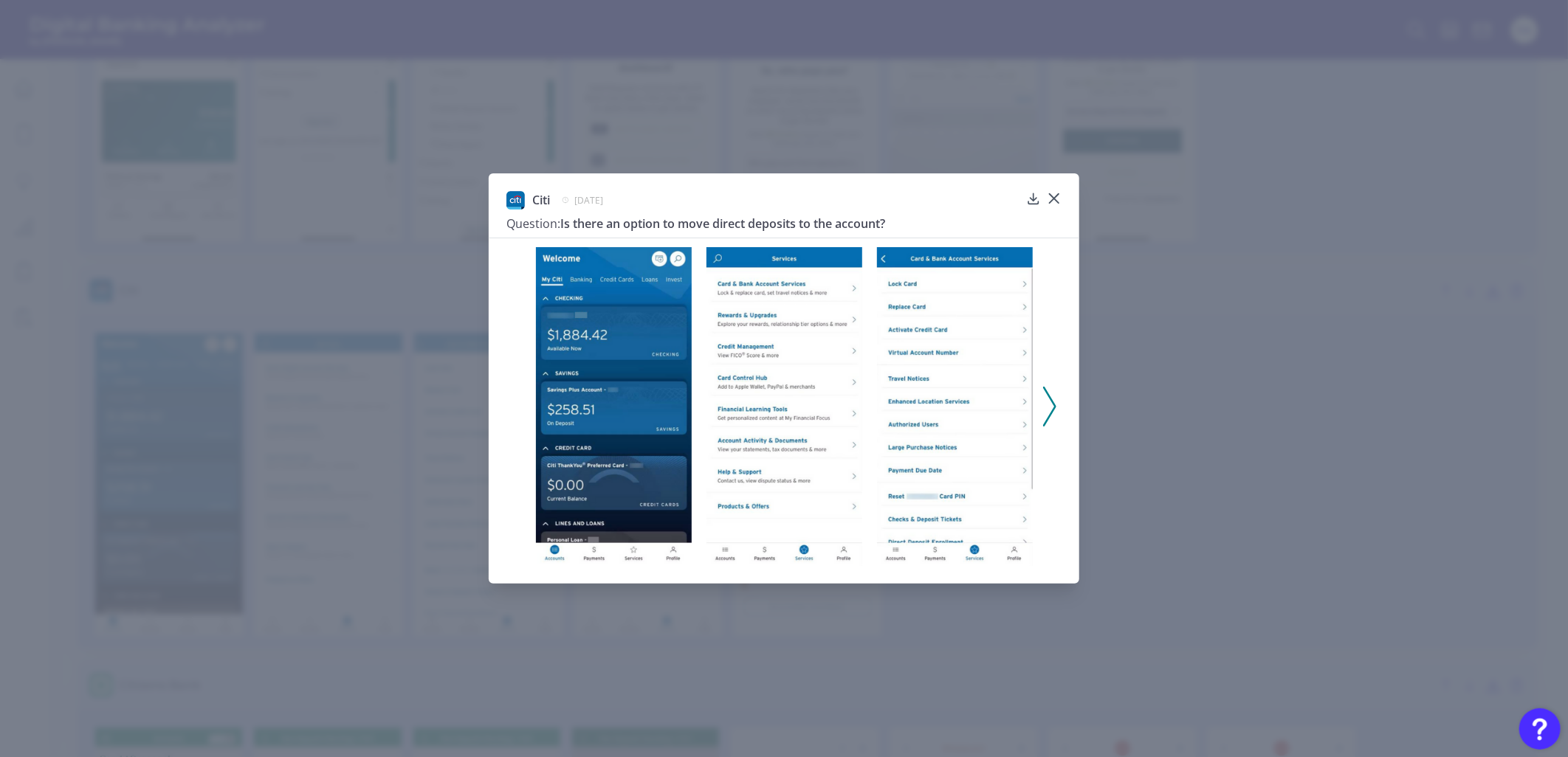
click at [521, 415] on div at bounding box center [784, 402] width 590 height 329
click at [1054, 203] on div at bounding box center [1054, 209] width 15 height 15
click at [1054, 198] on icon at bounding box center [1054, 199] width 9 height 9
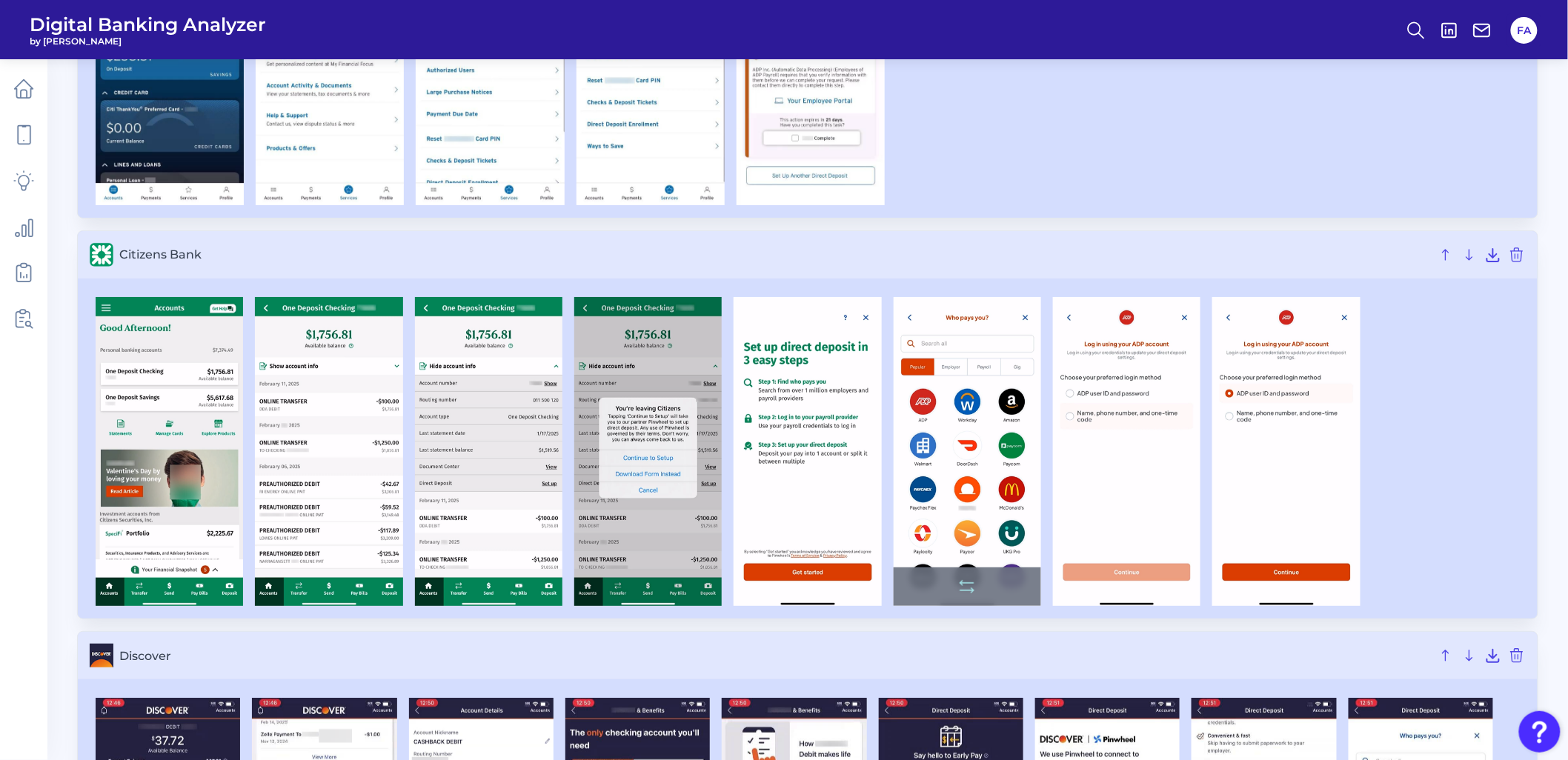
scroll to position [2386, 0]
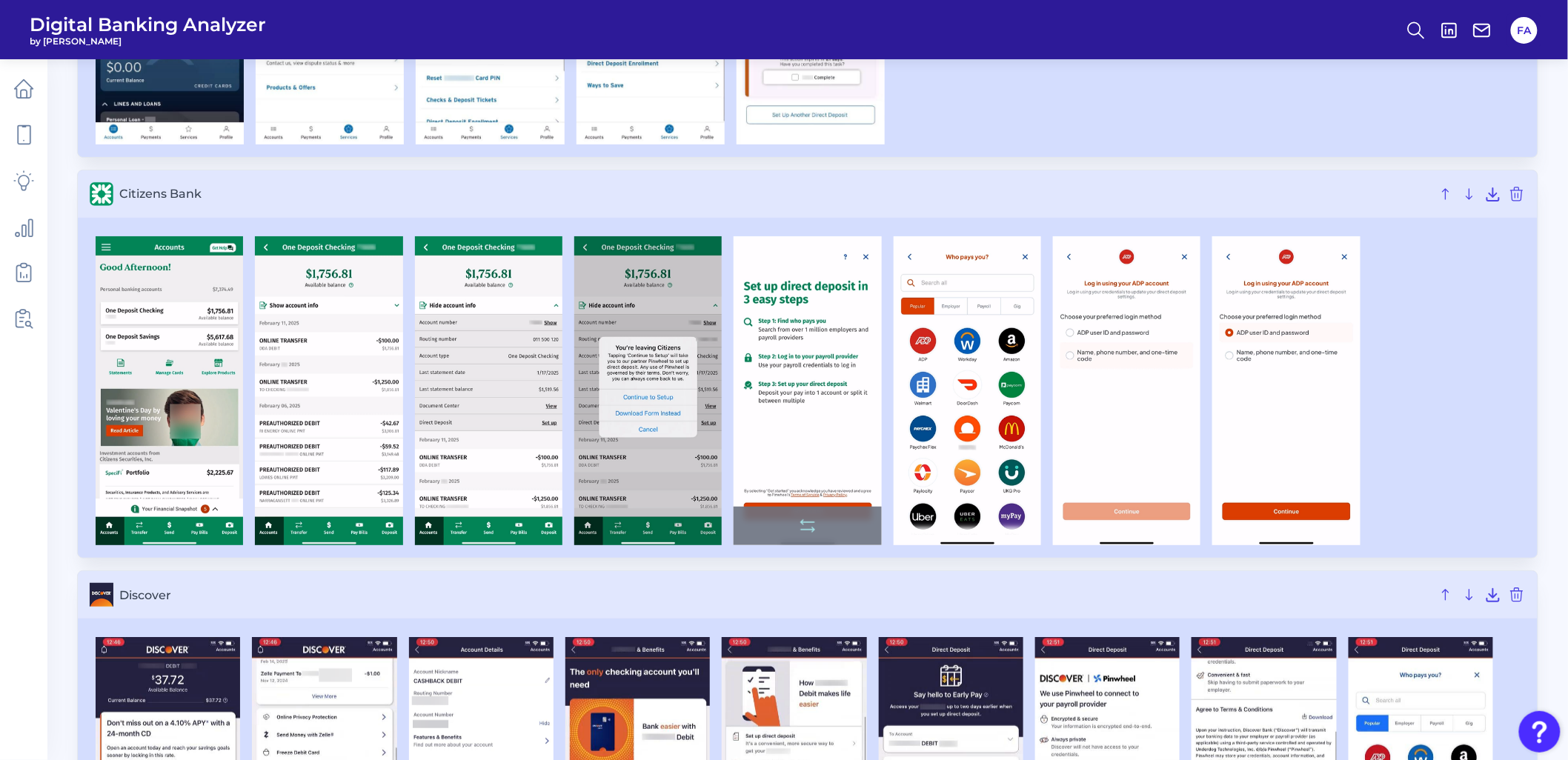
click at [826, 379] on img at bounding box center [808, 390] width 147 height 309
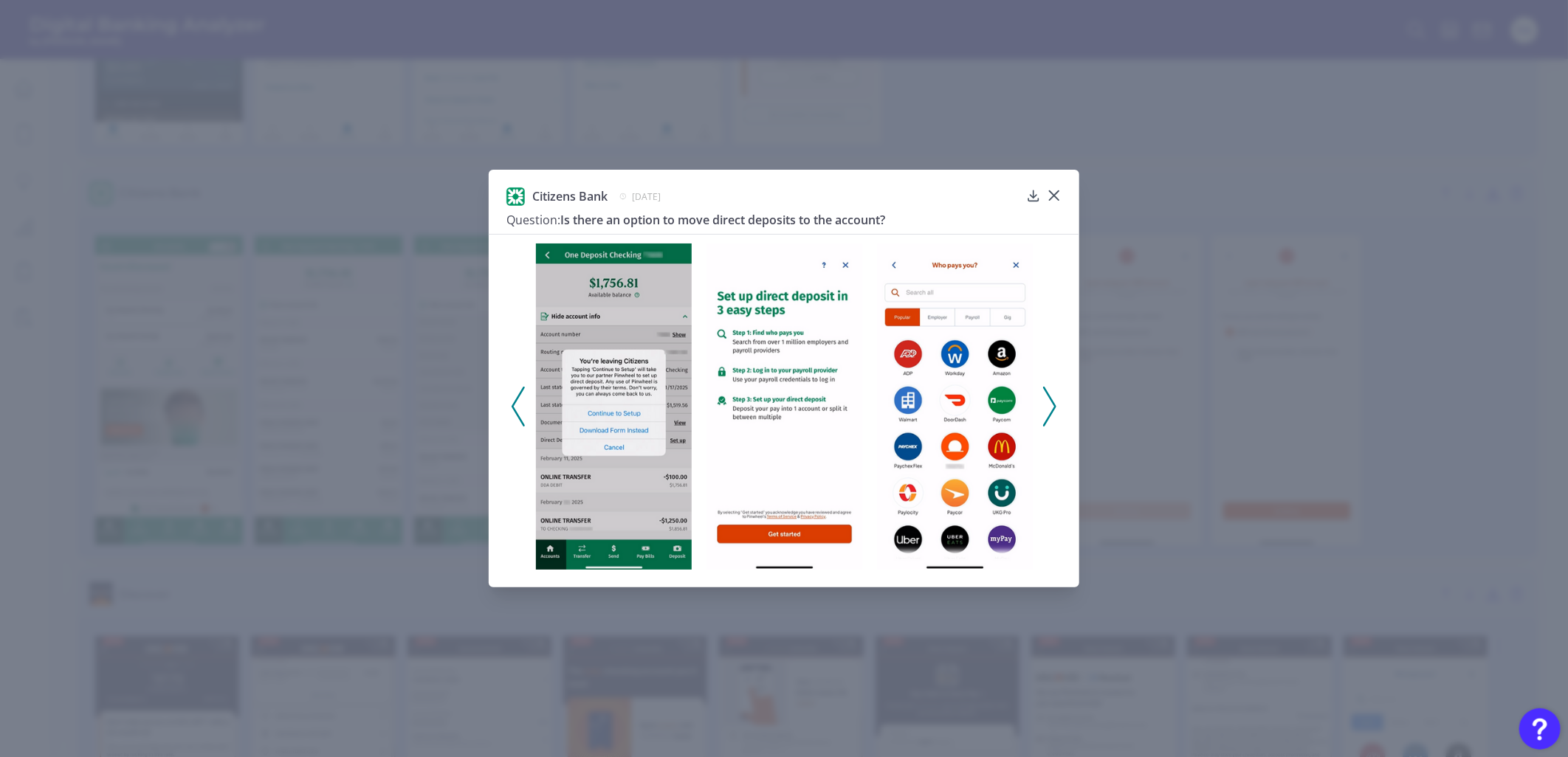
click at [1067, 189] on div "Citizens Bank February 10, 2025 Question: Is there an option to move direct dep…" at bounding box center [784, 378] width 590 height 418
click at [1063, 193] on div "Citizens Bank February 10, 2025 Question: Is there an option to move direct dep…" at bounding box center [784, 378] width 590 height 418
click at [1058, 194] on icon at bounding box center [1054, 195] width 15 height 15
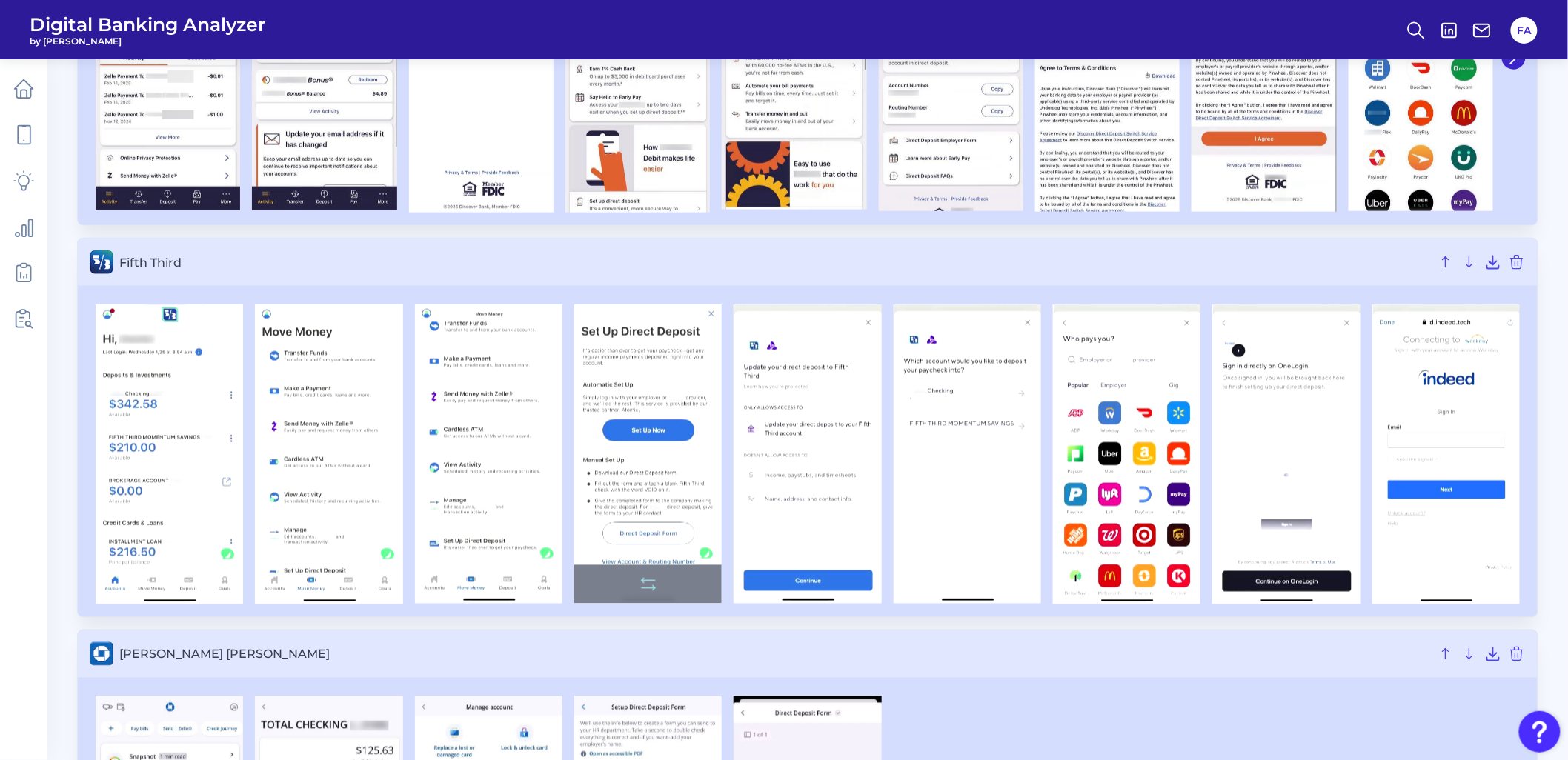
scroll to position [3126, 0]
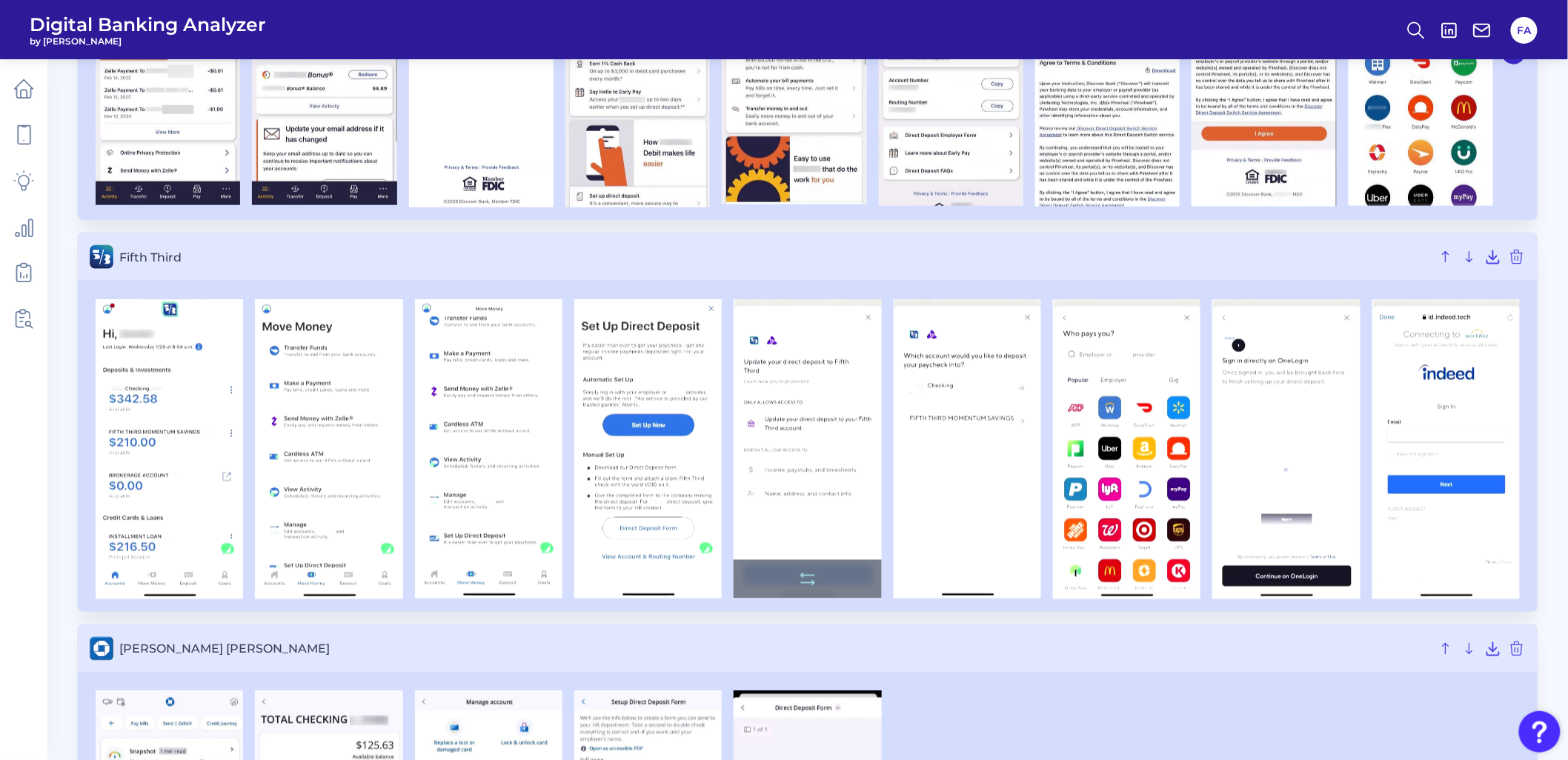
click at [826, 487] on img at bounding box center [808, 448] width 147 height 299
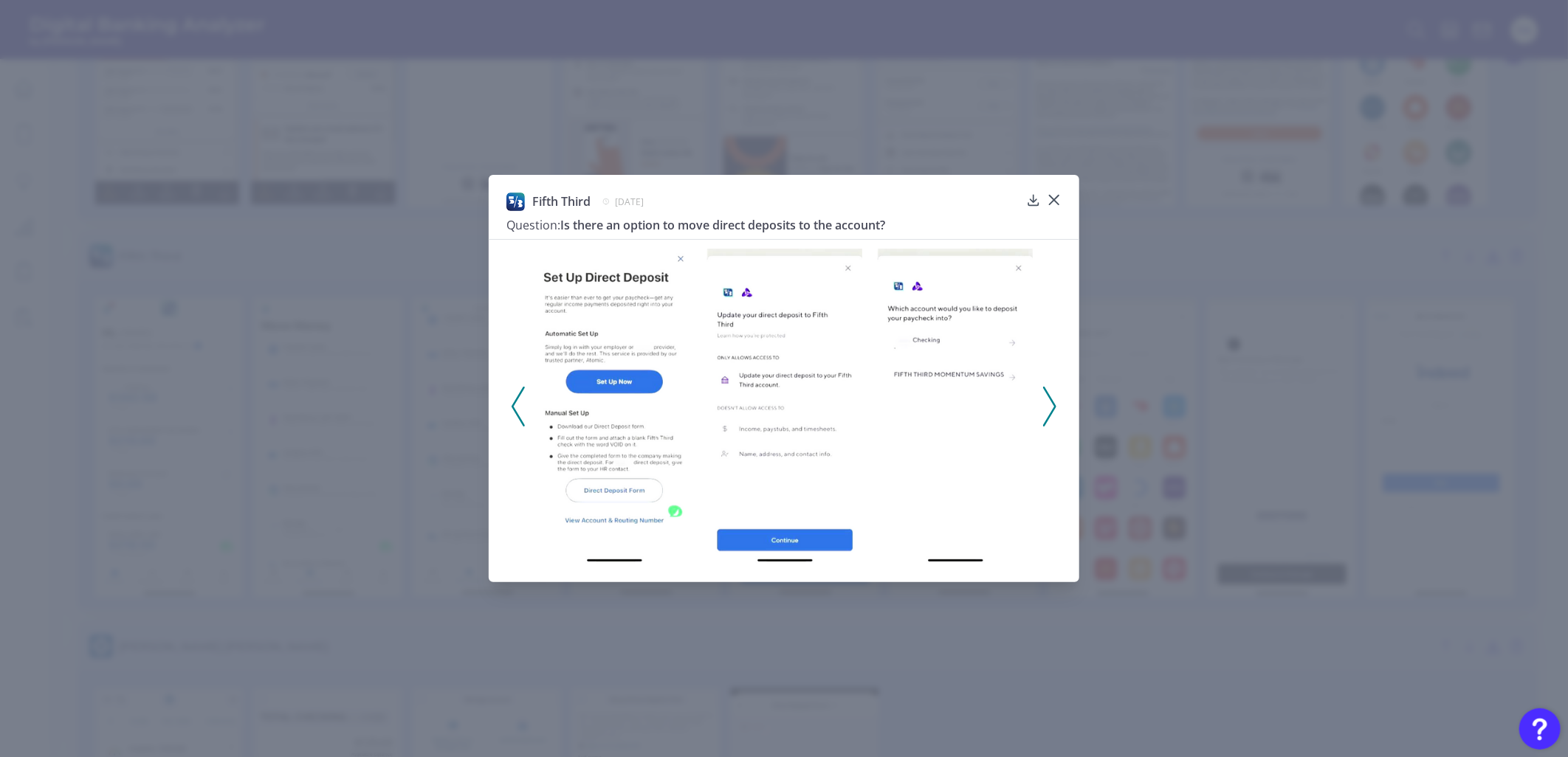
click at [771, 467] on img at bounding box center [784, 405] width 156 height 315
click at [898, 327] on img at bounding box center [955, 405] width 156 height 315
click at [1045, 200] on div "Fifth Third January 29, 2025 Question: Is there an option to move direct deposi…" at bounding box center [784, 216] width 555 height 47
click at [1049, 199] on icon at bounding box center [1054, 200] width 15 height 15
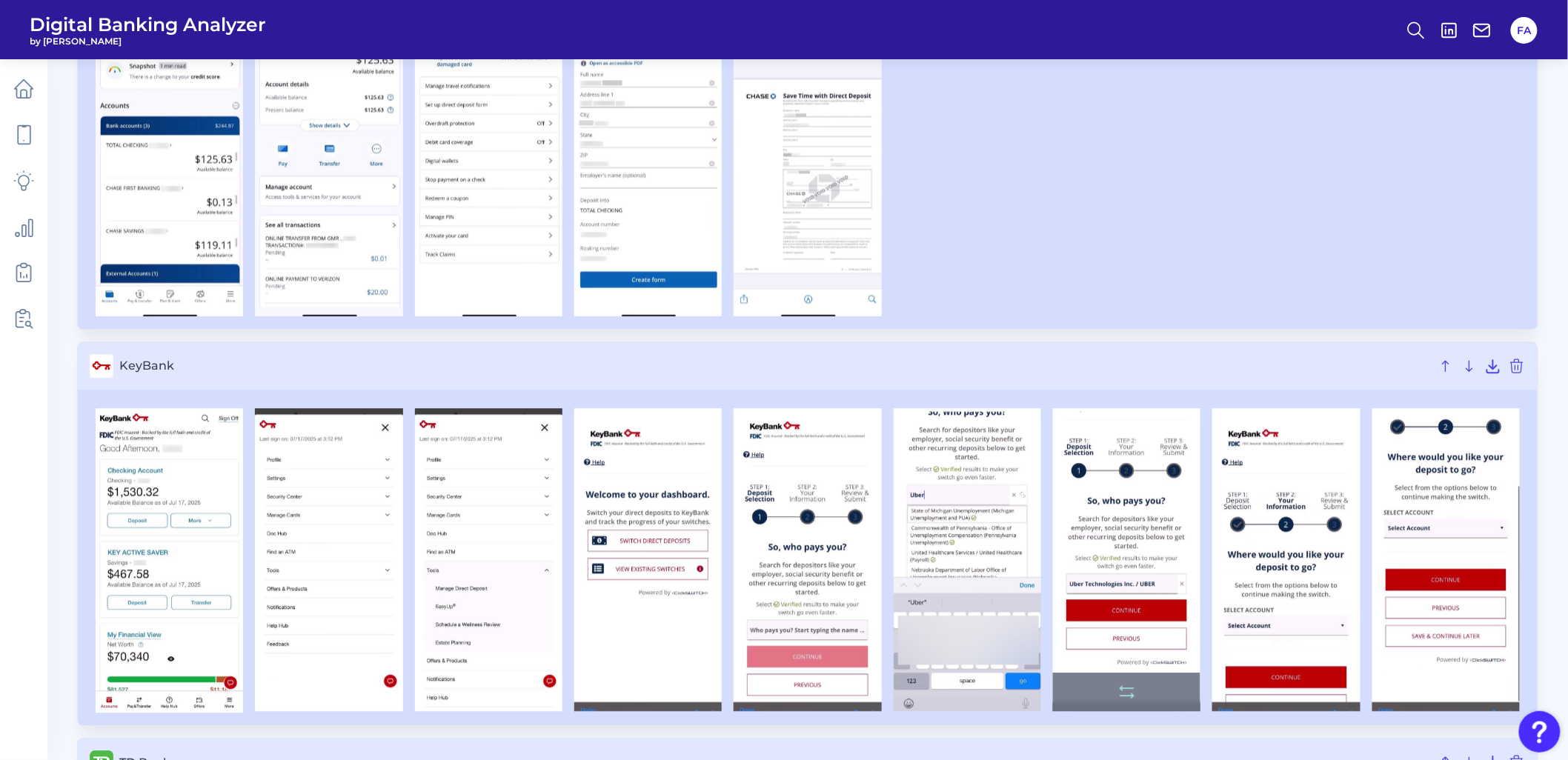
scroll to position [3840, 0]
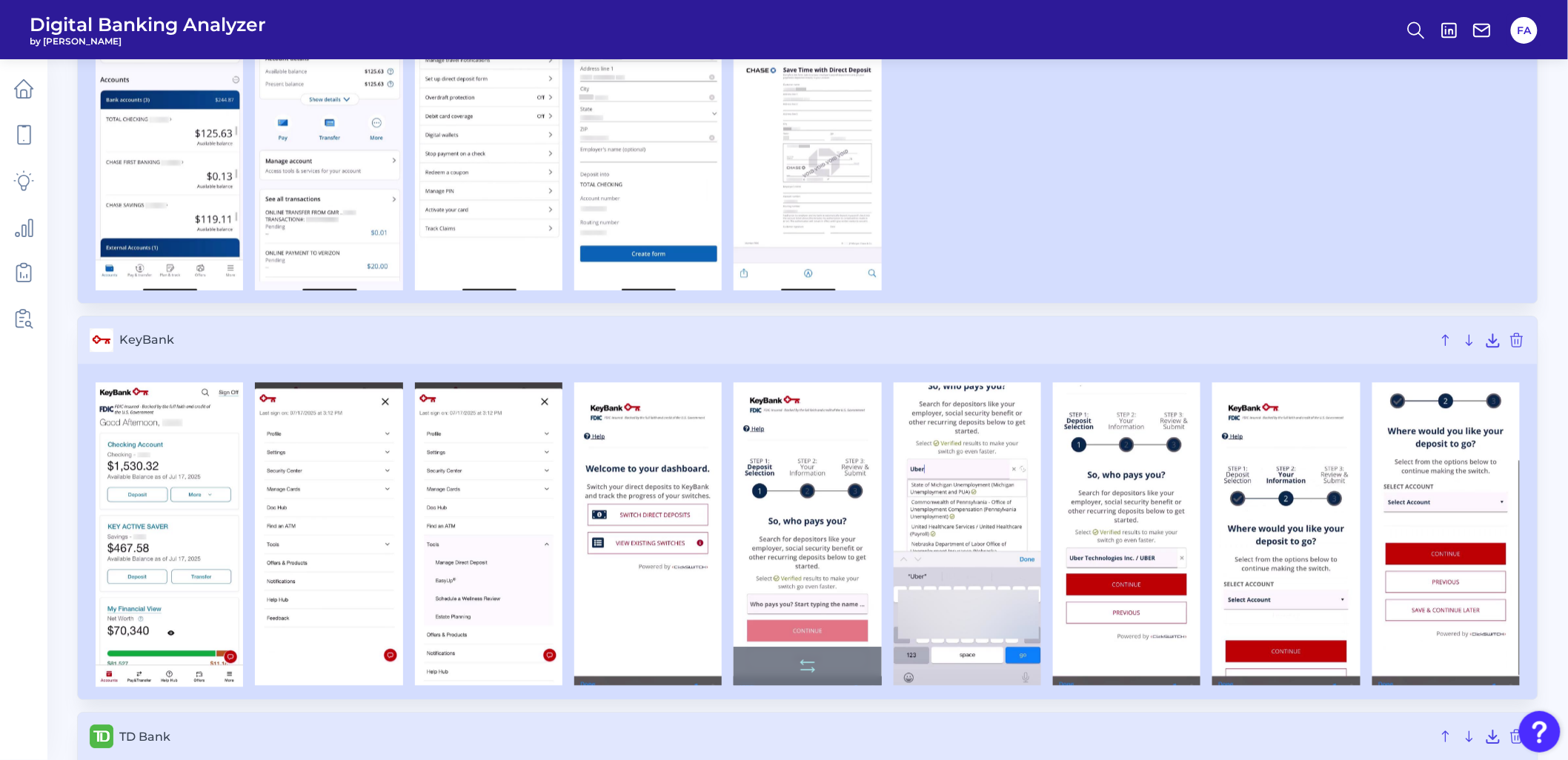
click at [760, 532] on img at bounding box center [808, 534] width 147 height 303
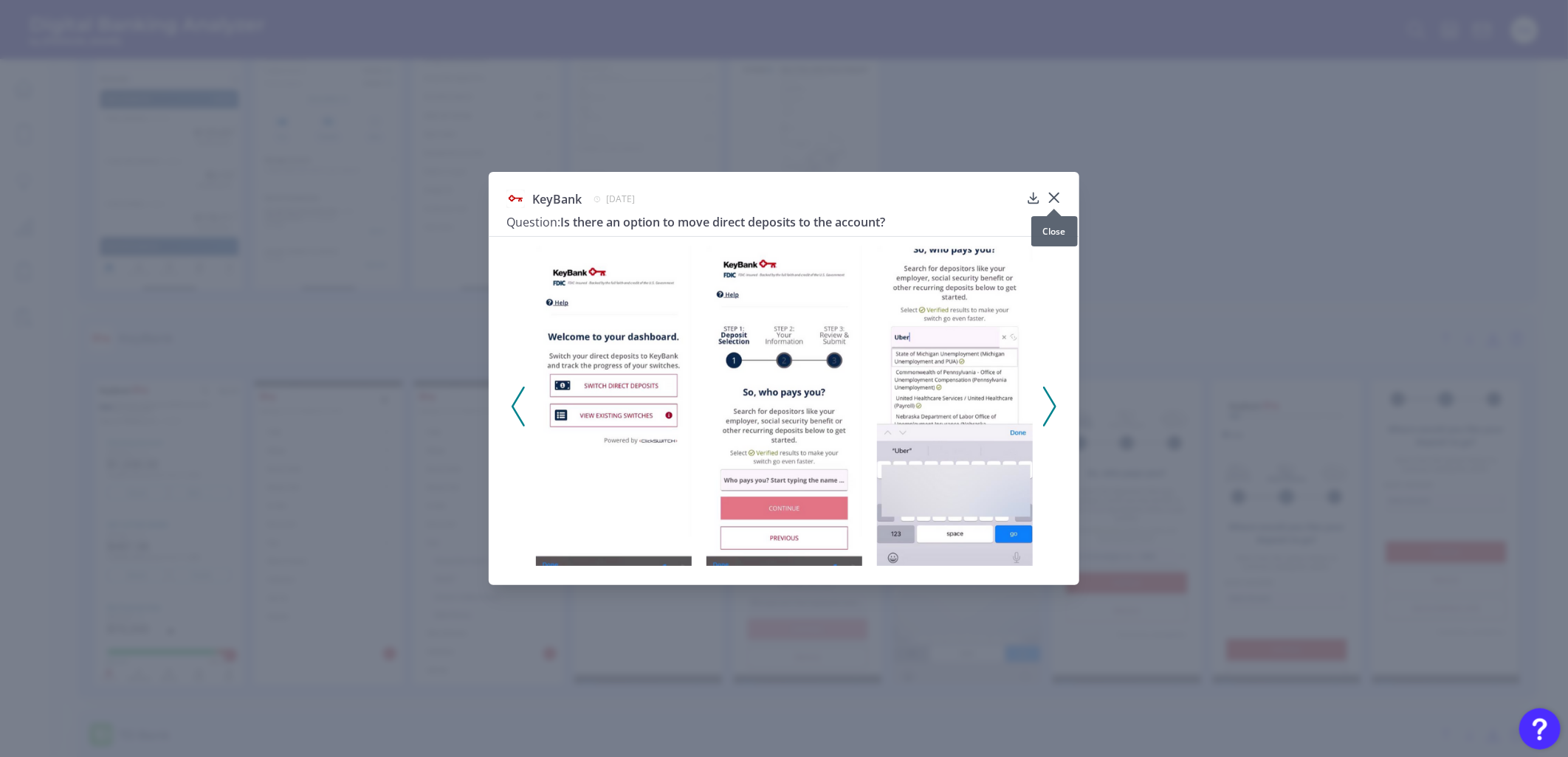
click at [1050, 205] on div at bounding box center [1054, 208] width 15 height 15
click at [1053, 199] on icon at bounding box center [1054, 198] width 9 height 9
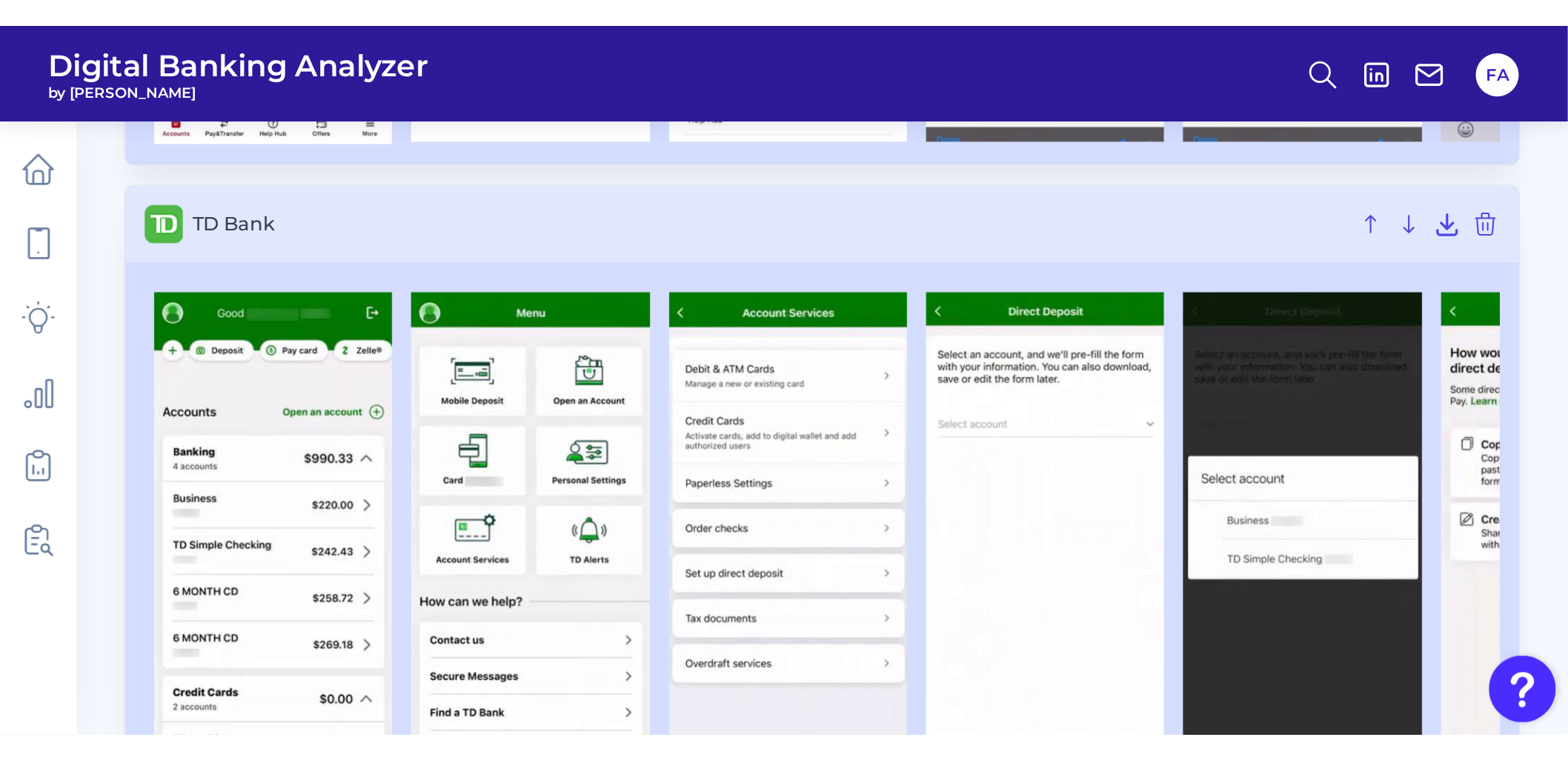
scroll to position [5013, 0]
